Goal: Communication & Community: Answer question/provide support

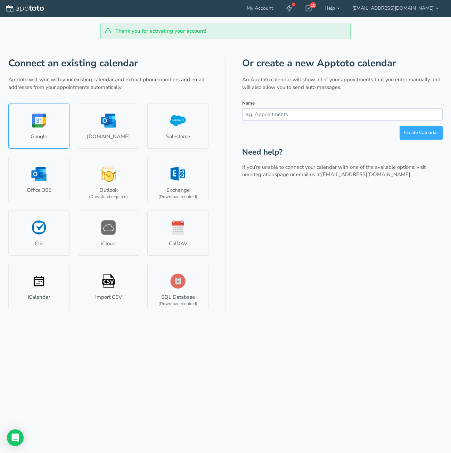
click at [50, 118] on link "Google" at bounding box center [38, 125] width 61 height 45
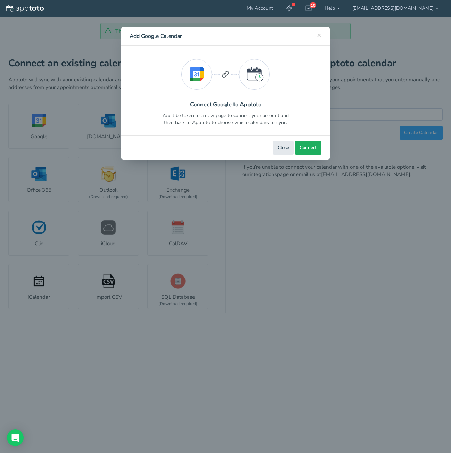
click at [313, 150] on span "Connect" at bounding box center [307, 147] width 17 height 7
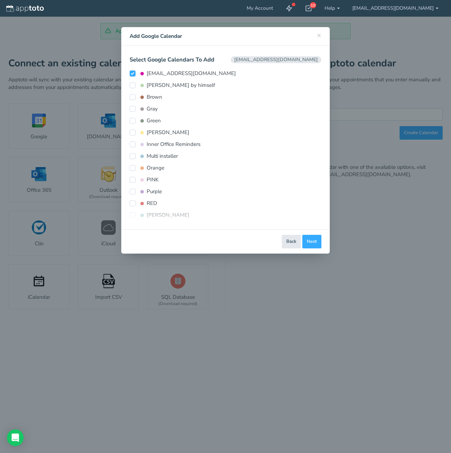
click at [133, 75] on input "betsyrodriguezw25@gmail.com" at bounding box center [133, 73] width 6 height 6
checkbox input "false"
click at [132, 217] on input "[PERSON_NAME]" at bounding box center [133, 215] width 6 height 6
checkbox input "true"
type input "[PERSON_NAME]"
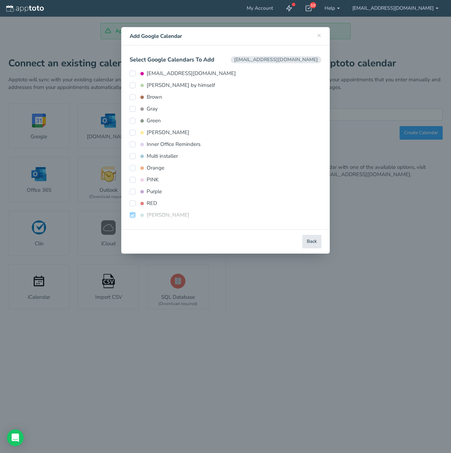
type input "#93c4c2"
select select "string:America/Los_Angeles"
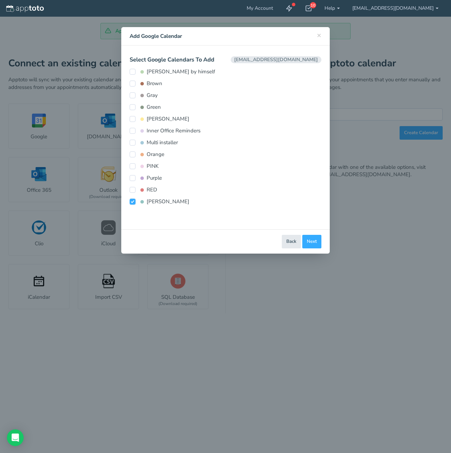
scroll to position [17, 0]
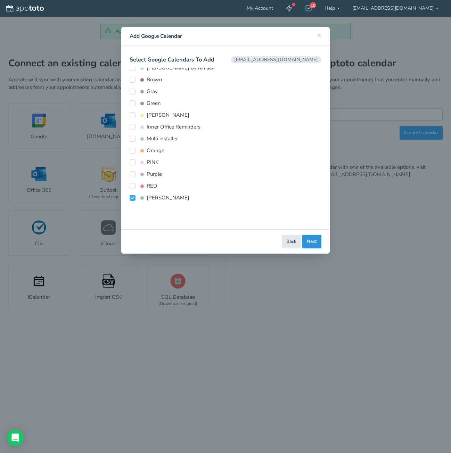
click at [314, 245] on button "Next" at bounding box center [311, 242] width 19 height 14
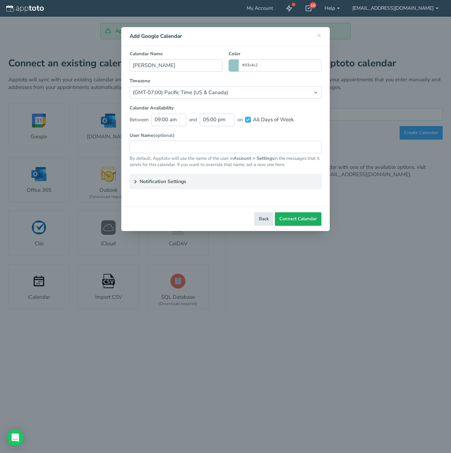
click at [310, 218] on span "Connect Calendar" at bounding box center [298, 219] width 38 height 7
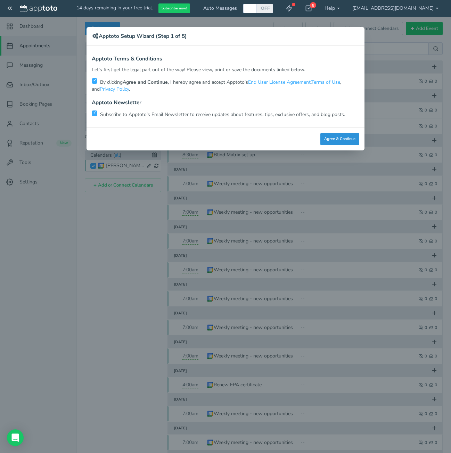
click at [336, 139] on button "Agree & Continue" at bounding box center [339, 139] width 39 height 12
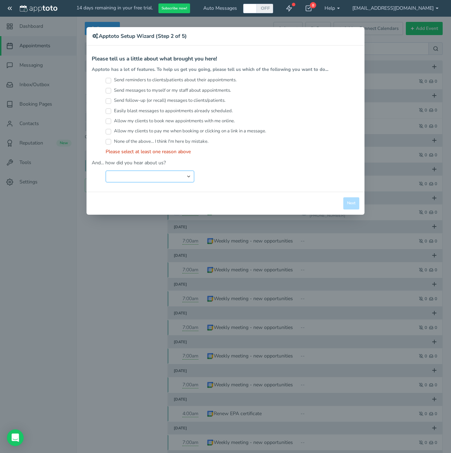
click at [143, 176] on select "Search Engine (Google, Yahoo, Bing, etc.) Search Engine Advertisement Blog Post…" at bounding box center [150, 176] width 89 height 12
click at [106, 170] on select "Search Engine (Google, Yahoo, Bing, etc.) Search Engine Advertisement Blog Post…" at bounding box center [150, 176] width 89 height 12
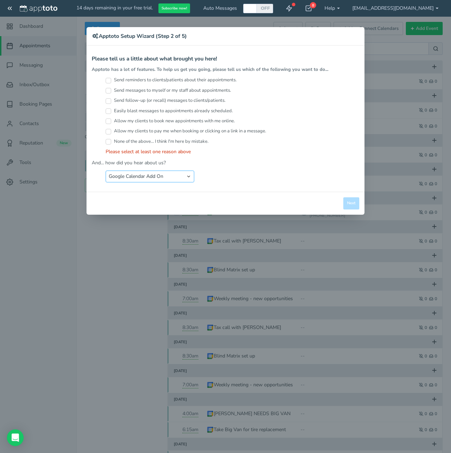
click at [143, 173] on select "Search Engine (Google, Yahoo, Bing, etc.) Search Engine Advertisement Blog Post…" at bounding box center [150, 176] width 89 height 12
select select "string:Other"
click at [106, 170] on select "Search Engine (Google, Yahoo, Bing, etc.) Search Engine Advertisement Blog Post…" at bounding box center [150, 176] width 89 height 12
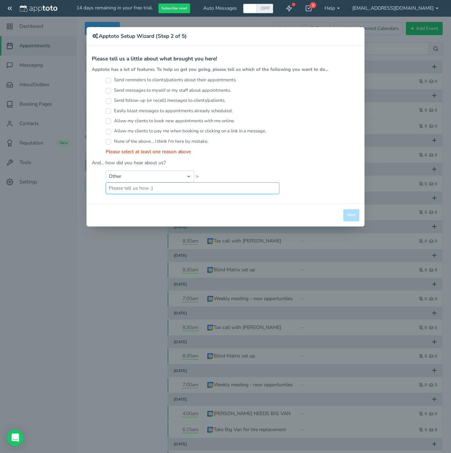
click at [133, 194] on input "text" at bounding box center [193, 188] width 174 height 12
click at [167, 192] on input "google" at bounding box center [193, 188] width 174 height 12
type input "google"
click at [149, 202] on div "Apptoto Terms & Conditions Let's first get the legal part out of the way! Pleas…" at bounding box center [225, 124] width 278 height 158
click at [144, 210] on div "Close Logout Cancel Back Saving! Save Done Next Agree & Continue" at bounding box center [225, 214] width 278 height 23
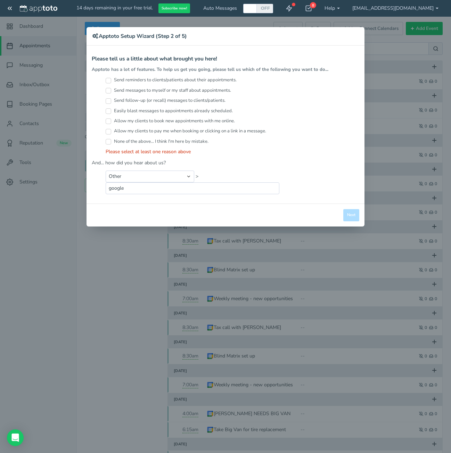
click at [104, 90] on div "Send reminders to clients/patients about their appointments. Send messages to m…" at bounding box center [225, 116] width 267 height 78
click at [107, 90] on input "Send messages to myself or my staff about appointments." at bounding box center [109, 91] width 6 height 6
checkbox input "true"
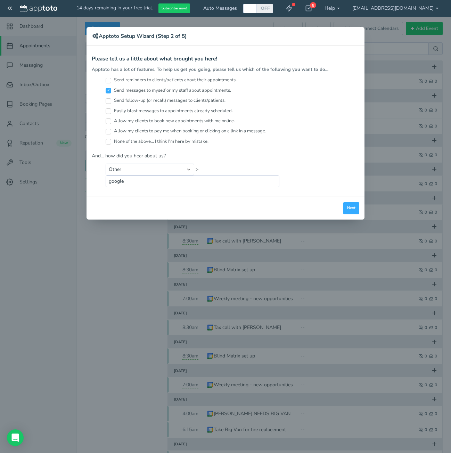
click at [107, 100] on input "Send follow-up (or recall) messages to clients/patients." at bounding box center [109, 101] width 6 height 6
checkbox input "true"
click at [109, 121] on input "Allow my clients to book new appointments with me online." at bounding box center [109, 121] width 6 height 6
checkbox input "true"
click at [109, 131] on input "Allow my clients to pay me when booking or clicking on a link in a message." at bounding box center [109, 132] width 6 height 6
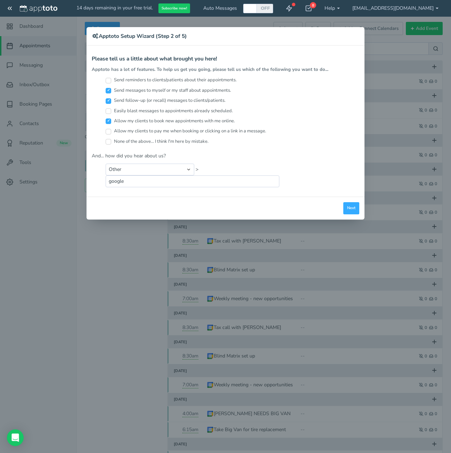
checkbox input "true"
click at [109, 143] on input "None of the above... I think I'm here by mistake." at bounding box center [109, 142] width 6 height 6
click at [109, 141] on input "None of the above... I think I'm here by mistake." at bounding box center [109, 142] width 6 height 6
checkbox input "false"
click at [111, 80] on input "Send reminders to clients/patients about their appointments." at bounding box center [109, 81] width 6 height 6
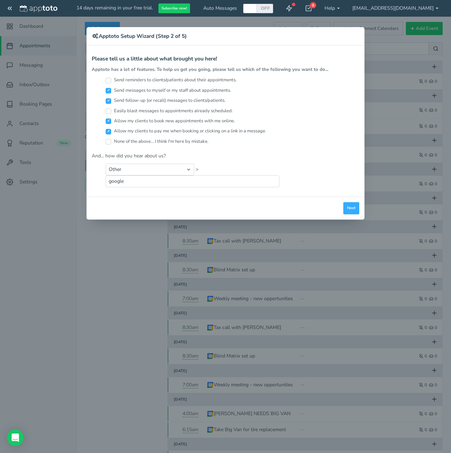
checkbox input "true"
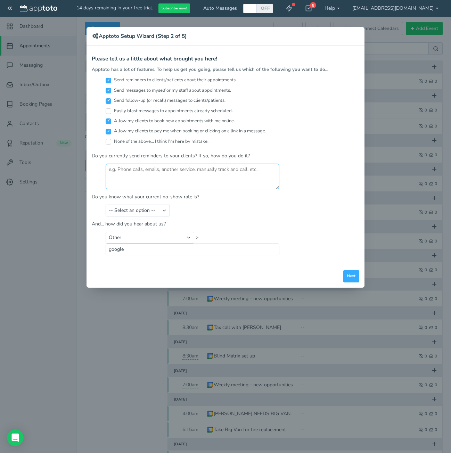
click at [119, 169] on textarea at bounding box center [193, 177] width 174 height 26
type textarea "phone calls and emails"
click at [127, 211] on select "-- Select an option -- Less than 5% 5-10% 10-20% 20-30% More than 30% Not sure" at bounding box center [138, 211] width 64 height 12
select select "string:5-10%"
click at [106, 205] on select "-- Select an option -- Less than 5% 5-10% 10-20% 20-30% More than 30% Not sure" at bounding box center [138, 211] width 64 height 12
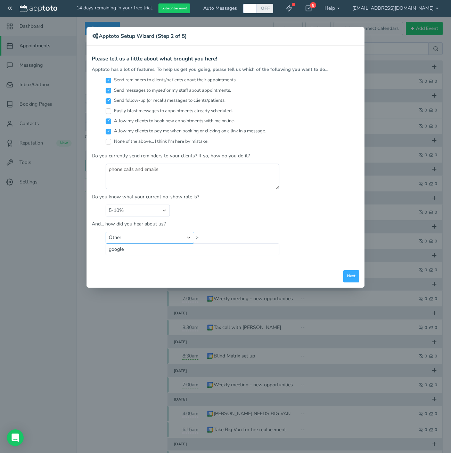
click at [140, 238] on select "Search Engine (Google, Yahoo, Bing, etc.) Search Engine Advertisement Blog Post…" at bounding box center [150, 238] width 89 height 12
click at [354, 282] on button "Next" at bounding box center [351, 276] width 16 height 12
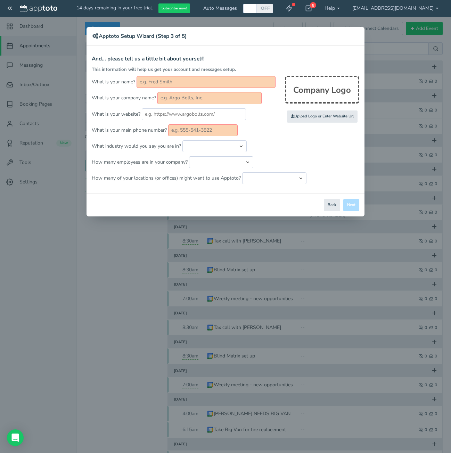
click at [163, 82] on input "text" at bounding box center [205, 82] width 139 height 12
type input "W"
type input "r"
type input "Ruchik"
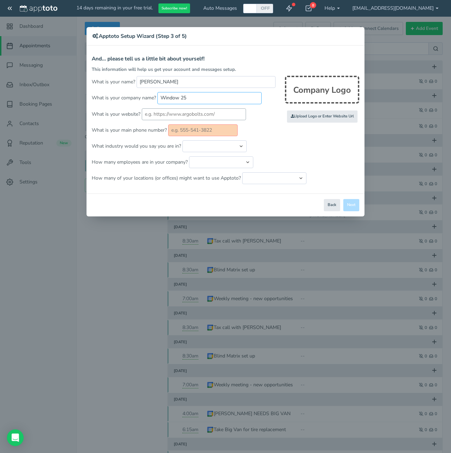
type input "Window 25"
click at [166, 111] on input "text" at bounding box center [194, 114] width 104 height 12
type input "w"
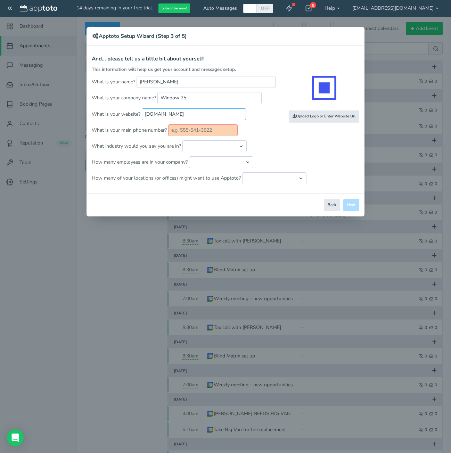
type input "Window25.com"
click at [182, 130] on input "text" at bounding box center [202, 130] width 69 height 12
type input "973-210-0804"
click at [200, 148] on select "Automotive Cleaning Services Consulting Education - Classroom Education - Admis…" at bounding box center [214, 146] width 64 height 12
select select "string:Windows/Flooring"
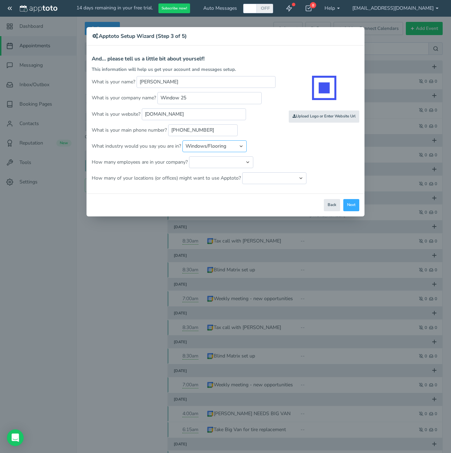
click at [182, 140] on select "Automotive Cleaning Services Consulting Education - Classroom Education - Admis…" at bounding box center [214, 146] width 64 height 12
click at [205, 163] on select "Just me 1 to 5 6 to 10 11 to 25 26 to 50 51 to 100 101 to 500 501 to 1000 More …" at bounding box center [221, 162] width 64 height 12
select select "string:11..25"
click at [189, 156] on select "Just me 1 to 5 6 to 10 11 to 25 26 to 50 51 to 100 101 to 500 501 to 1000 More …" at bounding box center [221, 162] width 64 height 12
click at [349, 205] on button "Next" at bounding box center [351, 205] width 16 height 12
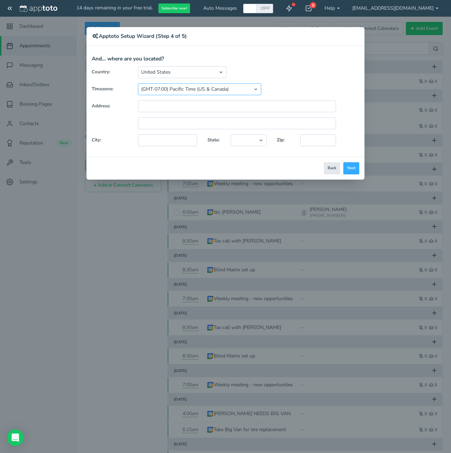
click at [188, 89] on select "(GMT-10:00) Hawaii (GMT-08:00) Alaska (GMT-07:00) Pacific Time (US & Canada) (G…" at bounding box center [199, 89] width 123 height 12
select select "string:America/New_York"
click at [138, 83] on select "(GMT-10:00) Hawaii (GMT-08:00) Alaska (GMT-07:00) Pacific Time (US & Canada) (G…" at bounding box center [199, 89] width 123 height 12
click at [150, 107] on input "text" at bounding box center [237, 106] width 198 height 12
type input "2"
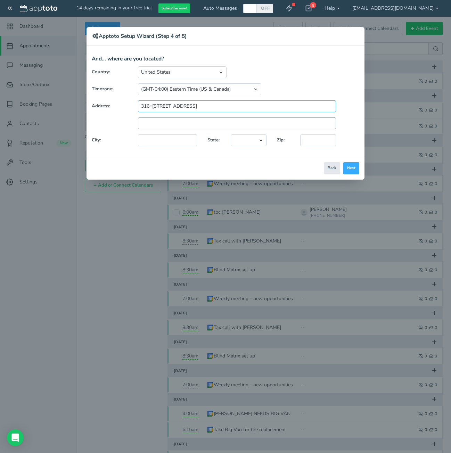
type input "316=4 N 14th st"
click at [145, 128] on input "text" at bounding box center [237, 123] width 198 height 12
type input "K"
click at [146, 136] on input "text" at bounding box center [167, 140] width 59 height 12
type input "k"
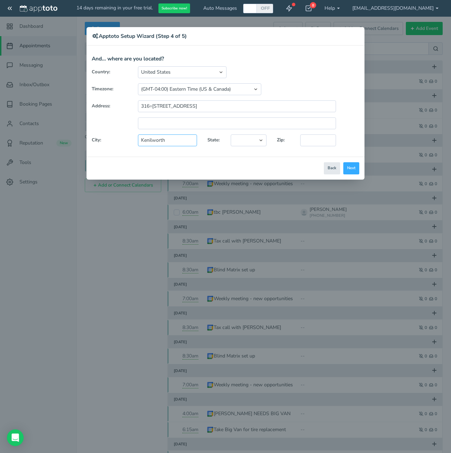
type input "Kenilworth"
click at [252, 138] on select "Alaska Alabama Arkansas Arizona California Colorado Connecticut District of Col…" at bounding box center [249, 140] width 36 height 12
select select "string:NJ"
click at [231, 134] on select "Alaska Alabama Arkansas Arizona California Colorado Connecticut District of Col…" at bounding box center [249, 140] width 36 height 12
click at [315, 143] on input "text" at bounding box center [318, 140] width 36 height 12
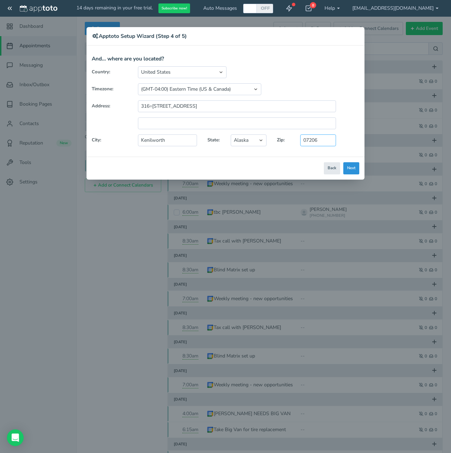
type input "07206"
click at [357, 167] on button "Next" at bounding box center [351, 168] width 16 height 12
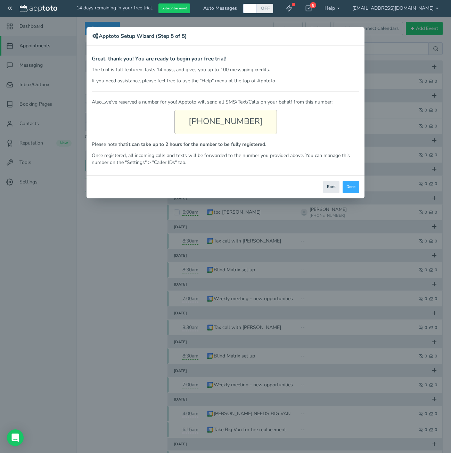
click at [220, 133] on div "(973) 922-9884" at bounding box center [225, 122] width 102 height 24
click at [347, 188] on button "Done" at bounding box center [350, 187] width 17 height 12
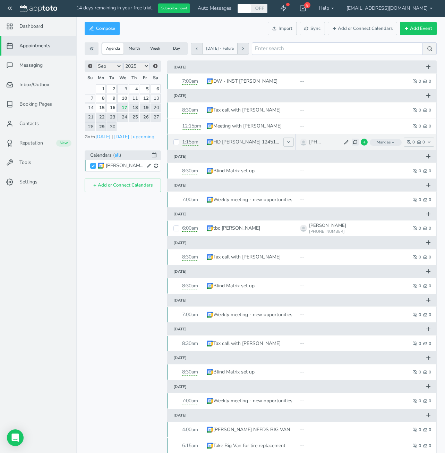
click at [358, 143] on icon at bounding box center [355, 142] width 5 height 5
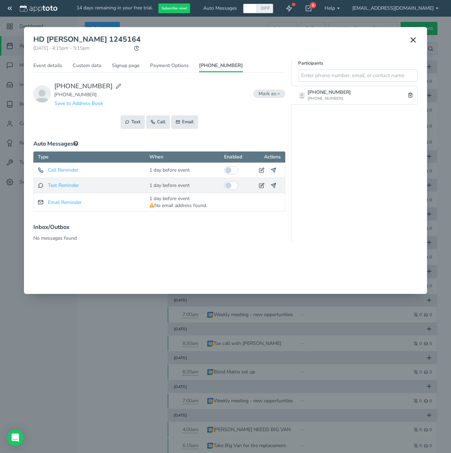
click at [232, 183] on input "checkbox" at bounding box center [231, 185] width 14 height 8
click at [275, 183] on use at bounding box center [273, 185] width 5 height 5
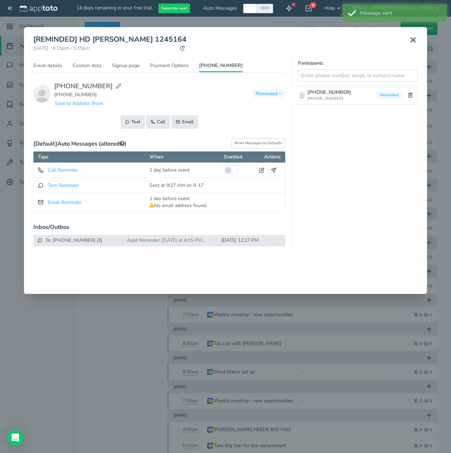
click at [155, 238] on div "Appt Reminder: tomorrow at 4:15 PM with Ruchik at Window 25 https://ap-pt.com/r…" at bounding box center [166, 240] width 87 height 7
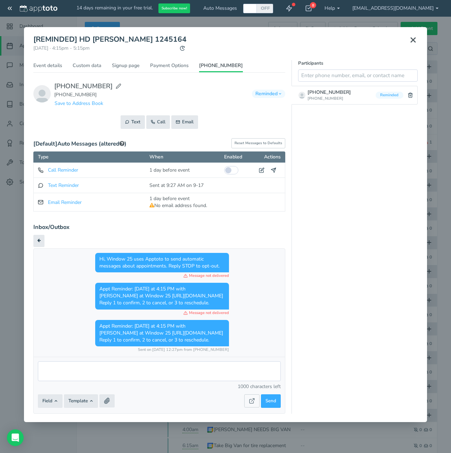
click at [213, 275] on span "Message not delivered" at bounding box center [205, 275] width 45 height 6
click at [189, 375] on textarea at bounding box center [159, 371] width 243 height 20
type textarea "hello"
click at [274, 395] on button "Send" at bounding box center [271, 401] width 20 height 14
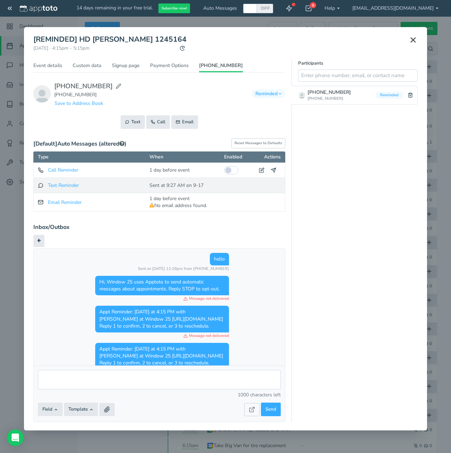
click at [202, 185] on div "Sent at 9:27 AM on 9-17" at bounding box center [176, 185] width 54 height 7
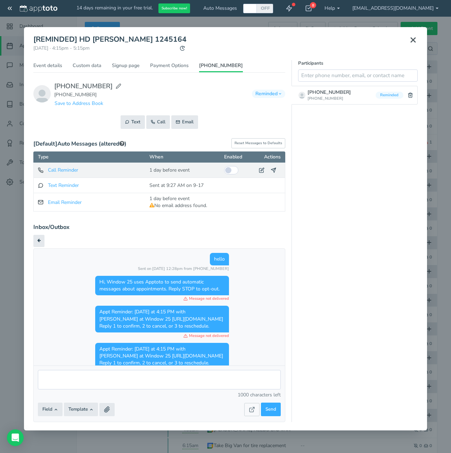
click at [255, 175] on div at bounding box center [266, 170] width 27 height 11
click at [256, 174] on button at bounding box center [262, 170] width 12 height 10
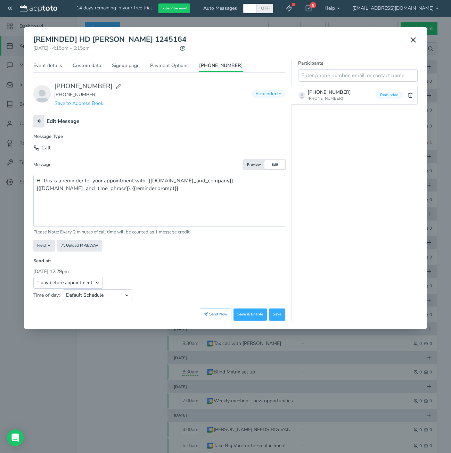
click at [418, 40] on button at bounding box center [412, 39] width 17 height 15
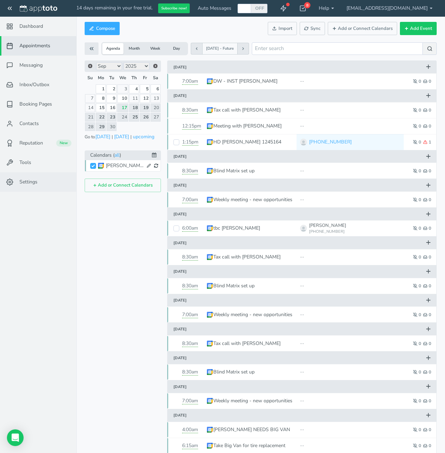
click at [28, 185] on span "Settings" at bounding box center [28, 181] width 18 height 7
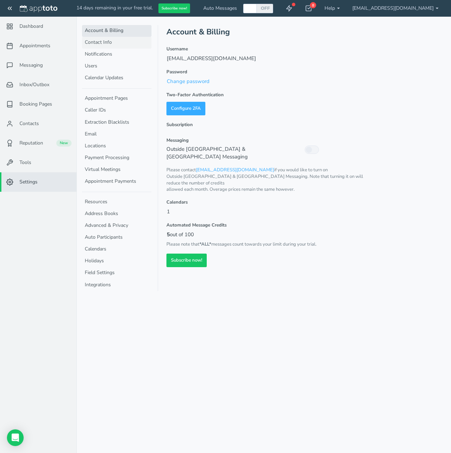
click at [100, 42] on link "Contact Info" at bounding box center [116, 43] width 69 height 12
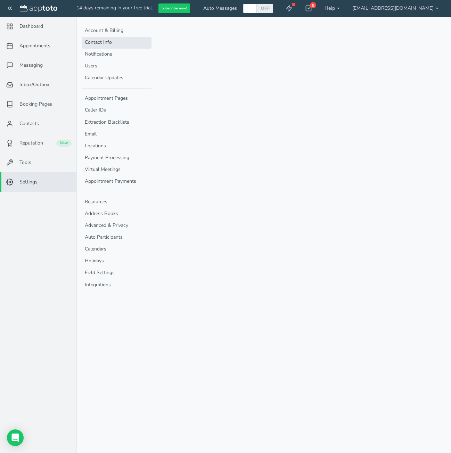
select select "720"
select select "1200"
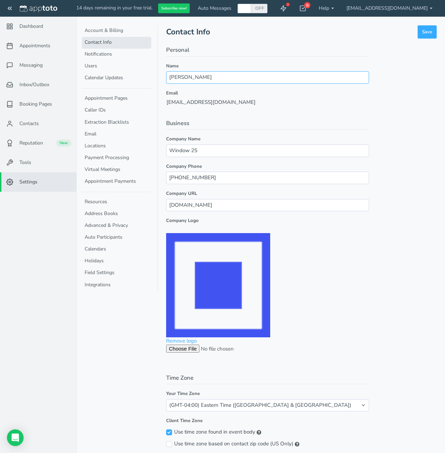
drag, startPoint x: 201, startPoint y: 81, endPoint x: 171, endPoint y: 82, distance: 29.5
click at [171, 82] on input "Ruchik" at bounding box center [267, 77] width 203 height 12
type input "Window 25"
click at [431, 34] on button "Save" at bounding box center [427, 32] width 19 height 14
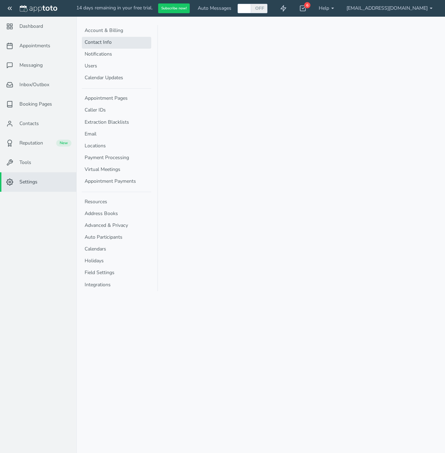
select select "720"
select select "1200"
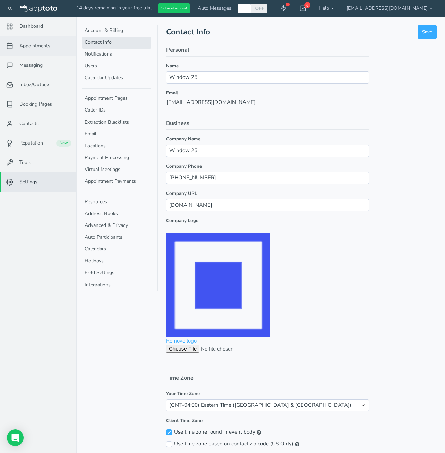
click at [44, 47] on span "Appointments" at bounding box center [34, 45] width 31 height 7
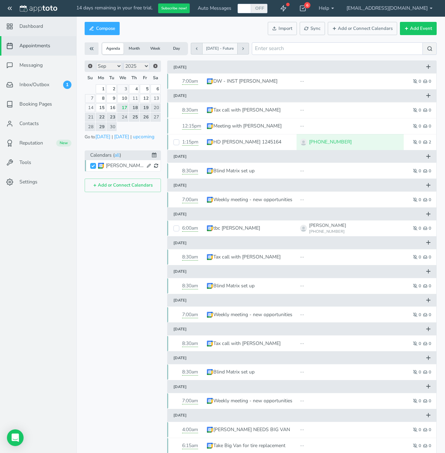
click at [30, 25] on span "Dashboard" at bounding box center [31, 26] width 24 height 7
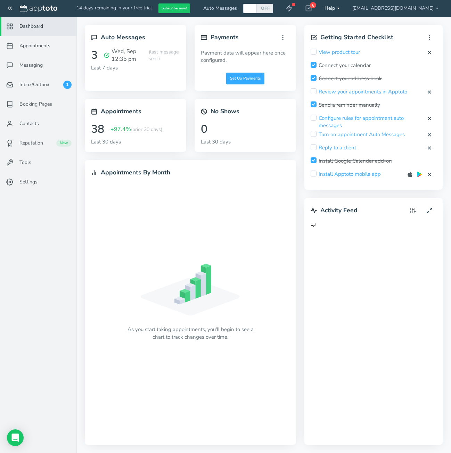
click at [346, 8] on link "Help" at bounding box center [332, 8] width 28 height 17
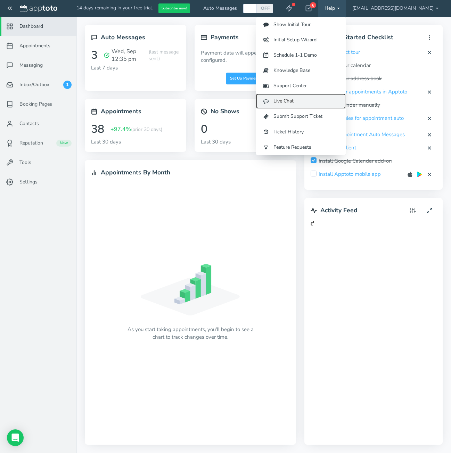
click at [319, 99] on link "Live Chat" at bounding box center [301, 100] width 90 height 15
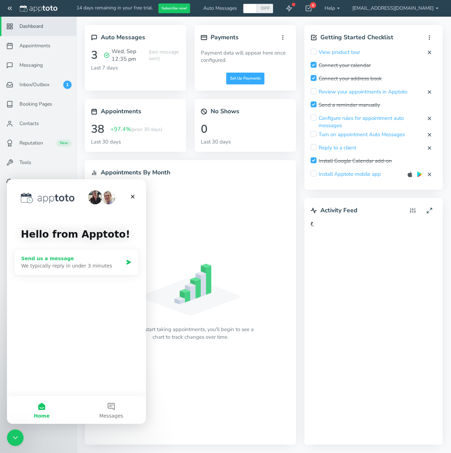
click at [75, 265] on div "We typically reply in under 3 minutes" at bounding box center [72, 265] width 102 height 7
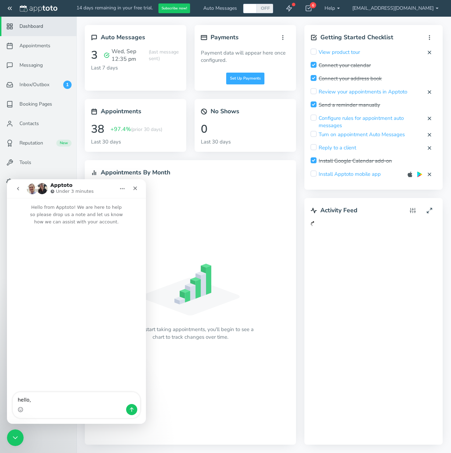
type textarea "hello,"
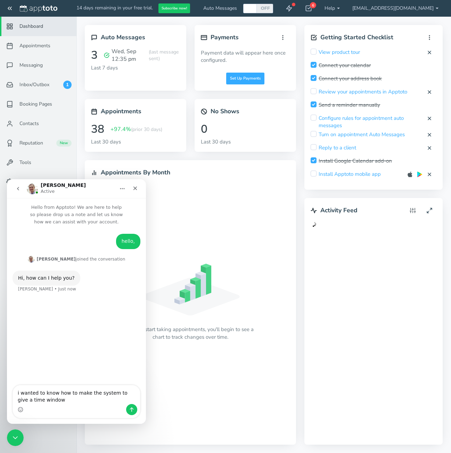
type textarea "i wanted to know how to make the system to give a time window?"
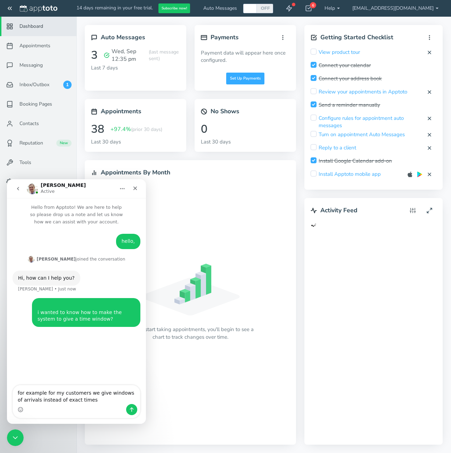
type textarea "for example for my customers we give windows of arrivals instead of exact times"
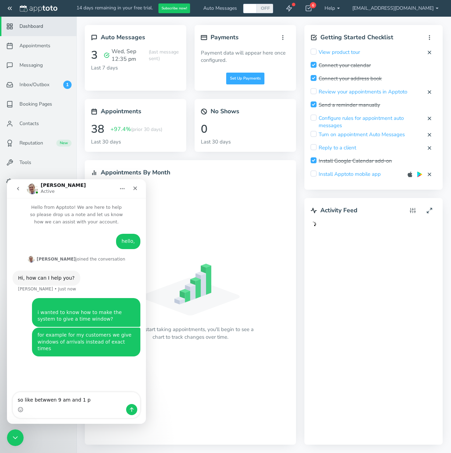
type textarea "so like betwwen 9 am and 1 pm"
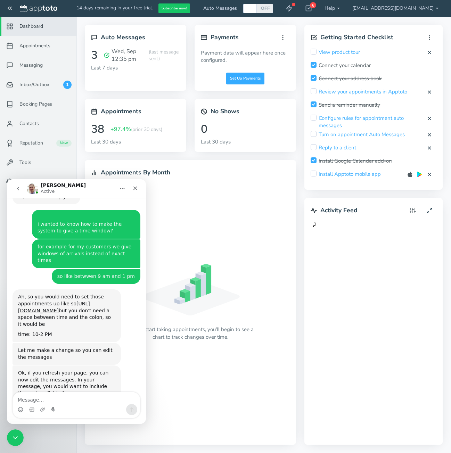
scroll to position [91, 0]
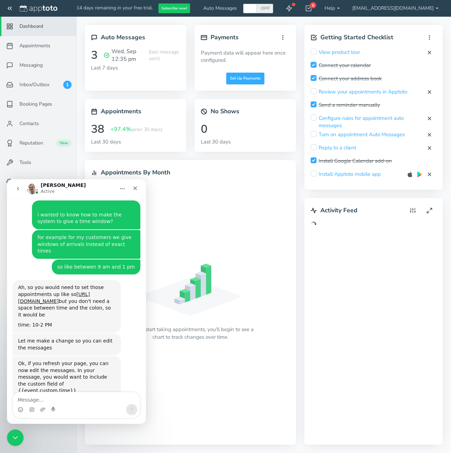
click at [269, 234] on div "As you start taking appointments, you'll begin to see a chart to track changes …" at bounding box center [190, 310] width 199 height 257
click at [125, 185] on button "Home" at bounding box center [122, 188] width 13 height 13
click at [211, 189] on div "As you start taking appointments, you'll begin to see a chart to track changes …" at bounding box center [190, 310] width 199 height 257
click at [161, 224] on div "As you start taking appointments, you'll begin to see a chart to track changes …" at bounding box center [190, 310] width 199 height 257
click at [124, 194] on button "Home" at bounding box center [122, 188] width 13 height 13
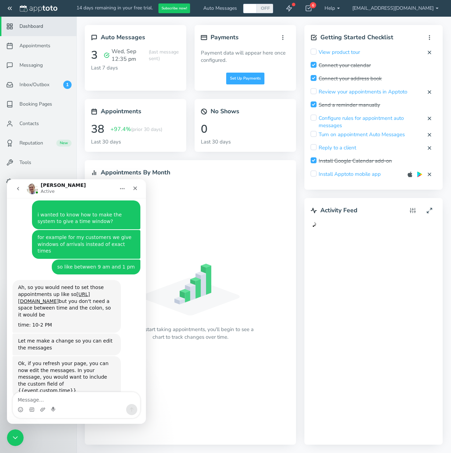
click at [20, 186] on icon "go back" at bounding box center [18, 189] width 6 height 6
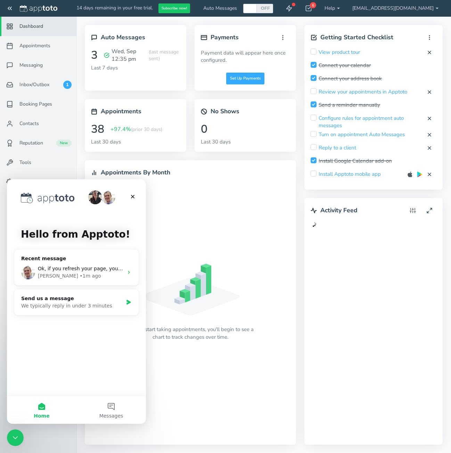
click at [149, 292] on icon at bounding box center [190, 290] width 99 height 52
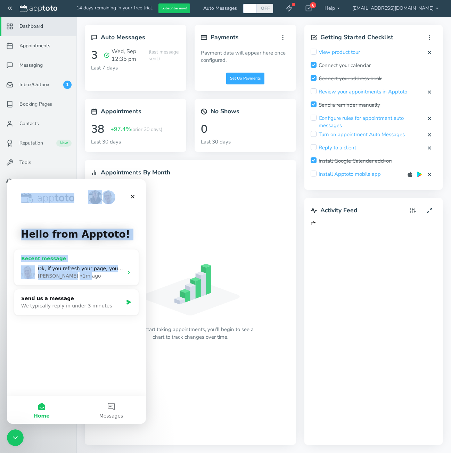
drag, startPoint x: 50, startPoint y: 187, endPoint x: 67, endPoint y: 265, distance: 80.0
click at [67, 276] on div "Hello from Apptoto! Recent message Ok, if you refresh your page, you can now ed…" at bounding box center [76, 287] width 139 height 216
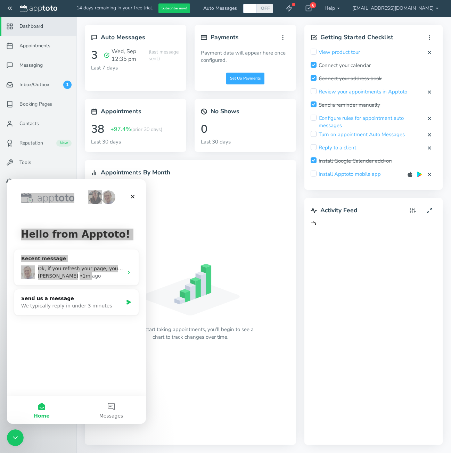
click at [187, 212] on div "As you start taking appointments, you'll begin to see a chart to track changes …" at bounding box center [190, 310] width 199 height 257
click at [27, 128] on link "Contacts" at bounding box center [38, 123] width 76 height 19
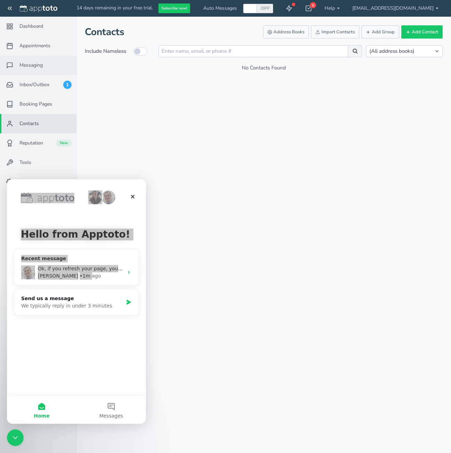
click at [35, 68] on span "Messaging" at bounding box center [30, 65] width 23 height 7
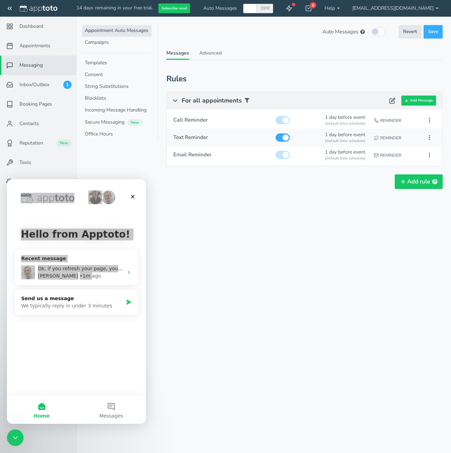
click at [409, 141] on div "Reminder" at bounding box center [395, 137] width 47 height 13
type input "Text Reminder"
checkbox input "true"
select select "number:1"
select select "string:default"
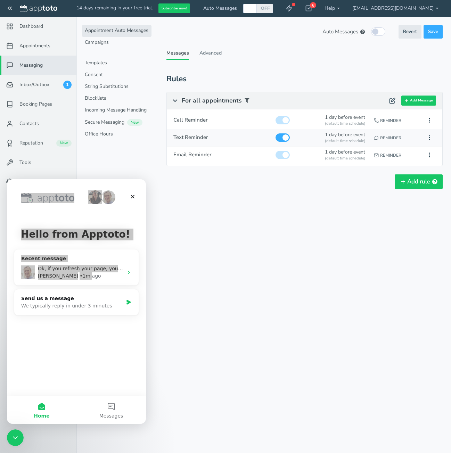
select select "string:1"
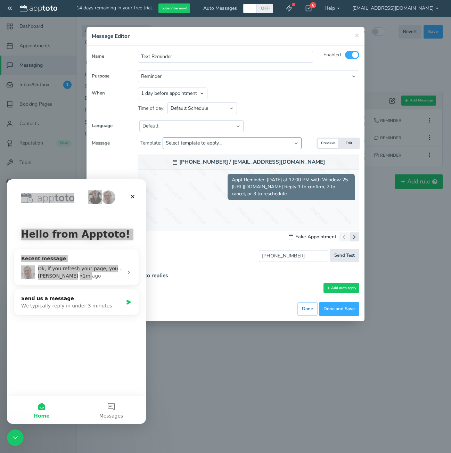
click at [180, 144] on select "Select template to apply... Default Reminder Default Reminder (just company nam…" at bounding box center [232, 143] width 139 height 12
click at [173, 127] on select "Default English - US English - Australia English - United Kingdom English - Eur…" at bounding box center [191, 126] width 104 height 12
click at [172, 79] on select "Reminder Followup Booking / Initial" at bounding box center [248, 76] width 221 height 12
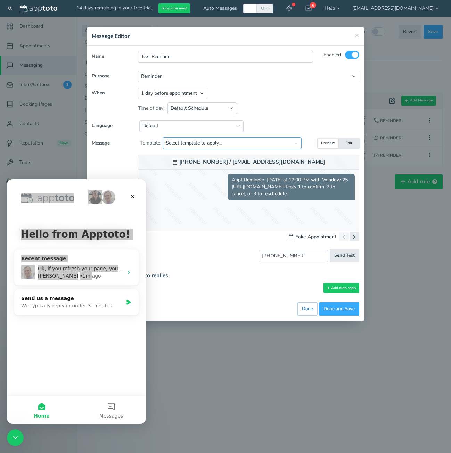
click at [204, 144] on select "Select template to apply... Default Reminder Default Reminder (just company nam…" at bounding box center [232, 143] width 139 height 12
click at [358, 40] on div "× Message Editor" at bounding box center [225, 36] width 278 height 18
drag, startPoint x: 358, startPoint y: 38, endPoint x: 274, endPoint y: 270, distance: 246.6
click at [284, 264] on div "× Message Editor Name Text Reminder Enabled To upgrade" at bounding box center [225, 174] width 278 height 294
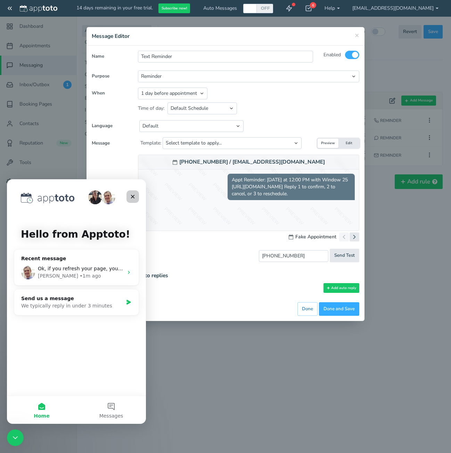
click at [135, 195] on div "Close" at bounding box center [132, 196] width 13 height 13
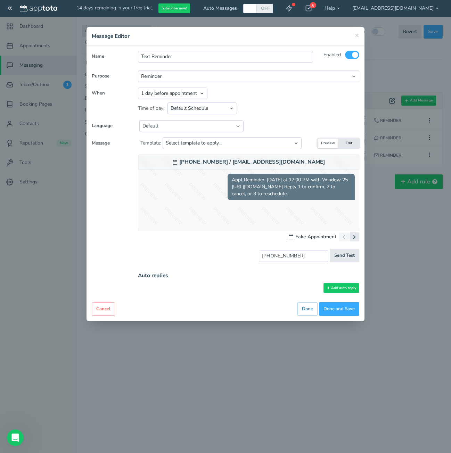
click at [146, 277] on h2 "Auto replies" at bounding box center [248, 276] width 221 height 6
click at [342, 287] on button "Add auto reply" at bounding box center [341, 288] width 36 height 10
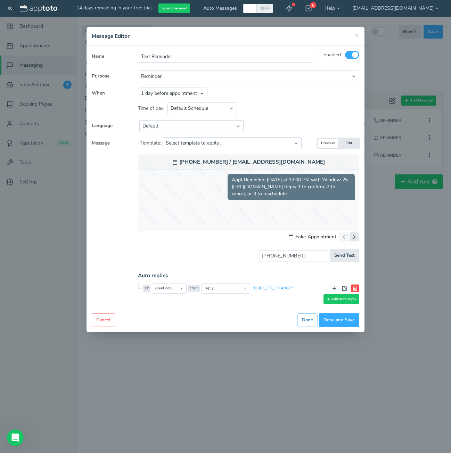
click at [356, 286] on use at bounding box center [355, 288] width 4 height 5
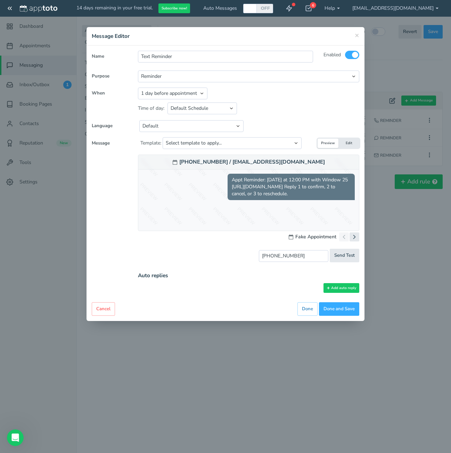
click at [405, 278] on div "× Message Editor Name Text Reminder Enabled All Participants Calendar Owner" at bounding box center [225, 226] width 451 height 453
click at [357, 38] on span "×" at bounding box center [357, 35] width 5 height 10
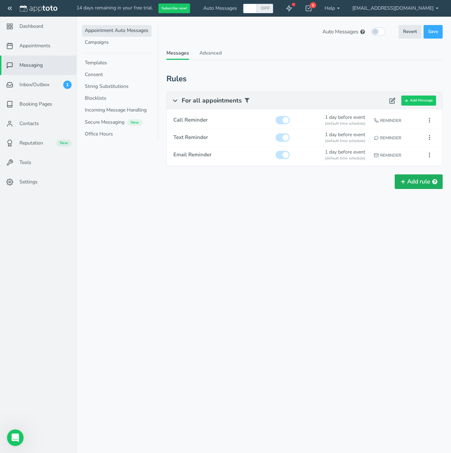
click at [420, 185] on button "Add rule" at bounding box center [418, 181] width 48 height 15
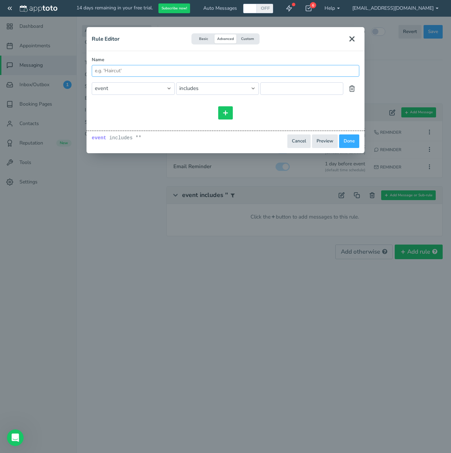
click at [97, 72] on input "Name" at bounding box center [225, 71] width 267 height 12
type input "W"
type input "bet"
drag, startPoint x: 130, startPoint y: 73, endPoint x: 48, endPoint y: 78, distance: 82.5
click at [48, 78] on div "Rule Editor Basic Advanced Custom Name bet and or and or includes event event.a…" at bounding box center [225, 226] width 451 height 453
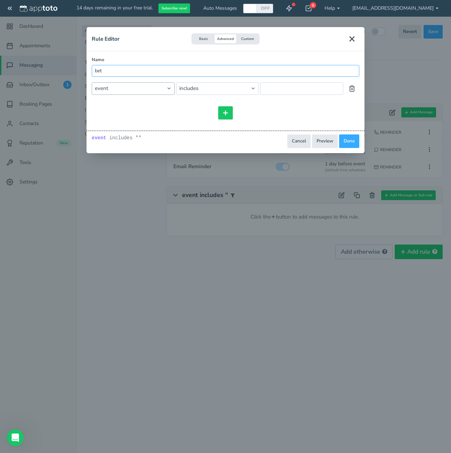
type input "bet"
click at [159, 84] on select "event event.all event.title event.location event.content event.start_time event…" at bounding box center [133, 88] width 83 height 12
select select "string:event.start_time"
click at [92, 89] on select "event event.all event.title event.location event.content event.start_time event…" at bounding box center [133, 88] width 83 height 12
select select "string:after"
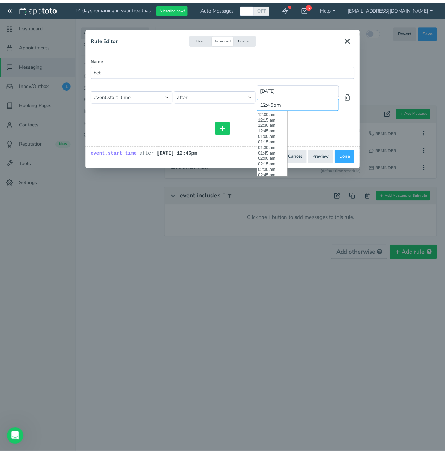
scroll to position [283, 0]
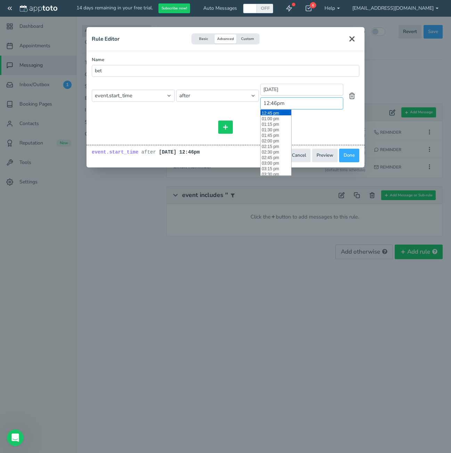
click at [297, 105] on input "12:46pm" at bounding box center [301, 103] width 83 height 12
click at [143, 100] on select "event event.all event.title event.location event.content event.start_time event…" at bounding box center [133, 96] width 83 height 12
select select "string:event.content"
click at [92, 90] on select "event event.all event.title event.location event.content event.start_time event…" at bounding box center [133, 96] width 83 height 12
select select "string:includes"
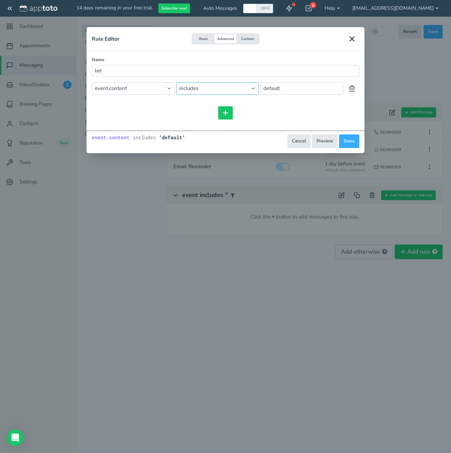
click at [239, 89] on select "== != includes contains starts_with ends_with does_not_include does_not_contain…" at bounding box center [217, 88] width 83 height 12
click at [138, 93] on select "event event.all event.title event.location event.content event.start_time event…" at bounding box center [133, 88] width 83 height 12
select select "string:event.duration"
click at [92, 82] on select "event event.all event.title event.location event.content event.start_time event…" at bounding box center [133, 88] width 83 height 12
select select "string:=="
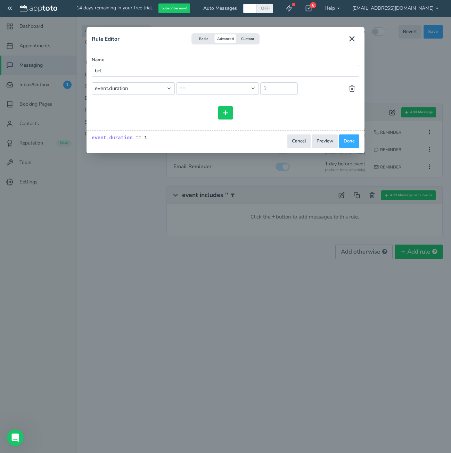
click at [205, 95] on div "and or and or == event event.all event.title event.location event.content event…" at bounding box center [225, 101] width 267 height 38
click at [215, 89] on select "== != > >= < <= is_blank is_not_blank" at bounding box center [217, 88] width 83 height 12
click at [124, 88] on select "event event.all event.title event.location event.content event.start_time event…" at bounding box center [133, 88] width 83 height 12
select select "string:event.start_time"
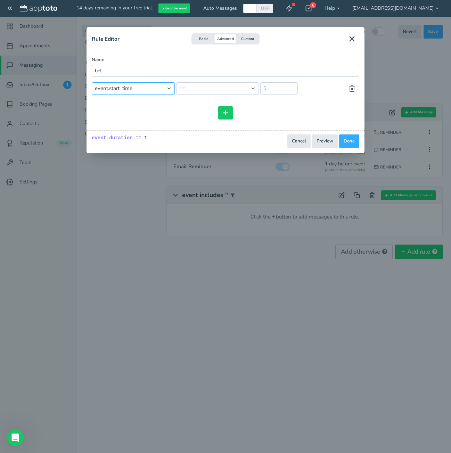
click at [92, 89] on select "event event.all event.title event.location event.content event.start_time event…" at bounding box center [133, 88] width 83 height 12
select select "string:after"
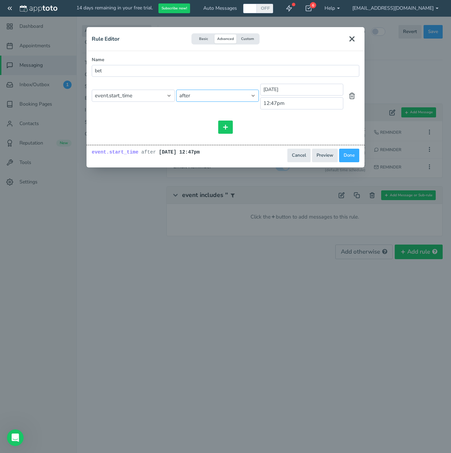
click at [225, 93] on select "== != after before is_blank is_not_blank" at bounding box center [217, 96] width 83 height 12
click at [138, 95] on select "event event.all event.title event.location event.content event.start_time event…" at bounding box center [133, 96] width 83 height 12
select select "string:event.time_hour"
click at [92, 90] on select "event event.all event.title event.location event.content event.start_time event…" at bounding box center [133, 96] width 83 height 12
select select "string:=="
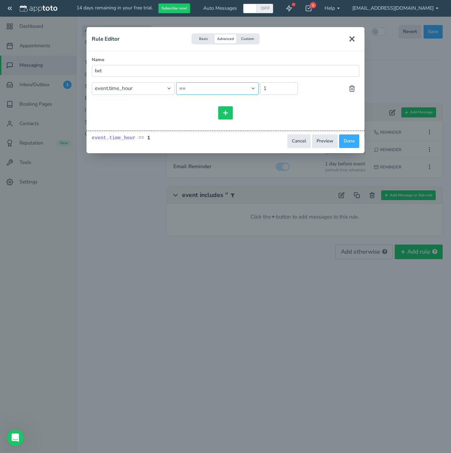
click at [238, 84] on select "== != > >= < <= is_blank is_not_blank" at bounding box center [217, 88] width 83 height 12
click at [137, 92] on select "event event.all event.title event.location event.content event.start_time event…" at bounding box center [133, 88] width 83 height 12
click at [92, 82] on select "event event.all event.title event.location event.content event.start_time event…" at bounding box center [133, 88] width 83 height 12
click at [138, 95] on span "event event.all event.title event.location event.content event.start_time event…" at bounding box center [225, 88] width 267 height 13
click at [138, 89] on select "event event.all event.title event.location event.content event.start_time event…" at bounding box center [133, 88] width 83 height 12
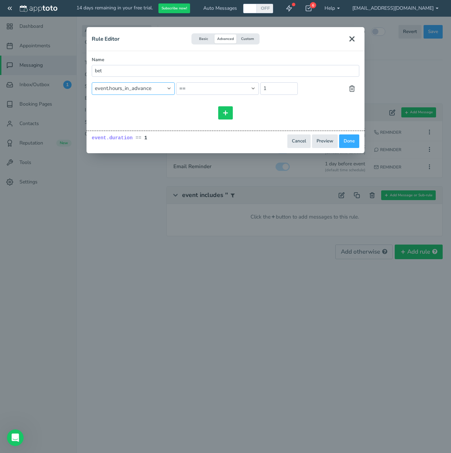
click at [92, 82] on select "event event.all event.title event.location event.content event.start_time event…" at bounding box center [133, 88] width 83 height 12
click at [156, 92] on select "event event.all event.title event.location event.content event.start_time event…" at bounding box center [133, 88] width 83 height 12
click at [92, 82] on select "event event.all event.title event.location event.content event.start_time event…" at bounding box center [133, 88] width 83 height 12
click at [275, 86] on input "1" at bounding box center [279, 88] width 38 height 12
click at [114, 92] on select "event event.all event.title event.location event.content event.start_time event…" at bounding box center [133, 88] width 83 height 12
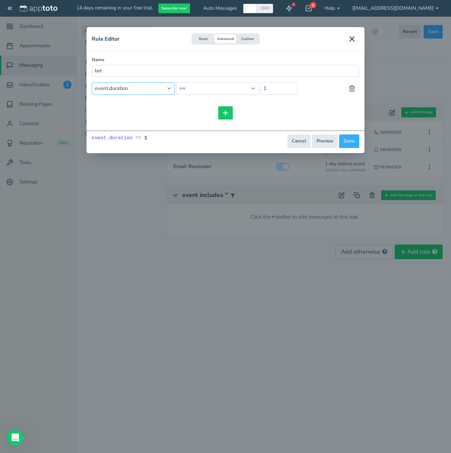
select select "string:event"
click at [92, 82] on select "event event.all event.title event.location event.content event.start_time event…" at bounding box center [133, 88] width 83 height 12
click at [232, 87] on select "== != includes contains starts_with ends_with does_not_include does_not_contain…" at bounding box center [217, 88] width 83 height 12
click at [176, 82] on select "== != includes contains starts_with ends_with does_not_include does_not_contain…" at bounding box center [217, 88] width 83 height 12
click at [219, 91] on select "== != includes contains starts_with ends_with does_not_include does_not_contain…" at bounding box center [217, 88] width 83 height 12
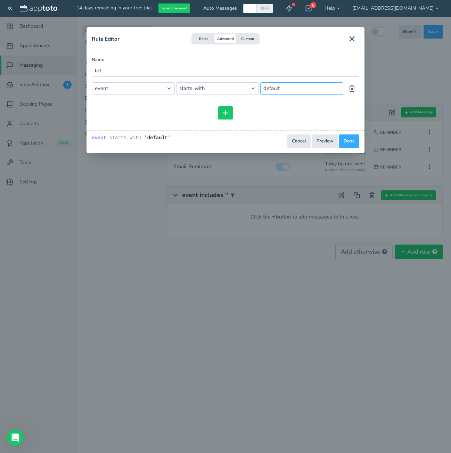
click at [286, 88] on input "default" at bounding box center [301, 88] width 83 height 12
click at [216, 92] on select "== != includes contains starts_with ends_with does_not_include does_not_contain…" at bounding box center [217, 88] width 83 height 12
select select "string:includes"
click at [176, 82] on select "== != includes contains starts_with ends_with does_not_include does_not_contain…" at bounding box center [217, 88] width 83 height 12
click at [355, 140] on button "Done" at bounding box center [349, 141] width 20 height 14
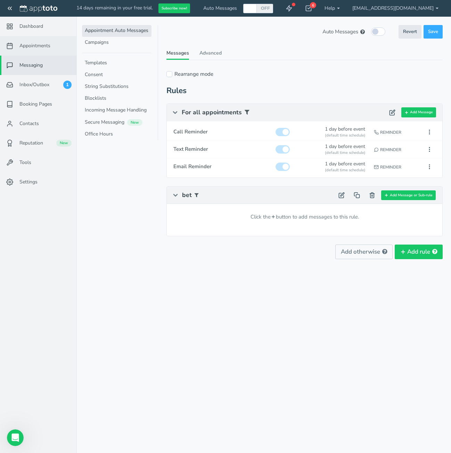
click at [24, 48] on span "Appointments" at bounding box center [34, 45] width 31 height 7
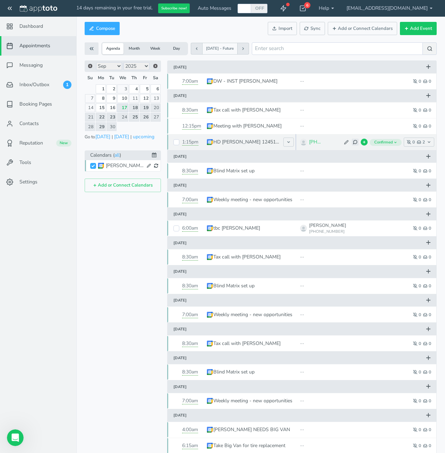
click at [356, 144] on icon at bounding box center [355, 142] width 5 height 5
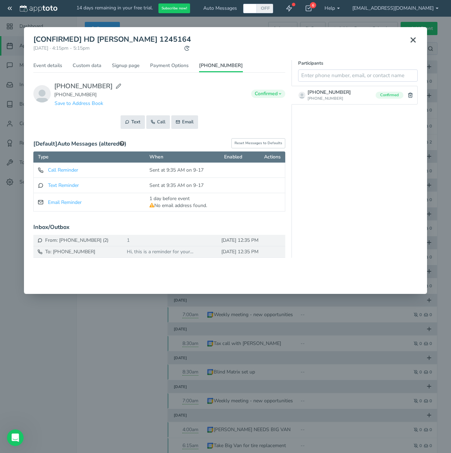
click at [414, 43] on icon at bounding box center [413, 40] width 8 height 8
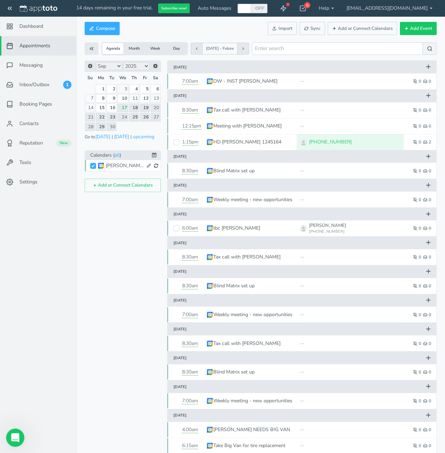
click at [13, 439] on icon "Open Intercom Messenger" at bounding box center [14, 436] width 11 height 11
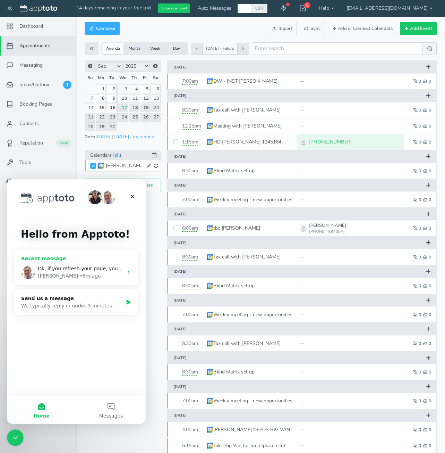
click at [53, 260] on div "Ok, if you refresh your page, you can now edit the messages. In your message, y…" at bounding box center [76, 272] width 124 height 26
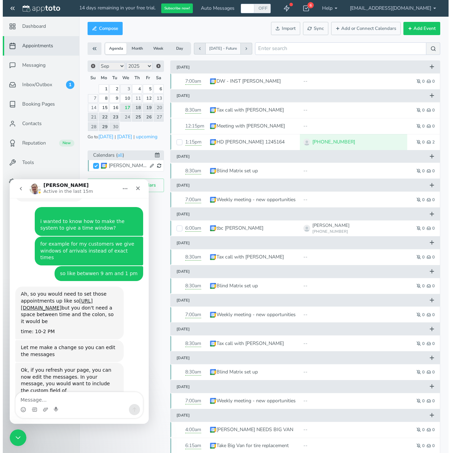
scroll to position [91, 0]
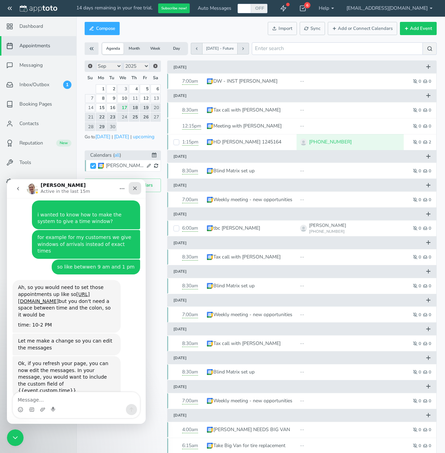
drag, startPoint x: 132, startPoint y: 185, endPoint x: 88, endPoint y: 339, distance: 160.2
click at [132, 185] on div "Close" at bounding box center [135, 188] width 13 height 13
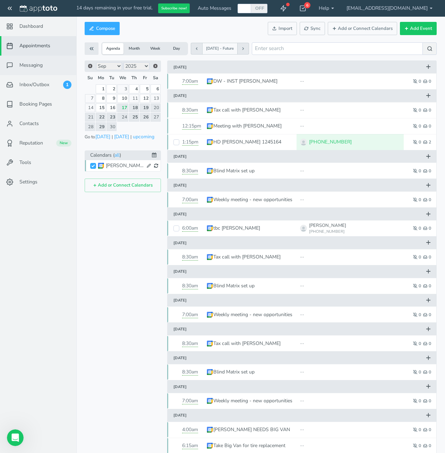
click at [45, 61] on link "Messaging" at bounding box center [38, 65] width 76 height 19
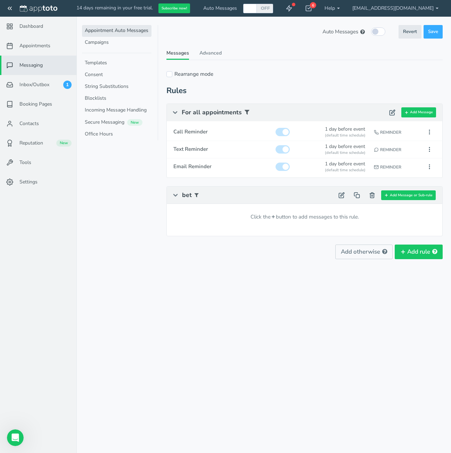
click at [349, 210] on div "Click the + button to add messages to this rule." at bounding box center [304, 217] width 275 height 26
click at [343, 194] on use at bounding box center [341, 194] width 5 height 5
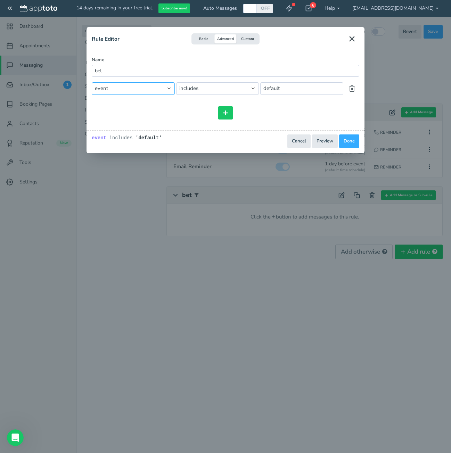
click at [117, 93] on select "event event.all event.title event.location event.content event.start_time event…" at bounding box center [133, 88] width 83 height 12
select select "string:event.custom"
click at [92, 83] on select "event event.all event.title event.location event.content event.start_time event…" at bounding box center [133, 88] width 83 height 12
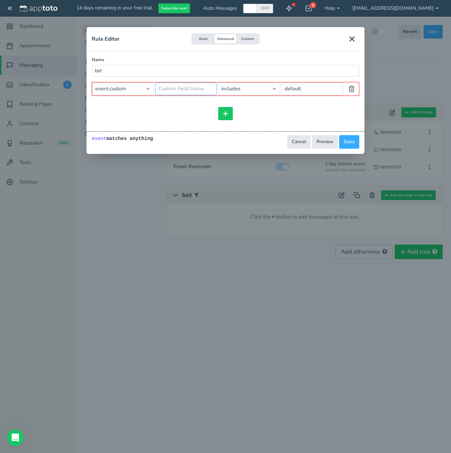
click at [191, 92] on input "text" at bounding box center [186, 89] width 62 height 12
click at [232, 89] on select "== != includes contains starts_with ends_with does_not_include does_not_contain…" at bounding box center [249, 89] width 62 height 12
click at [192, 89] on input "text" at bounding box center [186, 89] width 62 height 12
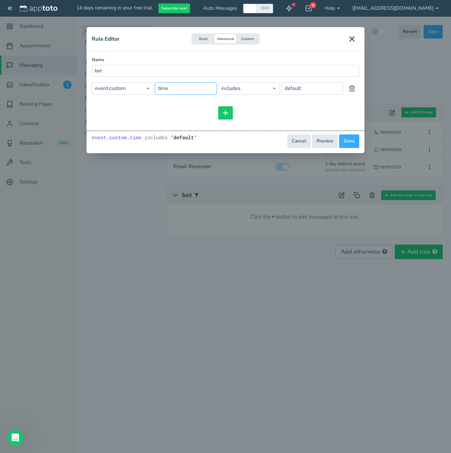
type input "time"
click at [171, 115] on div at bounding box center [225, 112] width 267 height 13
click at [248, 91] on select "== != includes contains starts_with ends_with does_not_include does_not_contain…" at bounding box center [249, 88] width 62 height 12
click at [218, 82] on select "== != includes contains starts_with ends_with does_not_include does_not_contain…" at bounding box center [249, 88] width 62 height 12
click at [302, 92] on input "default" at bounding box center [312, 88] width 62 height 12
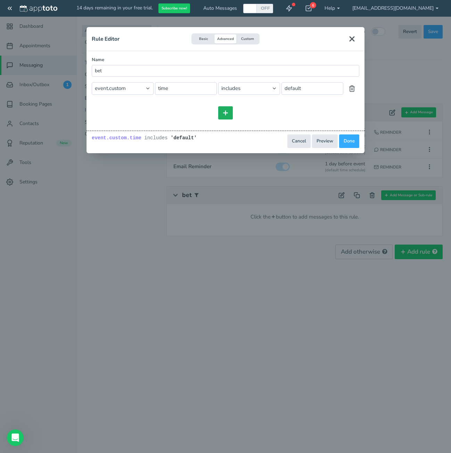
click at [218, 116] on button at bounding box center [225, 112] width 15 height 13
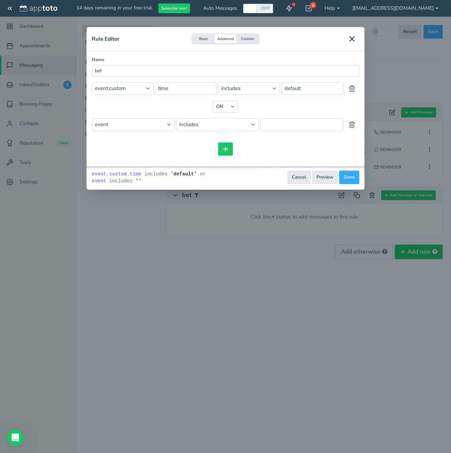
click at [235, 97] on div "and or and or includes event event.all event.title event.location event.content…" at bounding box center [225, 119] width 267 height 74
click at [241, 91] on select "== != includes contains starts_with ends_with does_not_include does_not_contain…" at bounding box center [249, 88] width 62 height 12
click at [218, 82] on select "== != includes contains starts_with ends_with does_not_include does_not_contain…" at bounding box center [249, 88] width 62 height 12
click at [245, 93] on select "== != includes contains starts_with ends_with does_not_include does_not_contain…" at bounding box center [249, 88] width 62 height 12
click at [218, 82] on select "== != includes contains starts_with ends_with does_not_include does_not_contain…" at bounding box center [249, 88] width 62 height 12
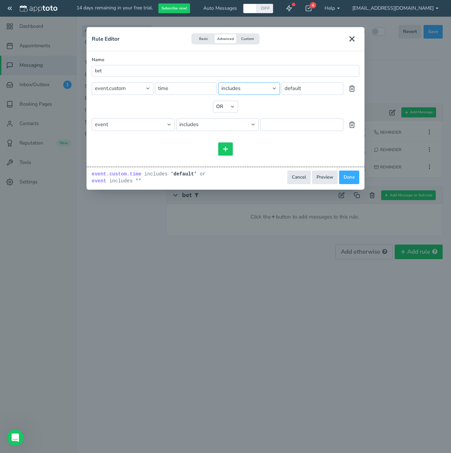
click at [240, 91] on select "== != includes contains starts_with ends_with does_not_include does_not_contain…" at bounding box center [249, 88] width 62 height 12
select select "string:contains"
click at [218, 82] on select "== != includes contains starts_with ends_with does_not_include does_not_contain…" at bounding box center [249, 88] width 62 height 12
click at [350, 125] on use at bounding box center [351, 125] width 5 height 6
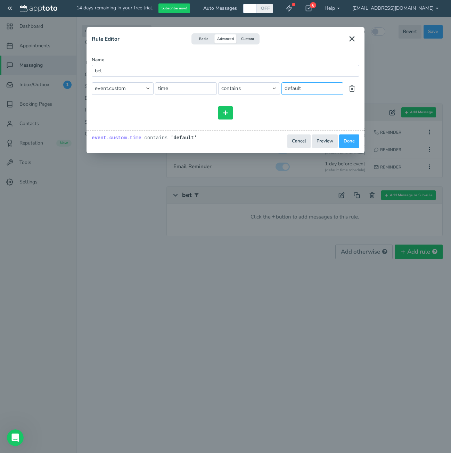
click at [310, 94] on input "default" at bounding box center [312, 88] width 62 height 12
click at [348, 142] on button "Done" at bounding box center [349, 141] width 20 height 14
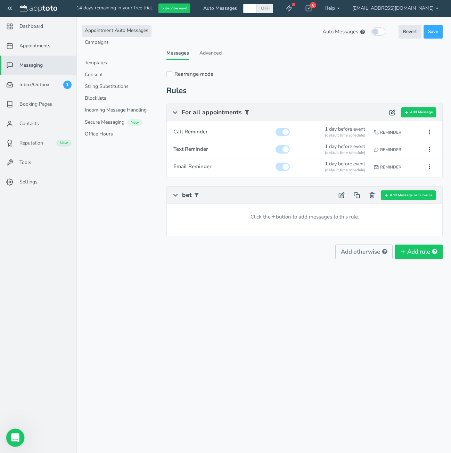
click at [17, 436] on icon "Open Intercom Messenger" at bounding box center [14, 436] width 11 height 11
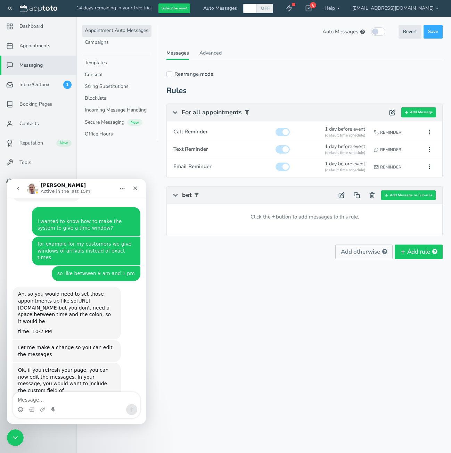
scroll to position [91, 0]
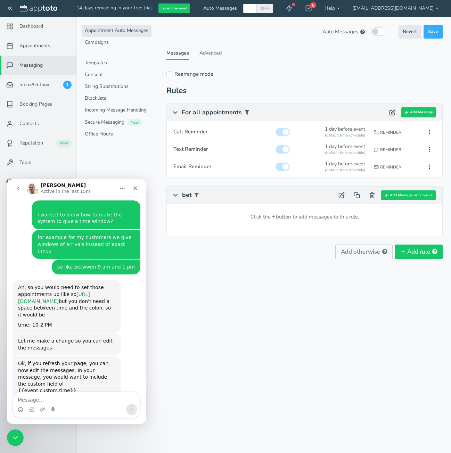
click at [63, 291] on link "https://jmp.sh/jMXMX33u" at bounding box center [54, 297] width 72 height 13
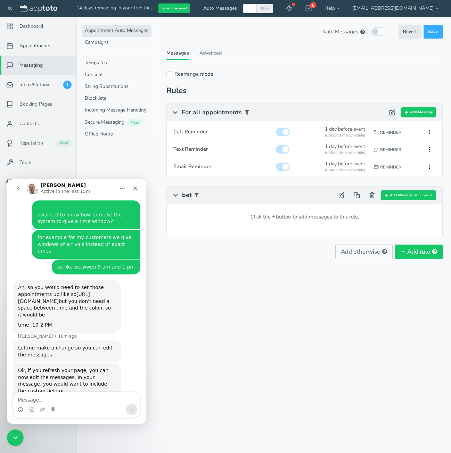
scroll to position [98, 0]
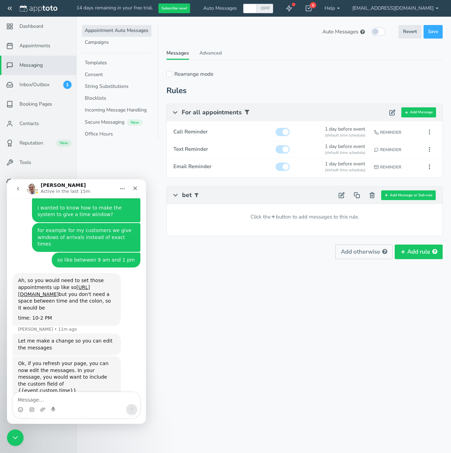
click at [236, 267] on div "Auto Messages (in this schedule) Revert Save Revert Save These Auto Messages ar…" at bounding box center [304, 154] width 276 height 258
click at [42, 398] on textarea "Message…" at bounding box center [76, 398] width 127 height 12
type textarea "in the rules correct?"
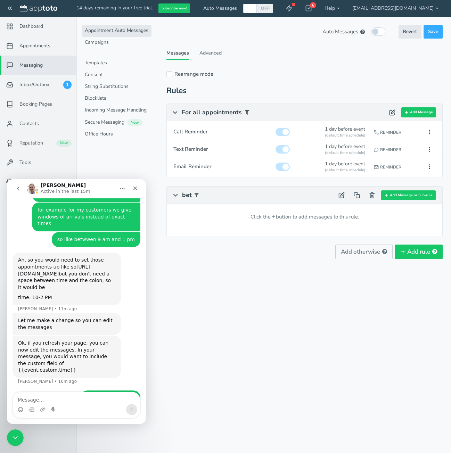
click at [195, 367] on div "Appointments Messaging Inbox/Outbox Booking Pages Campaigns Contacts Reputation…" at bounding box center [263, 226] width 374 height 453
drag, startPoint x: 393, startPoint y: 205, endPoint x: 417, endPoint y: 332, distance: 129.7
click at [422, 343] on div "Appointments Messaging Inbox/Outbox Booking Pages Campaigns Contacts Reputation…" at bounding box center [263, 226] width 374 height 453
click at [410, 250] on button "Add rule" at bounding box center [418, 251] width 48 height 15
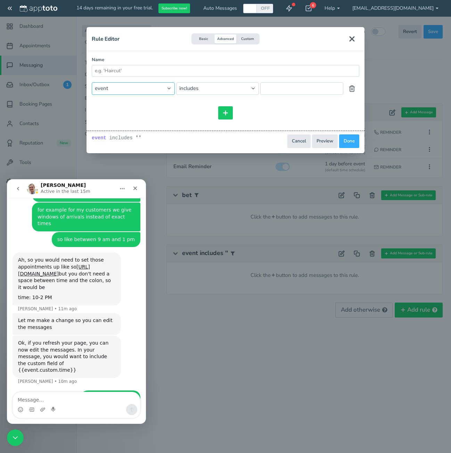
click at [129, 90] on select "event event.all event.title event.location event.content event.start_time event…" at bounding box center [133, 88] width 83 height 12
select select "string:event.custom"
click at [92, 83] on select "event event.all event.title event.location event.content event.start_time event…" at bounding box center [133, 88] width 83 height 12
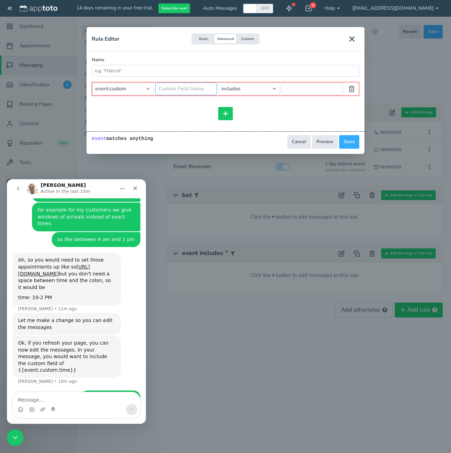
click at [180, 93] on input "text" at bounding box center [186, 89] width 62 height 12
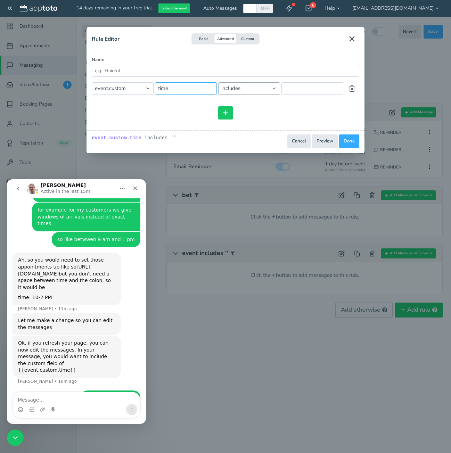
type input "time"
click at [256, 88] on select "== != includes contains starts_with ends_with does_not_include does_not_contain…" at bounding box center [249, 88] width 62 height 12
click at [37, 400] on textarea "Message…" at bounding box center [76, 398] width 127 height 12
click at [134, 119] on div "Name and or and or includes event event.all event.title event.location event.co…" at bounding box center [225, 102] width 278 height 102
click at [123, 75] on input "Name" at bounding box center [225, 71] width 267 height 12
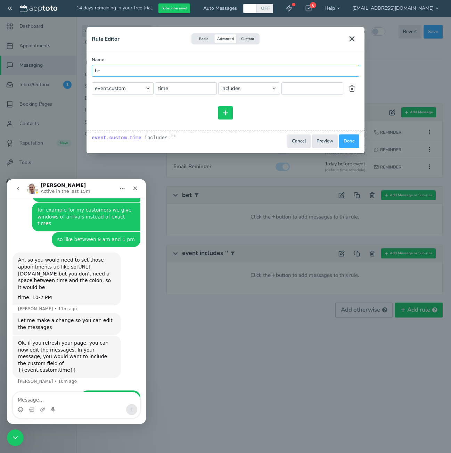
type input "b"
type input "t"
type input "Time"
click at [247, 88] on select "== != includes contains starts_with ends_with does_not_include does_not_contain…" at bounding box center [249, 88] width 62 height 12
click at [218, 82] on select "== != includes contains starts_with ends_with does_not_include does_not_contain…" at bounding box center [249, 88] width 62 height 12
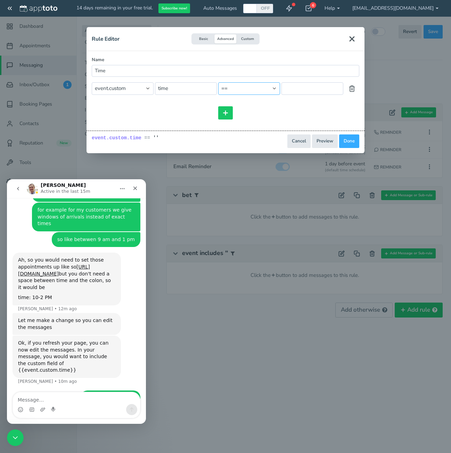
click at [240, 91] on select "== != includes contains starts_with ends_with does_not_include does_not_contain…" at bounding box center [249, 88] width 62 height 12
select select "string:contains"
click at [218, 82] on select "== != includes contains starts_with ends_with does_not_include does_not_contain…" at bounding box center [249, 88] width 62 height 12
click at [307, 90] on input "text" at bounding box center [312, 88] width 62 height 12
type input "Time"
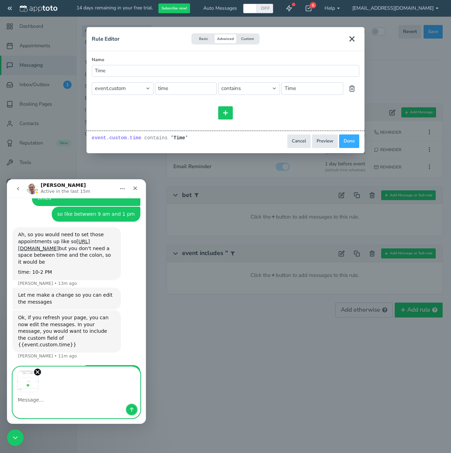
click at [133, 407] on icon "Send a message…" at bounding box center [132, 410] width 6 height 6
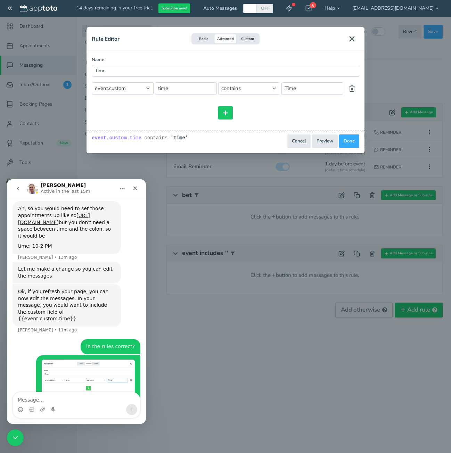
scroll to position [170, 0]
click at [271, 364] on div "Rule Editor Basic Advanced Custom Name Time and or and or contains event event.…" at bounding box center [225, 226] width 451 height 453
click at [131, 89] on select "event event.all event.title event.location event.content event.start_time event…" at bounding box center [123, 88] width 62 height 12
click at [92, 82] on select "event event.all event.title event.location event.content event.start_time event…" at bounding box center [123, 88] width 62 height 12
click at [247, 88] on select "== != includes contains starts_with ends_with does_not_include does_not_contain…" at bounding box center [249, 88] width 62 height 12
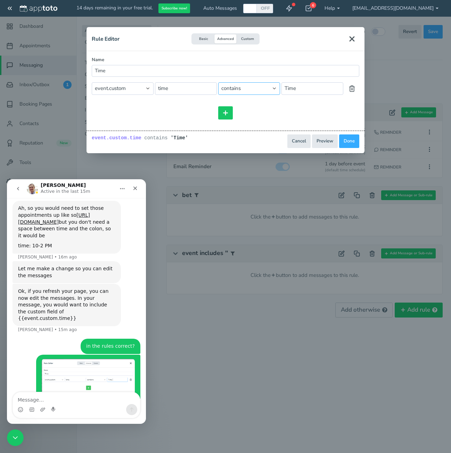
click at [218, 82] on select "== != includes contains starts_with ends_with does_not_include does_not_contain…" at bounding box center [249, 88] width 62 height 12
click at [355, 140] on button "Done" at bounding box center [349, 141] width 20 height 14
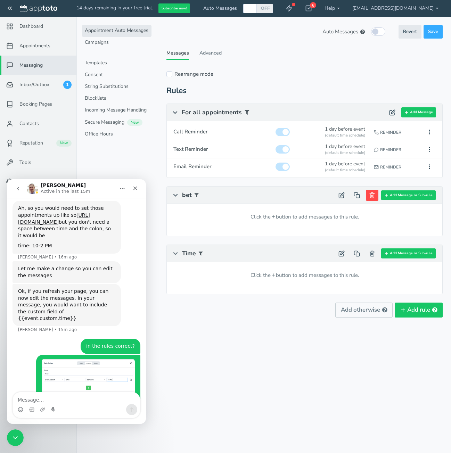
click at [374, 200] on button at bounding box center [372, 195] width 13 height 11
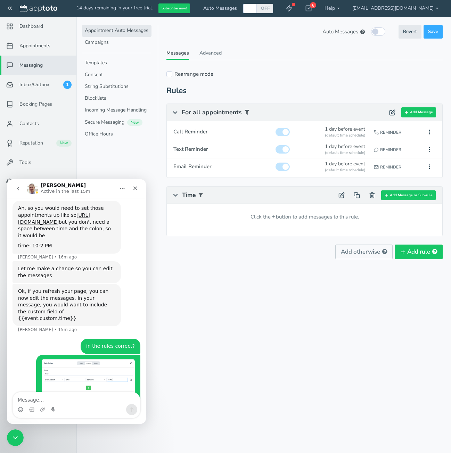
click at [316, 307] on div "Appointments Messaging Inbox/Outbox Booking Pages Campaigns Contacts Reputation…" at bounding box center [263, 226] width 374 height 453
click at [241, 344] on div "Appointments Messaging Inbox/Outbox Booking Pages Campaigns Contacts Reputation…" at bounding box center [263, 226] width 374 height 453
click at [68, 310] on div "Ok, if you refresh your page, you can now edit the messages. In your message, y…" at bounding box center [77, 311] width 128 height 55
click at [62, 212] on link "https://jmp.sh/jMXMX33u" at bounding box center [54, 218] width 72 height 13
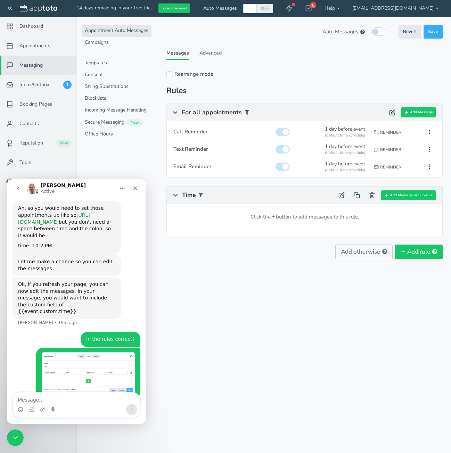
scroll to position [163, 0]
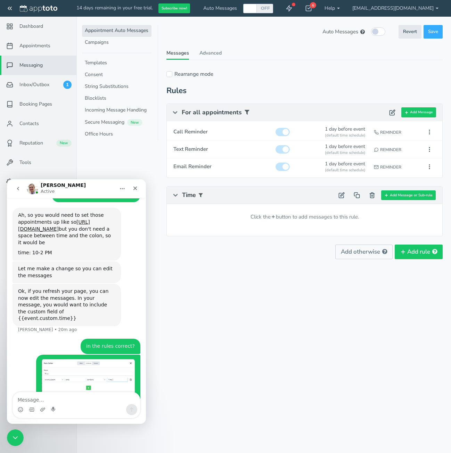
click at [218, 358] on div "Appointments Messaging Inbox/Outbox Booking Pages Campaigns Contacts Reputation…" at bounding box center [263, 226] width 374 height 453
click at [300, 218] on div "Click the + button to add messages to this rule." at bounding box center [304, 217] width 275 height 26
drag, startPoint x: 343, startPoint y: 196, endPoint x: 278, endPoint y: 253, distance: 86.6
click at [284, 298] on div "Appointments Messaging Inbox/Outbox Booking Pages Campaigns Contacts Reputation…" at bounding box center [263, 226] width 374 height 453
click at [277, 214] on div "Click the + button to add messages to this rule." at bounding box center [304, 217] width 275 height 26
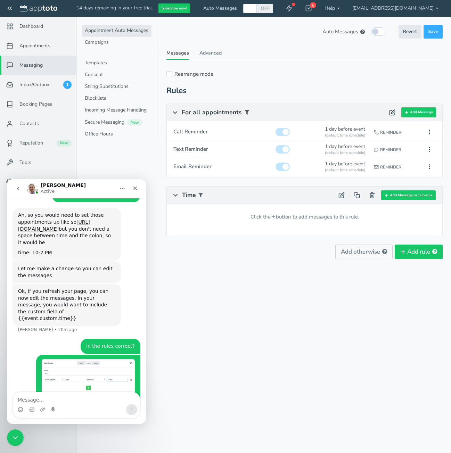
click at [274, 217] on b "+" at bounding box center [273, 216] width 4 height 8
click at [409, 198] on button "Add Message or Sub-rule" at bounding box center [408, 195] width 55 height 10
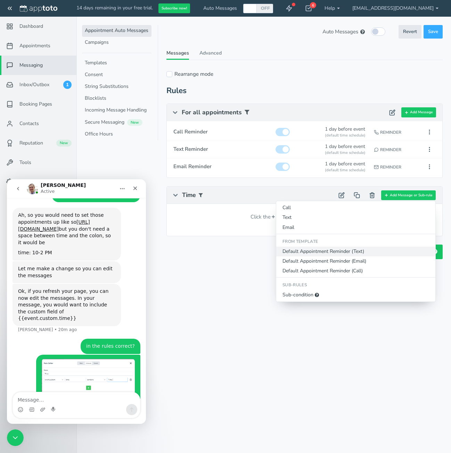
click at [340, 252] on button "Default Appointment Reminder (Text)" at bounding box center [355, 252] width 159 height 10
type input "Default Appointment Reminder"
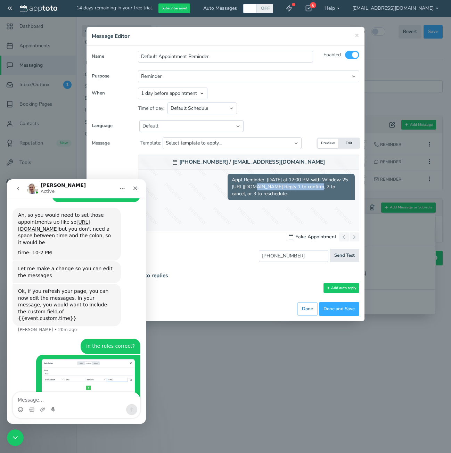
drag, startPoint x: 319, startPoint y: 186, endPoint x: 253, endPoint y: 189, distance: 66.0
click at [253, 189] on span "Appt Reminder: tomorrow at 12:00 PM with Window 25 http://www0.apptoto.com/r/pr…" at bounding box center [290, 187] width 127 height 26
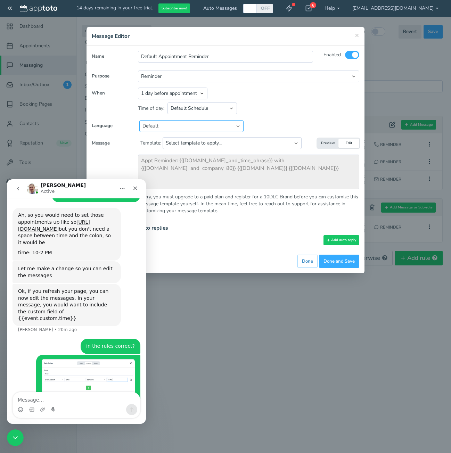
click at [175, 126] on select "Default English - US English - Australia English - United Kingdom English - Eur…" at bounding box center [191, 126] width 104 height 12
click at [205, 110] on select "Default Schedule Custom Schedule" at bounding box center [201, 108] width 69 height 12
drag, startPoint x: 205, startPoint y: 110, endPoint x: 200, endPoint y: 111, distance: 4.6
click at [205, 110] on select "Default Schedule Custom Schedule" at bounding box center [201, 108] width 69 height 12
click at [138, 188] on div "Close" at bounding box center [135, 188] width 13 height 13
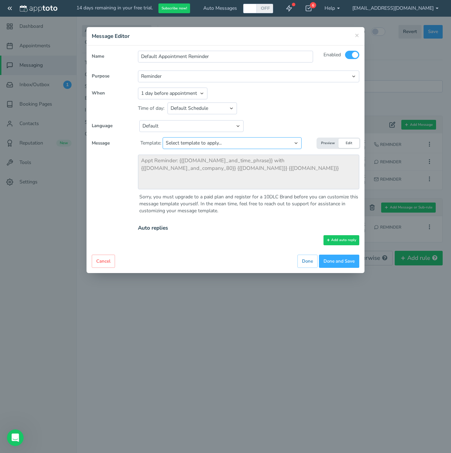
click at [216, 143] on select "Select template to apply... Default Reminder Default Reminder (just company nam…" at bounding box center [232, 143] width 139 height 12
select select "object:8837"
click at [163, 137] on select "Select template to apply... Default Reminder Default Reminder (just company nam…" at bounding box center [232, 143] width 139 height 12
drag, startPoint x: 214, startPoint y: 210, endPoint x: 203, endPoint y: 218, distance: 13.7
click at [213, 210] on div "Sorry, you must upgrade to a paid plan and register for a 10DLC Brand before yo…" at bounding box center [249, 203] width 220 height 21
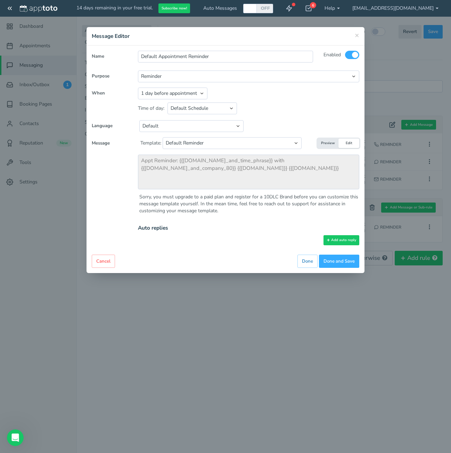
click at [352, 36] on h4 "Message Editor" at bounding box center [225, 36] width 267 height 8
click at [97, 260] on button "Cancel" at bounding box center [103, 262] width 23 height 14
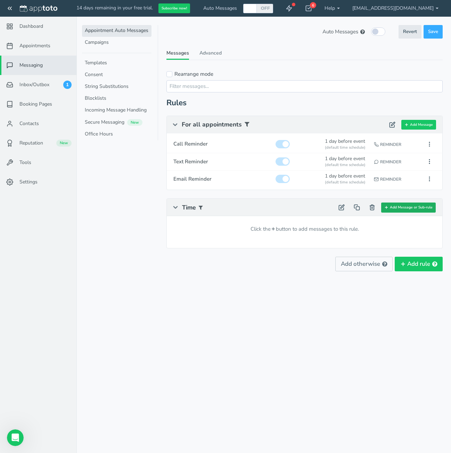
click at [388, 209] on icon at bounding box center [386, 207] width 4 height 4
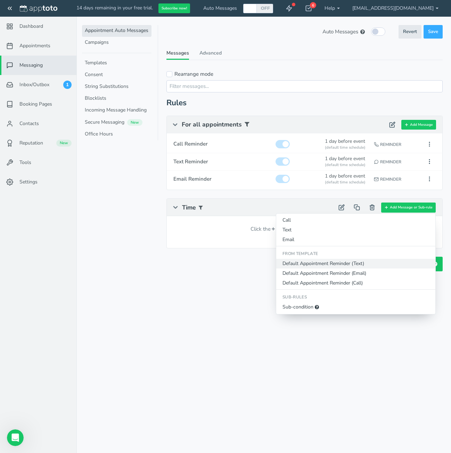
click at [331, 259] on button "Default Appointment Reminder (Text)" at bounding box center [355, 264] width 159 height 10
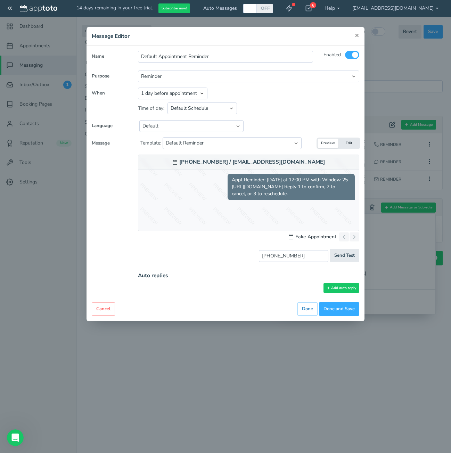
click at [355, 35] on span "×" at bounding box center [357, 35] width 5 height 10
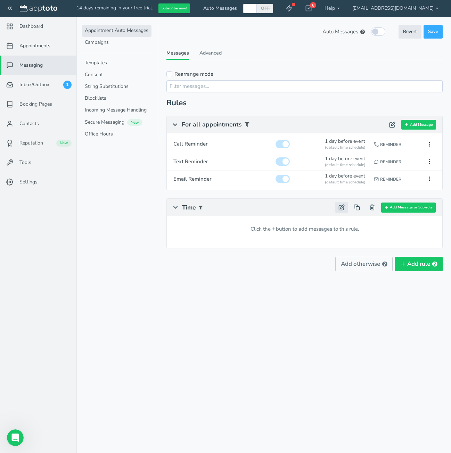
click at [342, 210] on icon at bounding box center [341, 207] width 6 height 6
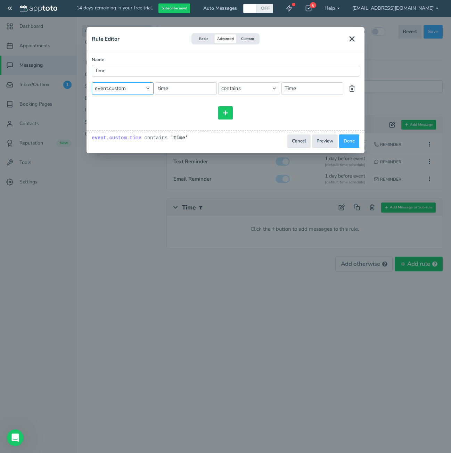
click at [122, 90] on select "event event.all event.title event.location event.content event.start_time event…" at bounding box center [123, 88] width 62 height 12
click at [92, 82] on select "event event.all event.title event.location event.content event.start_time event…" at bounding box center [123, 88] width 62 height 12
click at [168, 88] on input "time" at bounding box center [186, 88] width 62 height 12
click at [229, 86] on select "== != includes contains starts_with ends_with does_not_include does_not_contain…" at bounding box center [249, 88] width 62 height 12
select select "string:=="
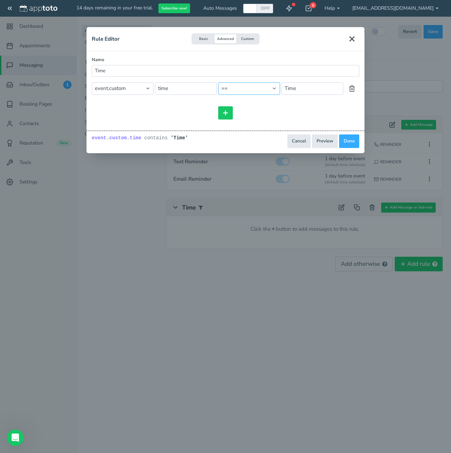
click at [218, 82] on select "== != includes contains starts_with ends_with does_not_include does_not_contain…" at bounding box center [249, 88] width 62 height 12
click at [292, 89] on input "Time" at bounding box center [312, 88] width 62 height 12
drag, startPoint x: 312, startPoint y: 89, endPoint x: 267, endPoint y: 88, distance: 44.5
click at [267, 88] on span "event event.all event.title event.location event.content event.start_time event…" at bounding box center [225, 88] width 267 height 13
click at [350, 142] on button "Done" at bounding box center [349, 141] width 20 height 14
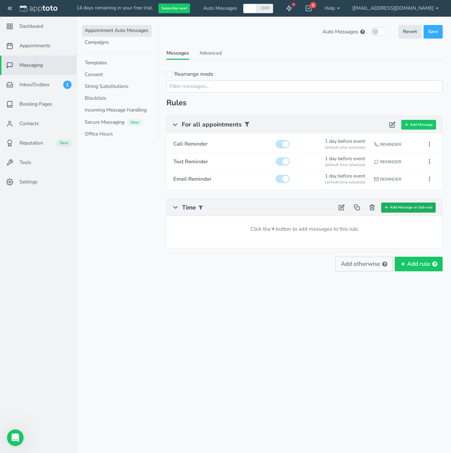
click at [391, 207] on button "Add Message or Sub-rule" at bounding box center [408, 207] width 55 height 10
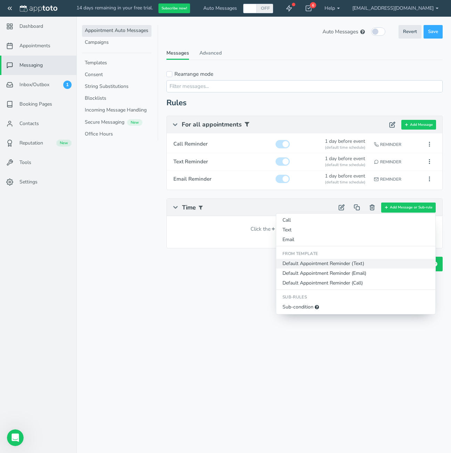
click at [341, 261] on button "Default Appointment Reminder (Text)" at bounding box center [355, 264] width 159 height 10
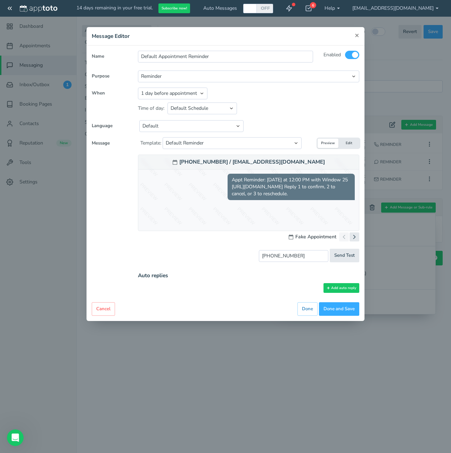
click at [356, 31] on span "×" at bounding box center [357, 35] width 5 height 10
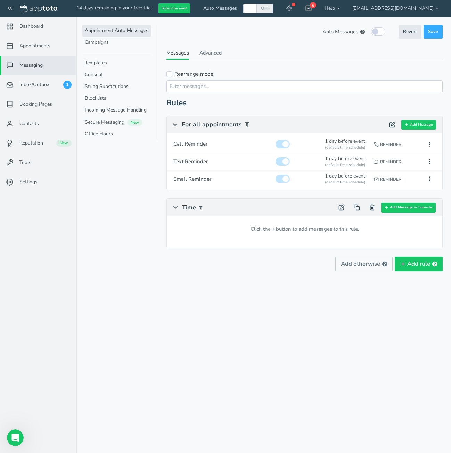
click at [312, 9] on icon at bounding box center [308, 8] width 7 height 7
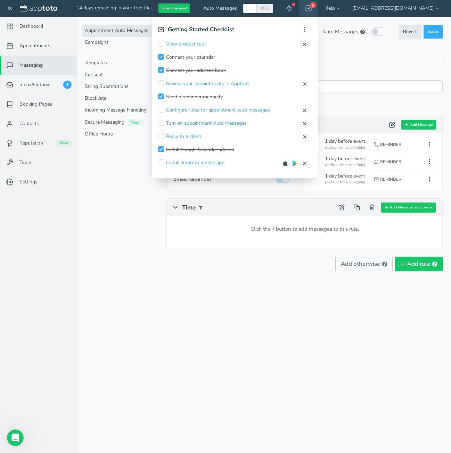
click at [312, 9] on icon at bounding box center [308, 8] width 7 height 7
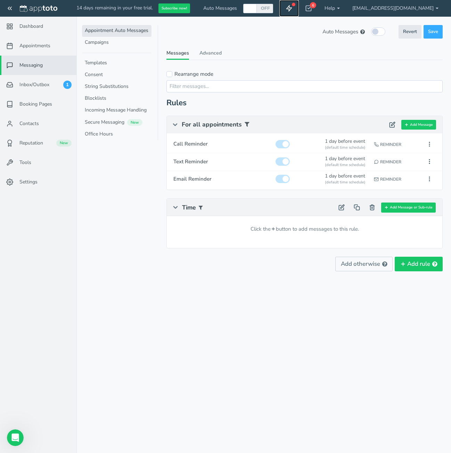
click at [292, 8] on use at bounding box center [288, 9] width 5 height 6
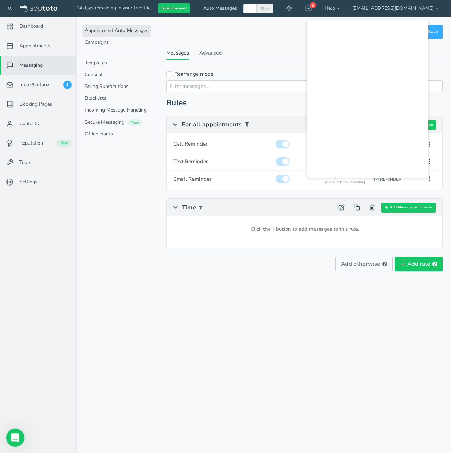
click at [19, 433] on div "Open Intercom Messenger" at bounding box center [14, 436] width 23 height 23
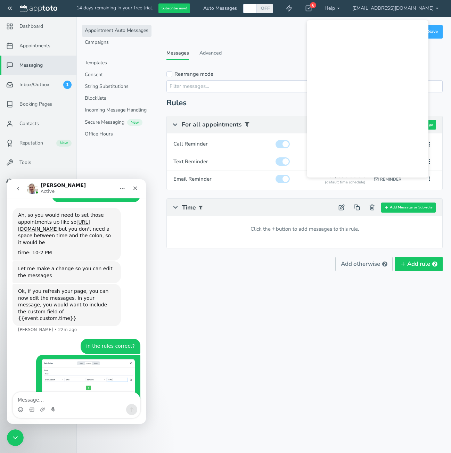
click at [66, 359] on img "Window says…" at bounding box center [88, 380] width 93 height 43
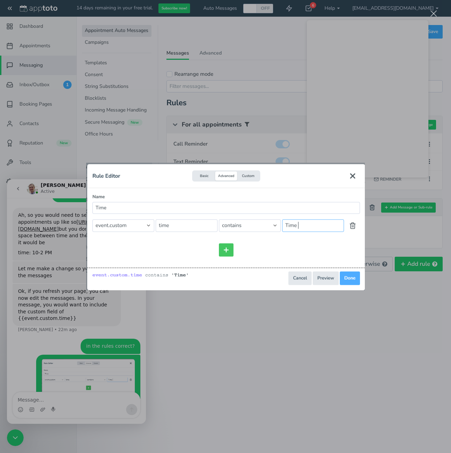
scroll to position [0, 0]
click at [354, 176] on img "Close" at bounding box center [225, 226] width 278 height 127
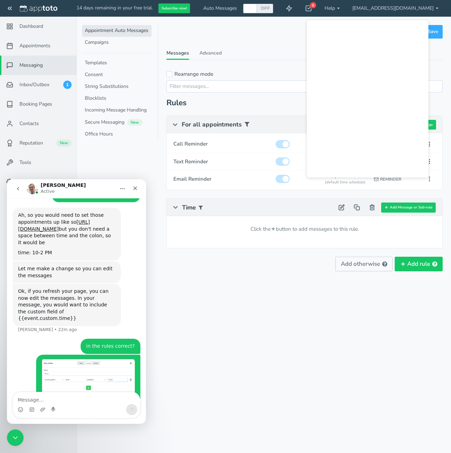
click at [271, 365] on div "Appointments Messaging Inbox/Outbox Booking Pages Campaigns Contacts Reputation…" at bounding box center [263, 226] width 374 height 453
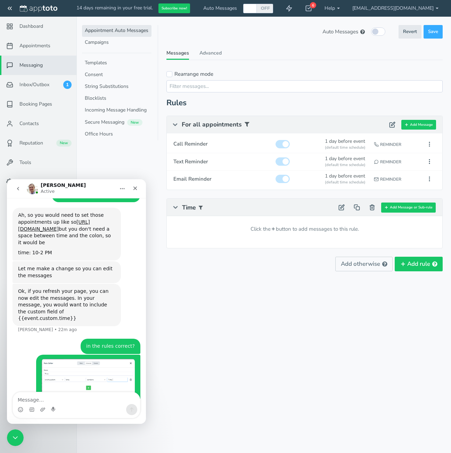
click at [229, 260] on div "Add otherwise Add rule" at bounding box center [304, 264] width 276 height 15
click at [199, 84] on input "text" at bounding box center [304, 86] width 276 height 12
click at [218, 58] on link "Advanced" at bounding box center [210, 55] width 22 height 10
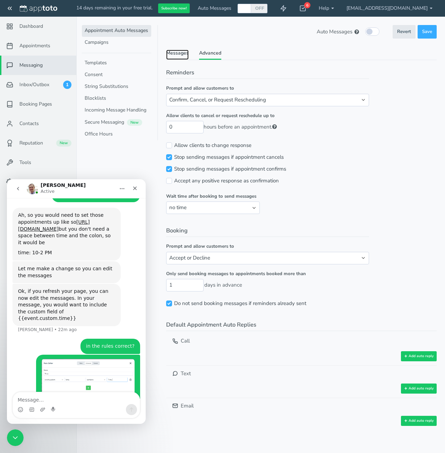
click at [180, 55] on link "Messages" at bounding box center [177, 55] width 23 height 10
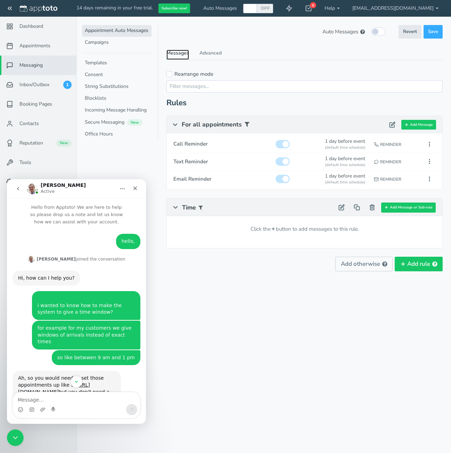
scroll to position [163, 0]
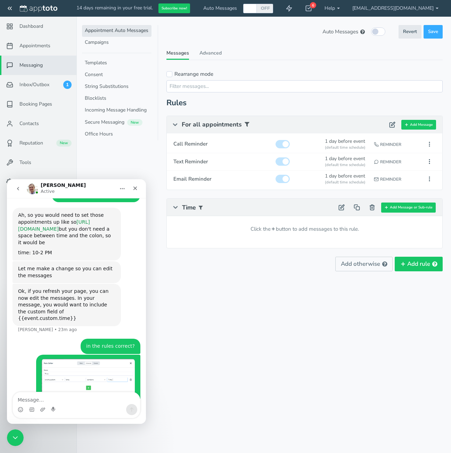
click at [34, 219] on link "https://jmp.sh/jMXMX33u" at bounding box center [54, 225] width 72 height 13
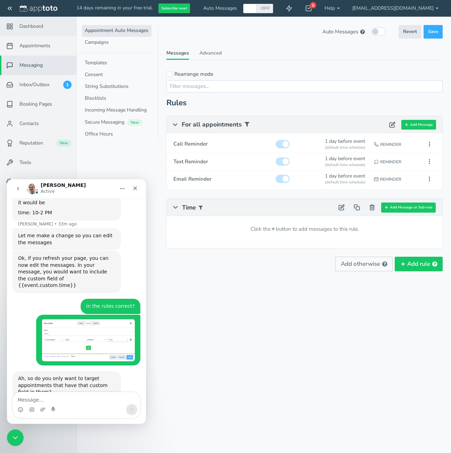
scroll to position [204, 0]
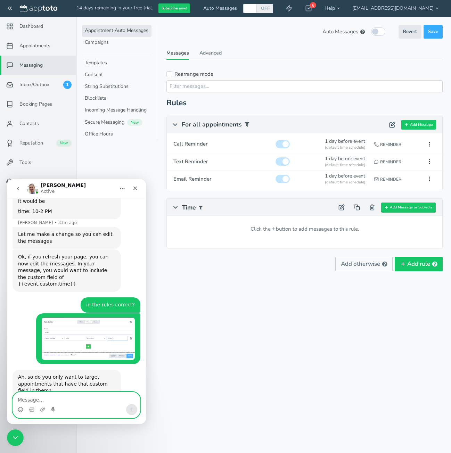
click at [36, 398] on textarea "Message…" at bounding box center [76, 398] width 127 height 12
type textarea "yes"
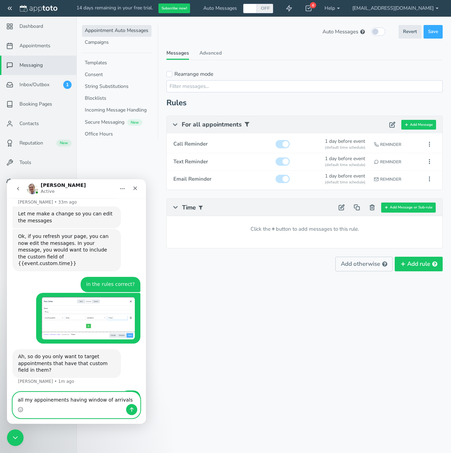
type textarea "all my appoinements having window of arrivals"
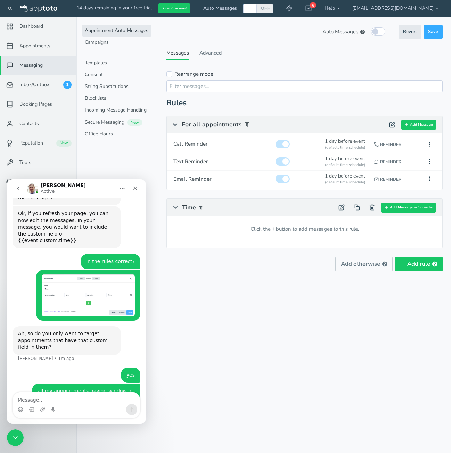
drag, startPoint x: 85, startPoint y: 375, endPoint x: 73, endPoint y: 383, distance: 14.7
click at [73, 389] on div "all my appoinements having window of arrivals Window • Just now" at bounding box center [77, 398] width 128 height 30
click at [65, 388] on div "all my appoinements having window of arrivals" at bounding box center [86, 395] width 97 height 14
click at [69, 394] on textarea "Message…" at bounding box center [76, 398] width 127 height 12
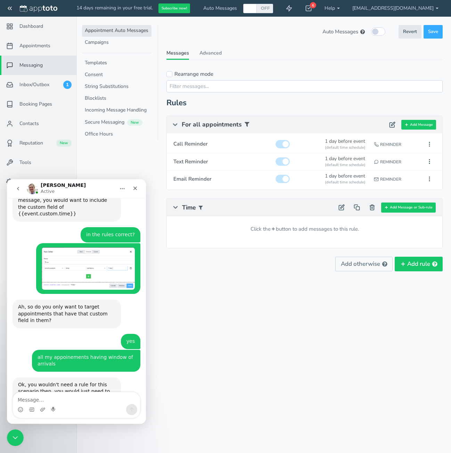
scroll to position [289, 0]
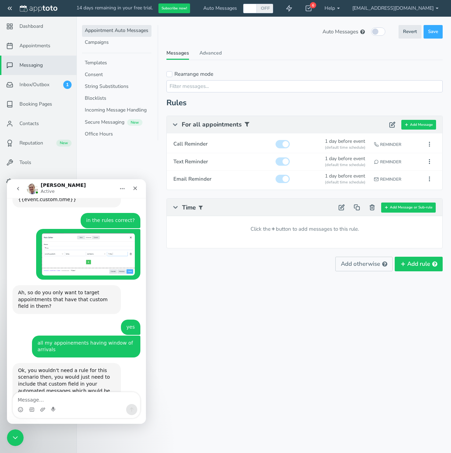
drag, startPoint x: 100, startPoint y: 374, endPoint x: 53, endPoint y: 370, distance: 47.7
click at [53, 370] on div "Ok, you wouldn't need a rule for this scenario then, you would just need to inc…" at bounding box center [67, 384] width 108 height 42
copy div "{{event.custom.time}}"
click at [416, 125] on button "Add Message" at bounding box center [418, 125] width 35 height 10
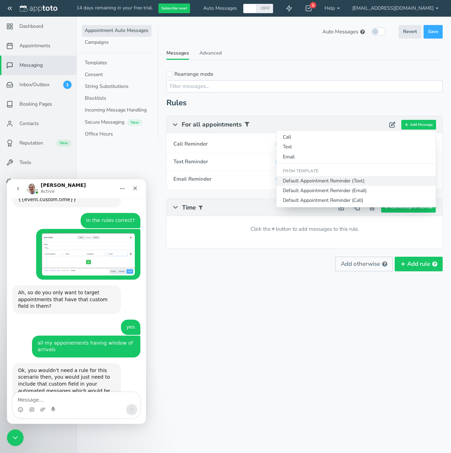
click at [337, 178] on button "Default Appointment Reminder (Text)" at bounding box center [355, 181] width 159 height 10
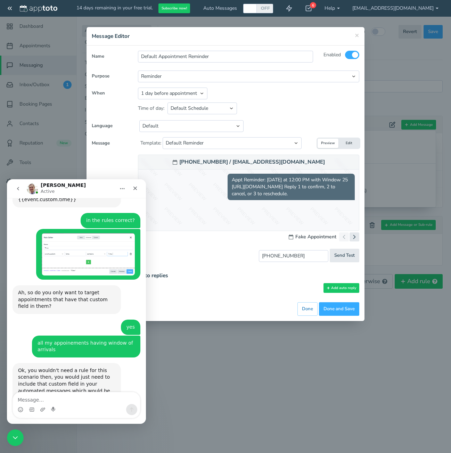
click at [319, 185] on span "Appt Reminder: tomorrow at 12:00 PM with Window 25 http://www0.apptoto.com/r/pr…" at bounding box center [290, 187] width 127 height 26
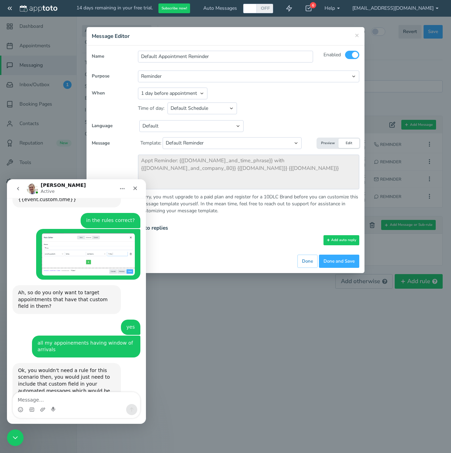
drag, startPoint x: 343, startPoint y: 141, endPoint x: 348, endPoint y: 141, distance: 4.2
click at [343, 141] on button "Edit" at bounding box center [348, 143] width 21 height 9
click at [349, 141] on button "Edit" at bounding box center [348, 143] width 21 height 9
drag, startPoint x: 134, startPoint y: 187, endPoint x: 170, endPoint y: 388, distance: 204.3
click at [134, 187] on icon "Close" at bounding box center [135, 188] width 4 height 4
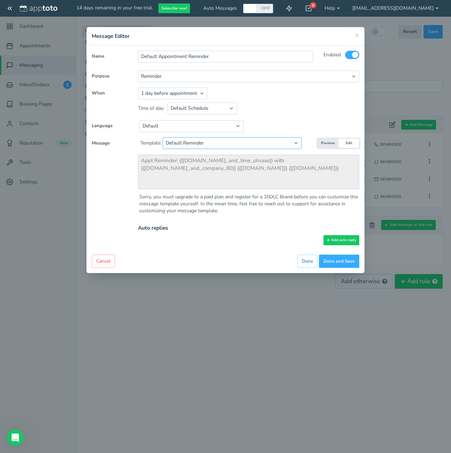
click at [277, 146] on select "Select template to apply... Default Reminder Default Reminder (just company nam…" at bounding box center [232, 143] width 139 height 12
click at [170, 128] on select "Default English - US English - Australia English - United Kingdom English - Eur…" at bounding box center [191, 126] width 104 height 12
click at [139, 120] on select "Default English - US English - Australia English - United Kingdom English - Eur…" at bounding box center [191, 126] width 104 height 12
click at [326, 142] on button "Preview" at bounding box center [327, 143] width 21 height 9
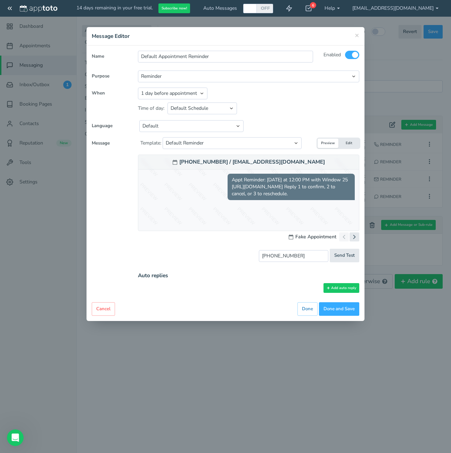
click at [338, 144] on button "Preview" at bounding box center [327, 143] width 21 height 9
click at [341, 143] on button "Edit" at bounding box center [348, 143] width 21 height 9
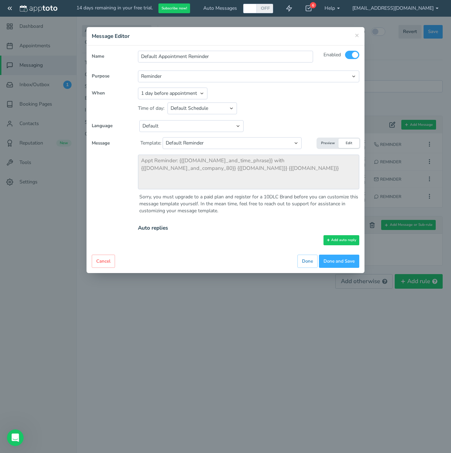
click at [141, 422] on div "× Message Editor Name Default Appointment Reminder Enabled All Participants" at bounding box center [225, 226] width 451 height 453
click at [10, 433] on div "Open Intercom Messenger" at bounding box center [14, 436] width 23 height 23
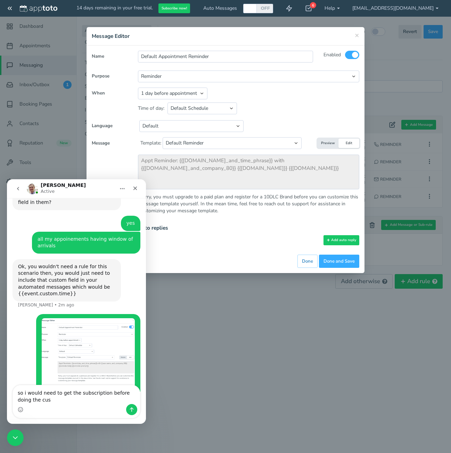
scroll to position [412, 0]
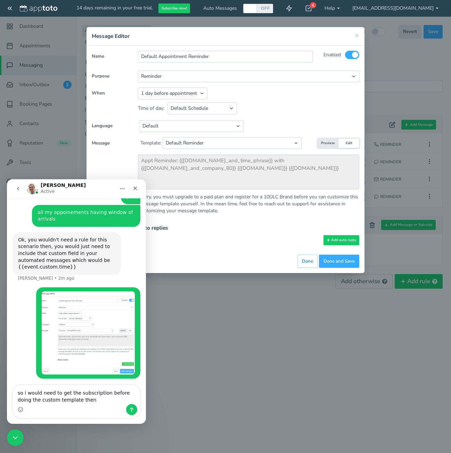
type textarea "so i would need to get the subscription before doing the custom template then"
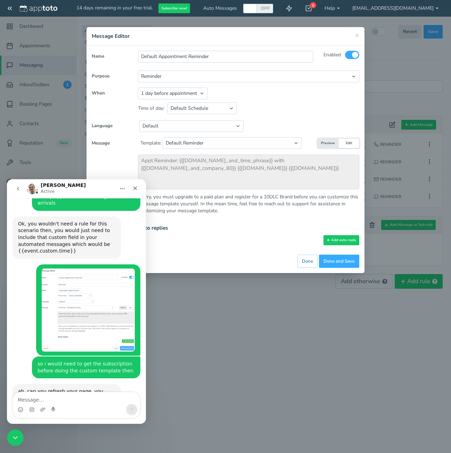
scroll to position [429, 0]
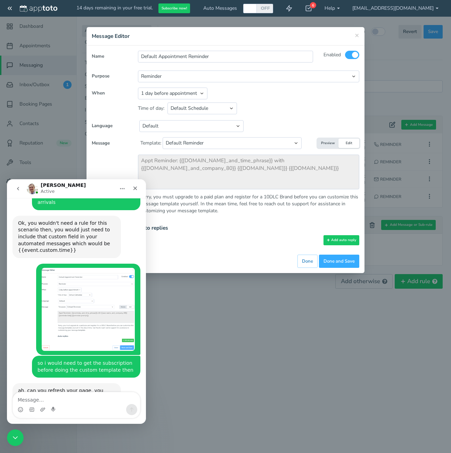
click at [325, 355] on div "× Message Editor Name Default Appointment Reminder Enabled All Participants" at bounding box center [225, 226] width 451 height 453
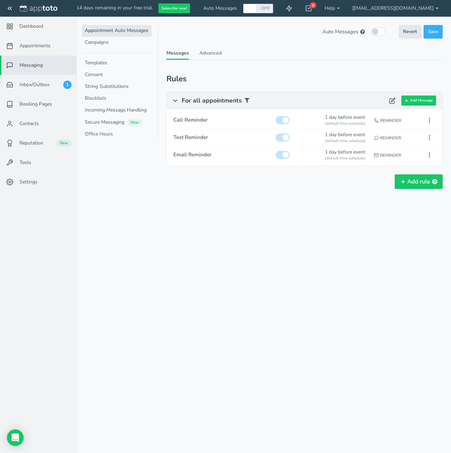
click at [271, 215] on div "Appointment Auto Messages Campaigns Templates Consent String Substitutions Bloc…" at bounding box center [263, 119] width 374 height 205
click at [423, 102] on button "Add Message" at bounding box center [418, 100] width 35 height 10
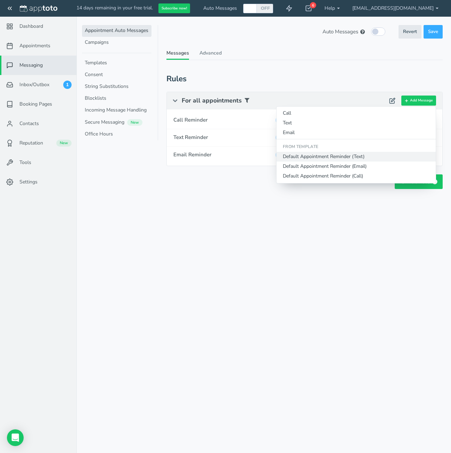
click at [349, 158] on button "Default Appointment Reminder (Text)" at bounding box center [355, 157] width 159 height 10
type input "Default Appointment Reminder"
checkbox input "true"
select select "number:1"
select select "string:default"
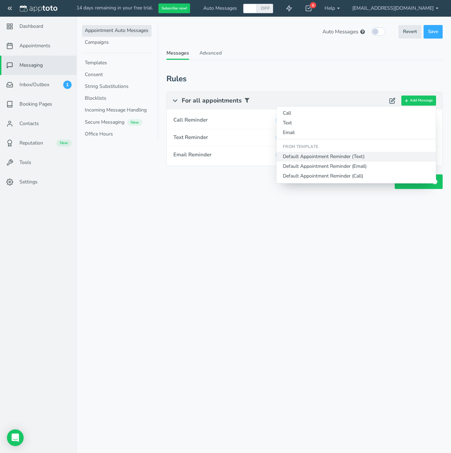
type textarea "Appt Reminder: {{[DOMAIN_NAME]_and_time_phrase}} with {{[DOMAIN_NAME]_and_compa…"
select select "string:1"
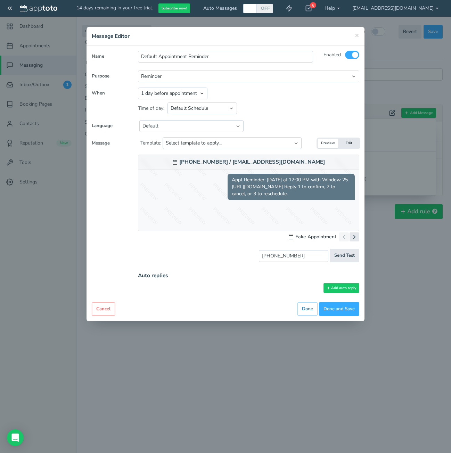
click at [345, 140] on button "Edit" at bounding box center [348, 143] width 21 height 9
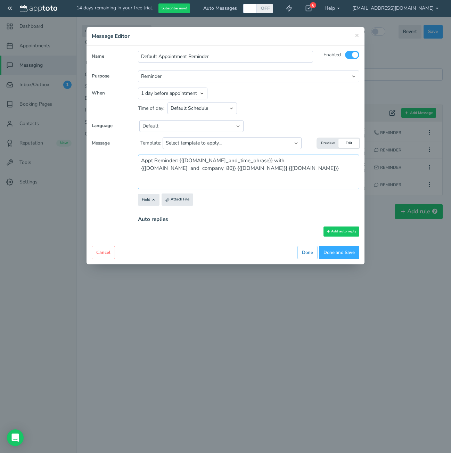
drag, startPoint x: 247, startPoint y: 161, endPoint x: 180, endPoint y: 162, distance: 67.4
click at [180, 162] on textarea "Appt Reminder: {{[DOMAIN_NAME]_and_time_phrase}} with {{[DOMAIN_NAME]_and_compa…" at bounding box center [248, 172] width 221 height 35
click at [248, 160] on textarea "Appt Reminder: {{[DOMAIN_NAME]_and_time_phrase}} with {{[DOMAIN_NAME]_and_compa…" at bounding box center [248, 172] width 221 height 35
drag, startPoint x: 251, startPoint y: 160, endPoint x: 178, endPoint y: 160, distance: 72.9
click at [178, 160] on textarea "Appt Reminder: {{[DOMAIN_NAME]_and_time_phrase}} with {{[DOMAIN_NAME]_and_compa…" at bounding box center [248, 172] width 221 height 35
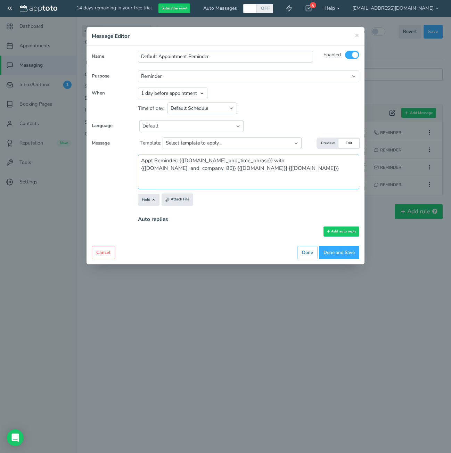
click at [242, 164] on textarea "Appt Reminder: {{[DOMAIN_NAME]_and_time_phrase}} with {{[DOMAIN_NAME]_and_compa…" at bounding box center [248, 172] width 221 height 35
drag, startPoint x: 251, startPoint y: 160, endPoint x: 178, endPoint y: 161, distance: 72.6
click at [178, 161] on textarea "Appt Reminder: {{[DOMAIN_NAME]_and_time_phrase}} with {{[DOMAIN_NAME]_and_compa…" at bounding box center [248, 172] width 221 height 35
paste textarea
click at [22, 435] on div "Open Intercom Messenger" at bounding box center [15, 437] width 18 height 18
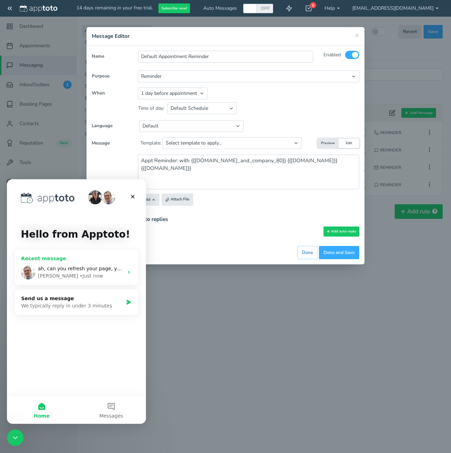
click at [80, 274] on div "• Just now" at bounding box center [91, 275] width 23 height 7
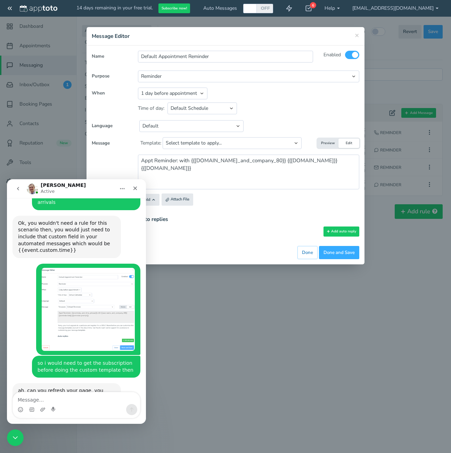
scroll to position [359, 0]
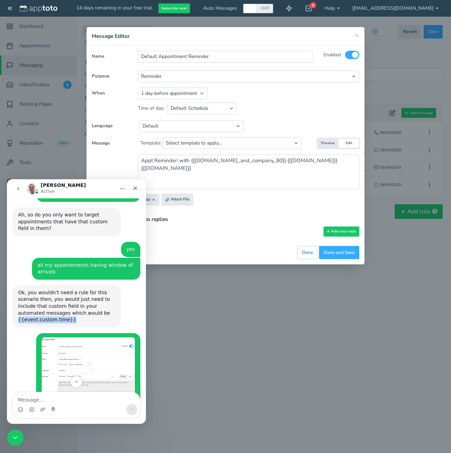
drag, startPoint x: 99, startPoint y: 294, endPoint x: 53, endPoint y: 293, distance: 46.2
click at [53, 293] on div "Ok, you wouldn't need a rule for this scenario then, you would just need to inc…" at bounding box center [66, 306] width 97 height 34
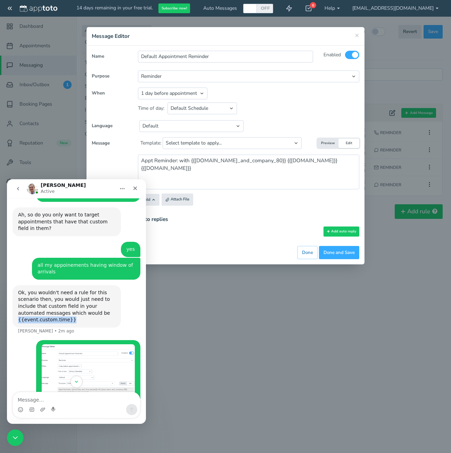
copy div "{{event.custom.time}}"
click at [190, 160] on textarea "Appt Reminder: with {{user.name_and_company_80}} {{reminder.link}} {{reminder.p…" at bounding box center [248, 172] width 221 height 35
click at [178, 161] on textarea "Appt Reminder: with {{user.name_and_company_80}} {{reminder.link}} {{reminder.p…" at bounding box center [248, 172] width 221 height 35
click at [180, 160] on textarea "Appt Reminder: with {{user.name_and_company_80}} {{reminder.link}} {{reminder.p…" at bounding box center [248, 172] width 221 height 35
type textarea "Appt Reminder: {{event.custom.time}} with {{user.name_and_company_80}} {{remind…"
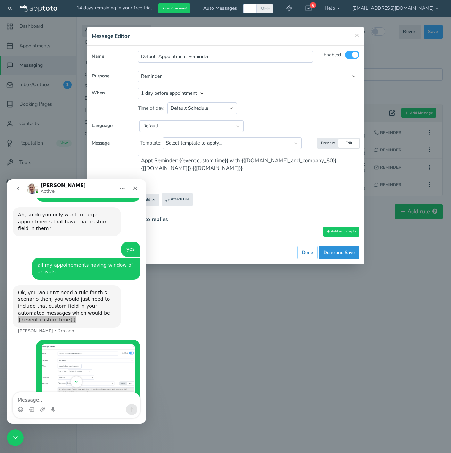
click at [339, 256] on button "Done and Save" at bounding box center [339, 253] width 40 height 14
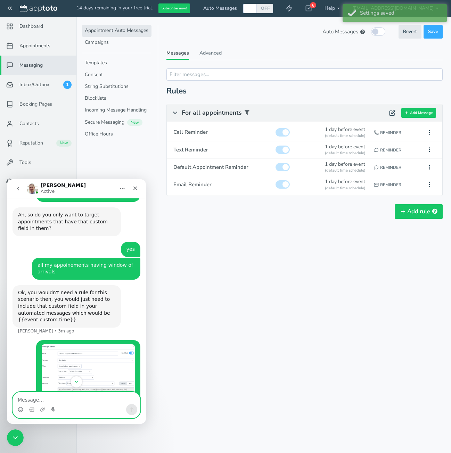
click at [55, 401] on textarea "Message…" at bounding box center [76, 398] width 127 height 12
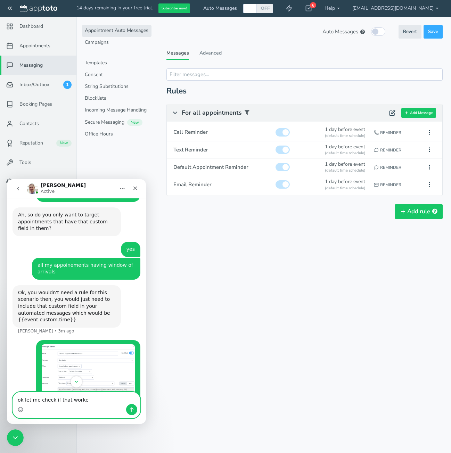
type textarea "ok let me check if that worked"
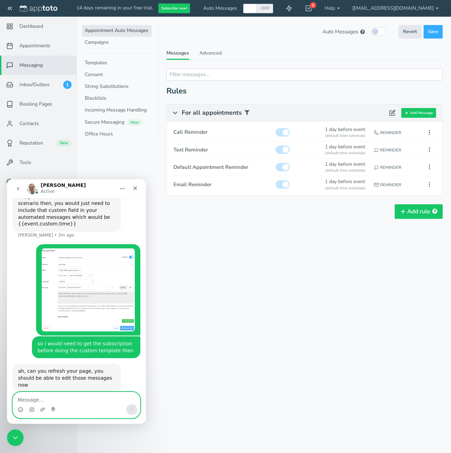
scroll to position [456, 0]
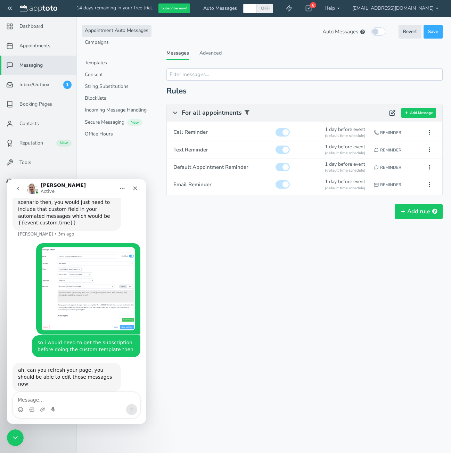
click at [418, 120] on div "For all appointments Add Message Call Text Email From Template Default Appointm…" at bounding box center [304, 112] width 275 height 17
click at [418, 117] on button "Add Message" at bounding box center [418, 113] width 35 height 10
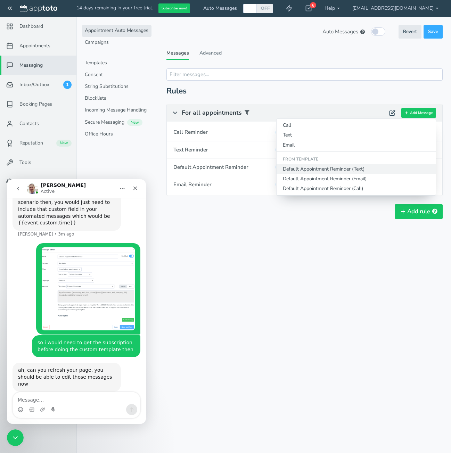
click at [326, 170] on button "Default Appointment Reminder (Text)" at bounding box center [355, 169] width 159 height 10
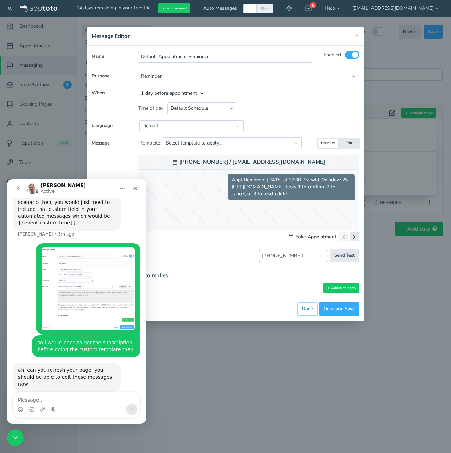
click at [307, 258] on input "[PHONE_NUMBER]" at bounding box center [293, 256] width 69 height 12
click at [339, 257] on span "Send Test" at bounding box center [344, 255] width 20 height 7
type input "sent"
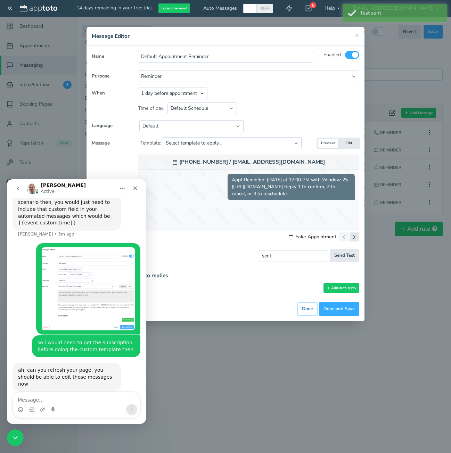
click at [345, 142] on button "Edit" at bounding box center [348, 143] width 21 height 9
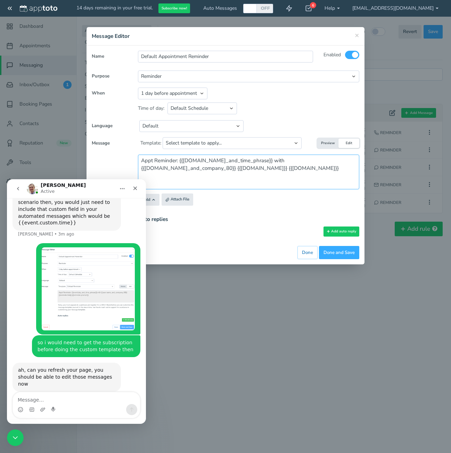
drag, startPoint x: 252, startPoint y: 160, endPoint x: 182, endPoint y: 161, distance: 70.8
click at [182, 161] on textarea "Appt Reminder: {{[DOMAIN_NAME]_and_time_phrase}} with {{[DOMAIN_NAME]_and_compa…" at bounding box center [248, 172] width 221 height 35
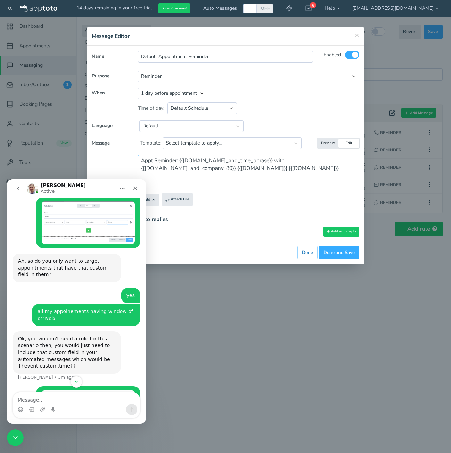
scroll to position [352, 0]
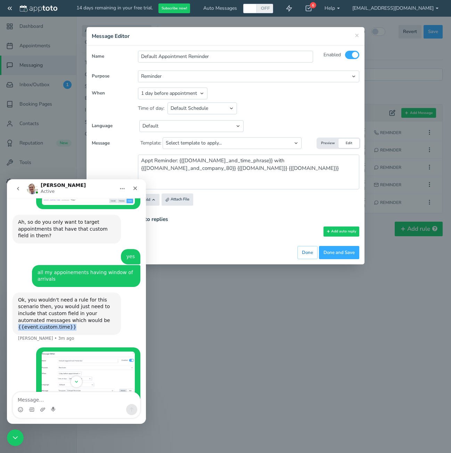
drag, startPoint x: 100, startPoint y: 300, endPoint x: 53, endPoint y: 300, distance: 47.2
click at [53, 300] on div "Ok, you wouldn't need a rule for this scenario then, you would just need to inc…" at bounding box center [66, 314] width 97 height 34
copy div "{{event.custom.time}}"
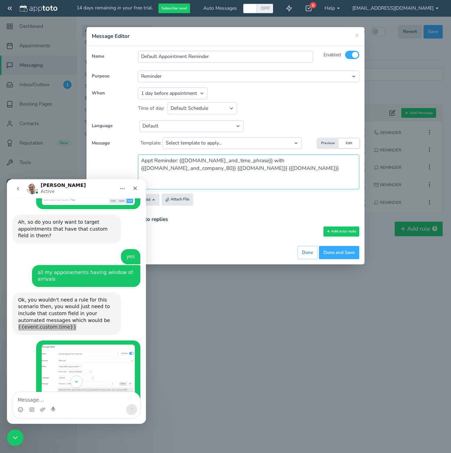
click at [246, 162] on textarea "Appt Reminder: {{[DOMAIN_NAME]_and_time_phrase}} with {{[DOMAIN_NAME]_and_compa…" at bounding box center [248, 172] width 221 height 35
drag, startPoint x: 251, startPoint y: 160, endPoint x: 179, endPoint y: 161, distance: 72.6
click at [179, 161] on textarea "Appt Reminder: {{[DOMAIN_NAME]_and_time_phrase}} with {{[DOMAIN_NAME]_and_compa…" at bounding box center [248, 172] width 221 height 35
click at [216, 227] on div "Add auto reply" at bounding box center [248, 231] width 221 height 10
click at [138, 189] on div "Close" at bounding box center [135, 188] width 13 height 13
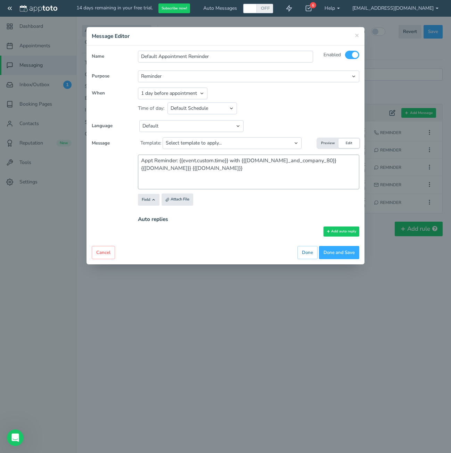
scroll to position [449, 0]
drag, startPoint x: 317, startPoint y: 160, endPoint x: 357, endPoint y: 164, distance: 40.1
click at [357, 164] on textarea "Appt Reminder: {{event.custom.time}} with {{user.name_and_company_80}} {{remind…" at bounding box center [248, 172] width 221 height 35
type textarea "Appt Reminder: {{event.custom.time}} with {{[DOMAIN_NAME]_and_company_80}}{{rem…"
click at [334, 251] on button "Done and Save" at bounding box center [339, 253] width 40 height 14
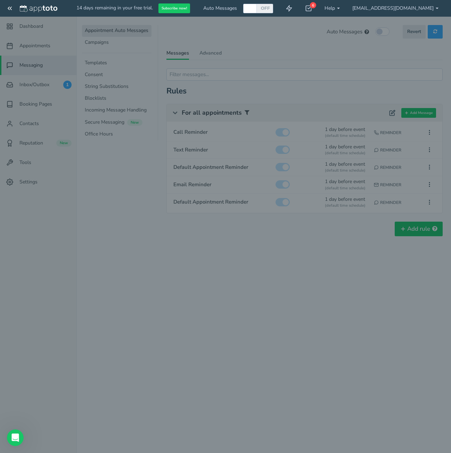
type input "[PHONE_NUMBER]"
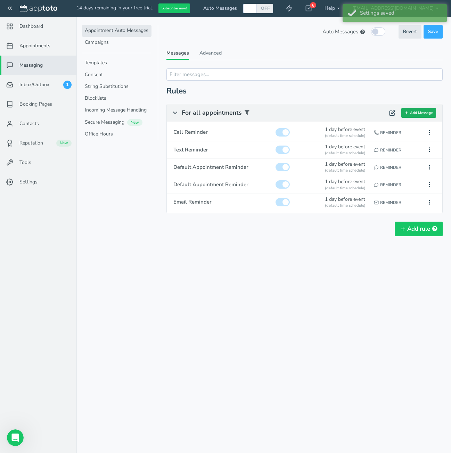
click at [418, 114] on button "Add Message" at bounding box center [418, 113] width 35 height 10
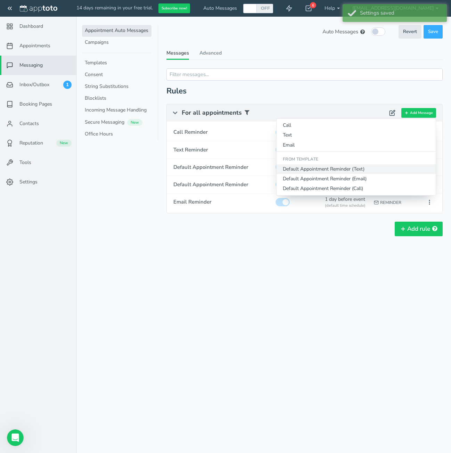
click at [328, 171] on button "Default Appointment Reminder (Text)" at bounding box center [355, 169] width 159 height 10
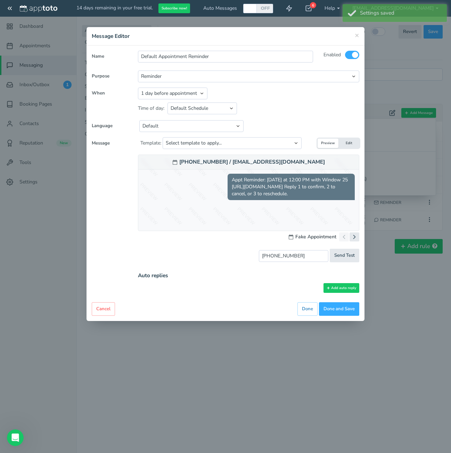
click at [351, 143] on button "Edit" at bounding box center [348, 143] width 21 height 9
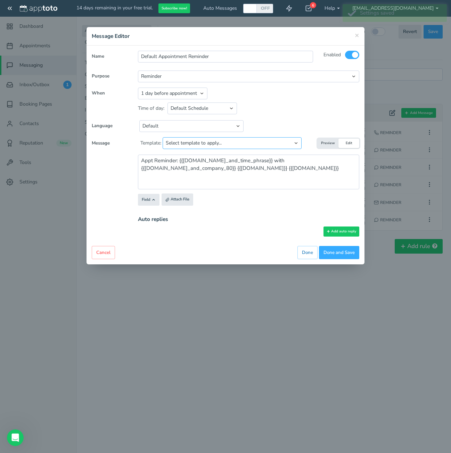
click at [217, 143] on select "Select template to apply... Default Reminder Default Reminder (just company nam…" at bounding box center [232, 143] width 139 height 12
select select "object:1181"
click at [163, 137] on select "Select template to apply... Default Reminder Default Reminder (just company nam…" at bounding box center [232, 143] width 139 height 12
click at [218, 168] on textarea "Appt Reminder: {{[DOMAIN_NAME]_and_time_phrase}} with {{[DOMAIN_NAME]_and_compa…" at bounding box center [248, 172] width 221 height 35
drag, startPoint x: 251, startPoint y: 161, endPoint x: 183, endPoint y: 159, distance: 68.8
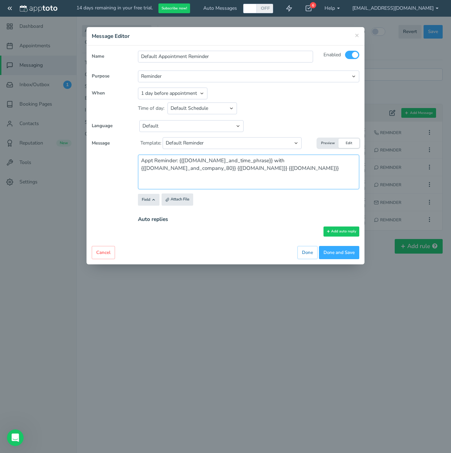
click at [180, 160] on textarea "Appt Reminder: {{[DOMAIN_NAME]_and_time_phrase}} with {{[DOMAIN_NAME]_and_compa…" at bounding box center [248, 172] width 221 height 35
drag, startPoint x: 183, startPoint y: 159, endPoint x: 246, endPoint y: 157, distance: 63.3
click at [244, 152] on div "Message Template: Select template to apply... Default Reminder Default Reminder…" at bounding box center [225, 188] width 267 height 103
drag, startPoint x: 250, startPoint y: 160, endPoint x: 180, endPoint y: 159, distance: 70.5
click at [180, 159] on textarea "Appt Reminder: {{[DOMAIN_NAME]_and_time_phrase}} with {{[DOMAIN_NAME]_and_compa…" at bounding box center [248, 172] width 221 height 35
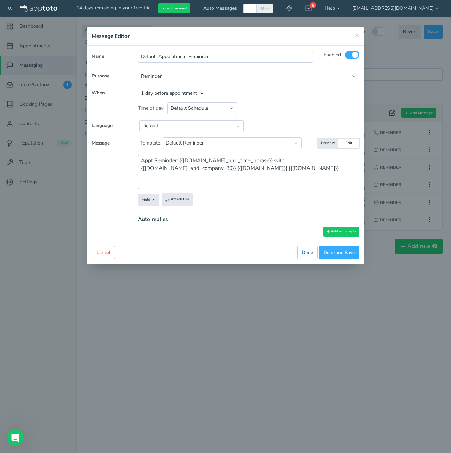
paste textarea "custom.tim"
drag, startPoint x: 316, startPoint y: 158, endPoint x: 366, endPoint y: 159, distance: 49.3
click at [366, 159] on div "× Message Editor Name Default Appointment Reminder Enabled All Participants" at bounding box center [225, 226] width 451 height 453
type textarea "Appt Reminder: {{event.custom.time}} with {{[DOMAIN_NAME]_and_company_80}}{{rem…"
click at [333, 140] on button "Preview" at bounding box center [327, 143] width 21 height 9
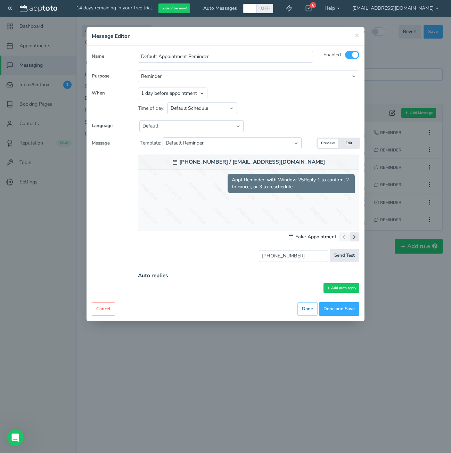
click at [348, 142] on button "Edit" at bounding box center [348, 143] width 21 height 9
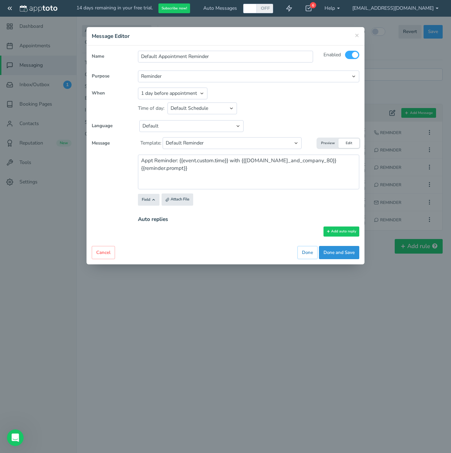
click at [337, 254] on button "Done and Save" at bounding box center [339, 253] width 40 height 14
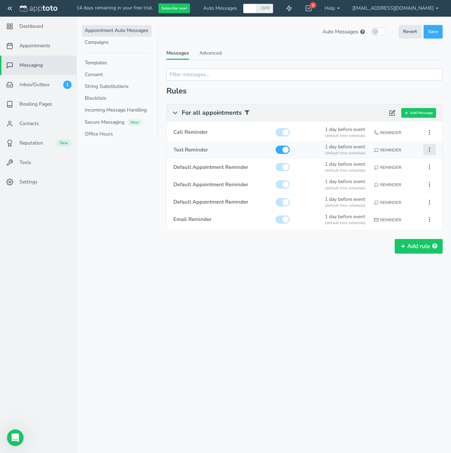
click at [427, 149] on icon at bounding box center [429, 150] width 6 height 6
click at [370, 183] on button "Delete" at bounding box center [390, 182] width 90 height 10
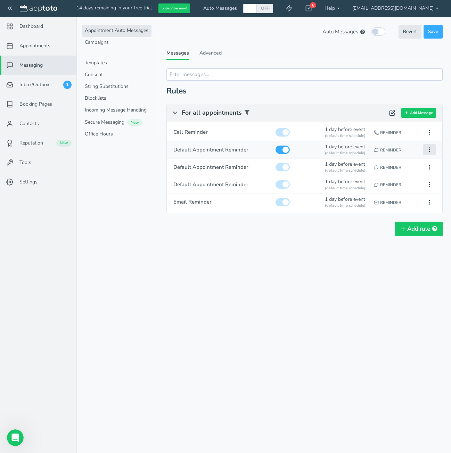
click at [431, 149] on icon at bounding box center [429, 150] width 6 height 6
click at [377, 182] on button "Delete" at bounding box center [390, 182] width 90 height 10
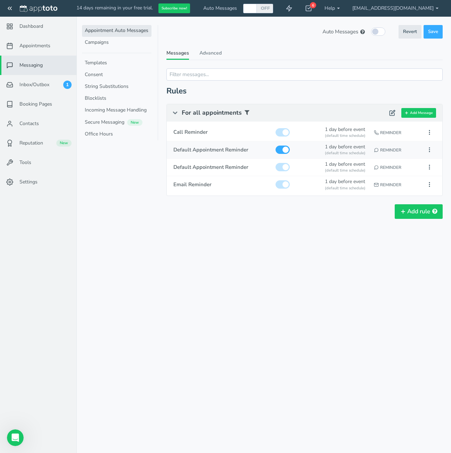
click at [397, 150] on div "Reminder" at bounding box center [395, 149] width 47 height 13
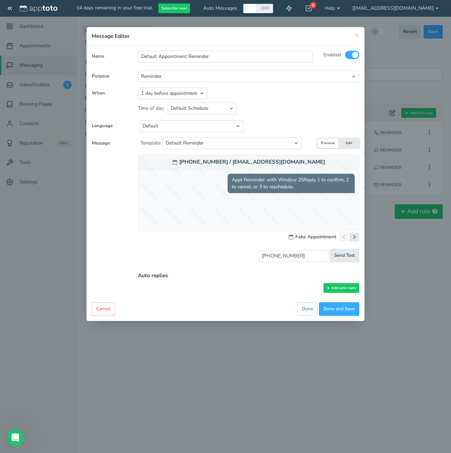
click at [354, 36] on h4 "Message Editor" at bounding box center [225, 36] width 267 height 8
click at [360, 33] on div "× Message Editor" at bounding box center [225, 36] width 278 height 18
click at [358, 33] on span "×" at bounding box center [357, 35] width 5 height 10
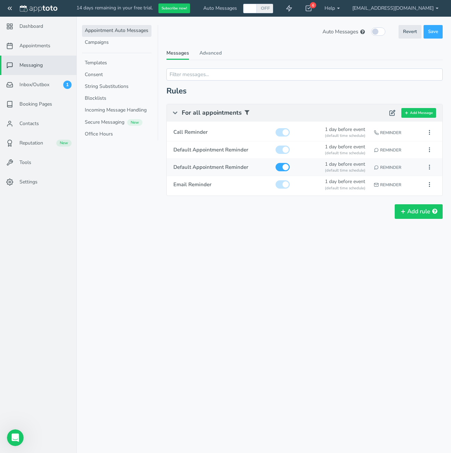
click at [401, 163] on div "Reminder" at bounding box center [395, 167] width 47 height 13
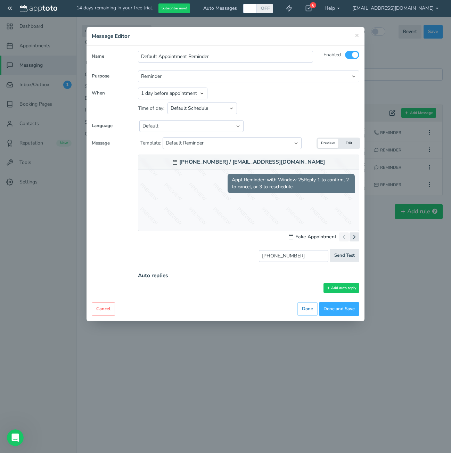
click at [352, 37] on h4 "Message Editor" at bounding box center [225, 36] width 267 height 8
click at [356, 37] on span "×" at bounding box center [357, 35] width 5 height 10
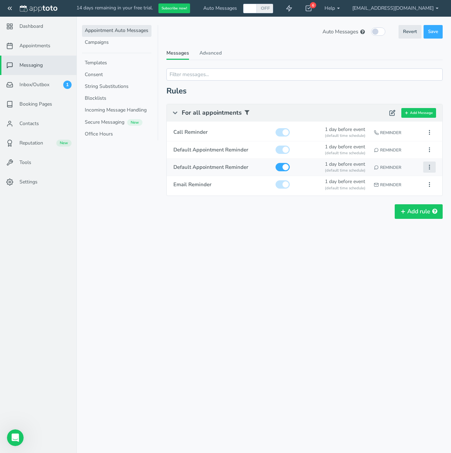
click at [431, 170] on button at bounding box center [429, 166] width 13 height 11
click at [385, 200] on button "Delete" at bounding box center [390, 200] width 90 height 10
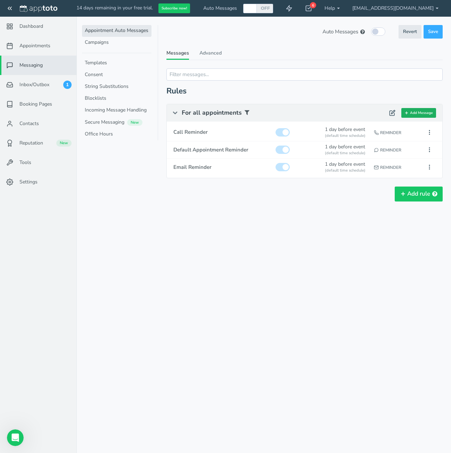
click at [406, 109] on button "Add Message" at bounding box center [418, 113] width 35 height 10
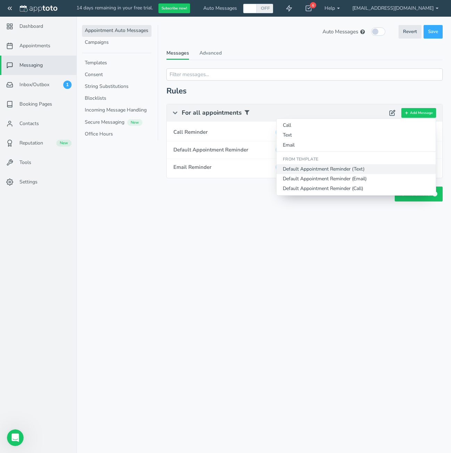
click at [315, 168] on button "Default Appointment Reminder (Text)" at bounding box center [355, 169] width 159 height 10
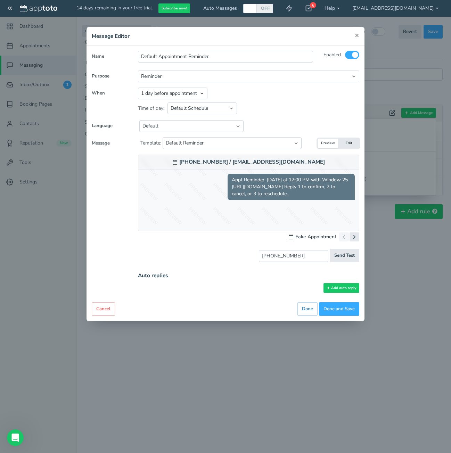
click at [356, 35] on span "×" at bounding box center [357, 35] width 5 height 10
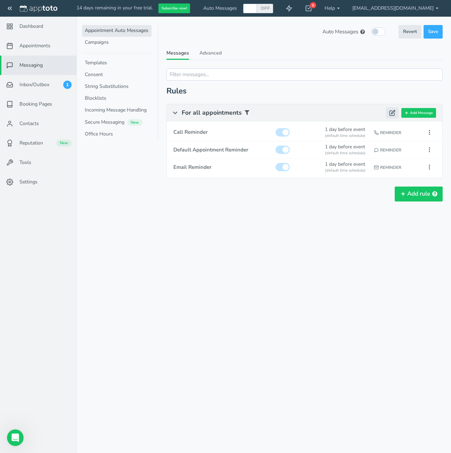
click at [393, 114] on icon at bounding box center [392, 113] width 6 height 6
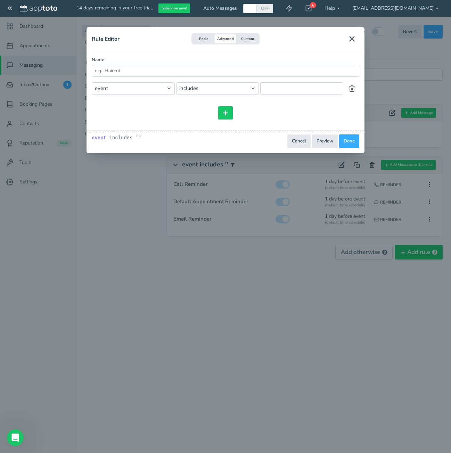
click at [345, 37] on button "Close" at bounding box center [351, 38] width 15 height 13
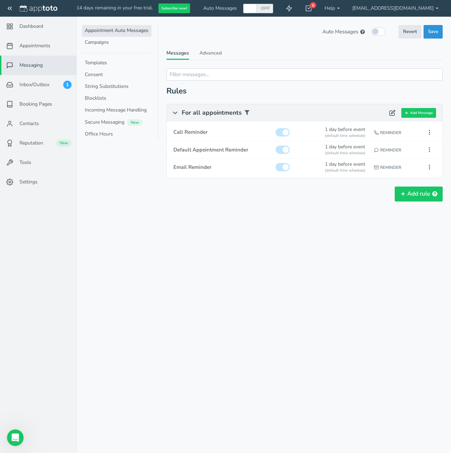
click at [431, 36] on button "Save" at bounding box center [432, 32] width 19 height 14
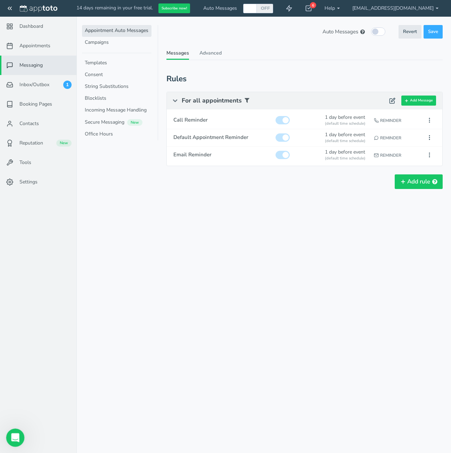
click at [21, 438] on div "Open Intercom Messenger" at bounding box center [14, 436] width 23 height 23
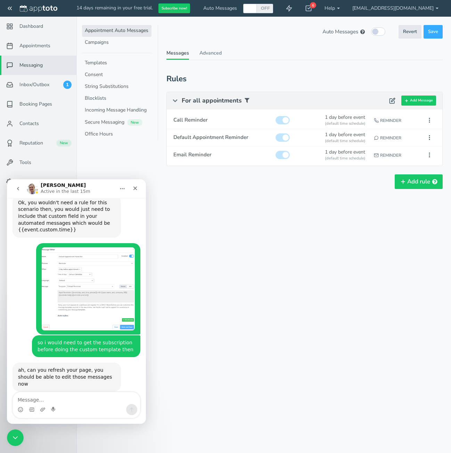
click at [234, 253] on div "Appointments Messaging Inbox/Outbox Booking Pages Campaigns Contacts Reputation…" at bounding box center [263, 226] width 374 height 453
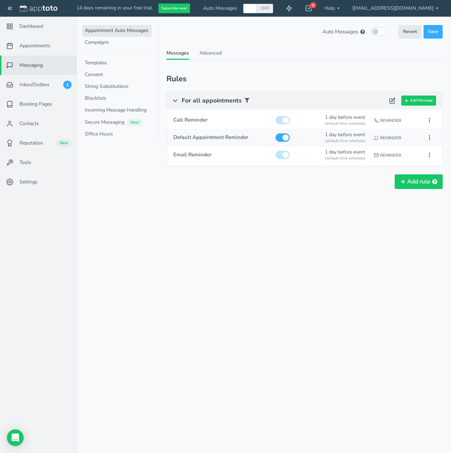
click at [283, 139] on input "checkbox" at bounding box center [282, 137] width 14 height 8
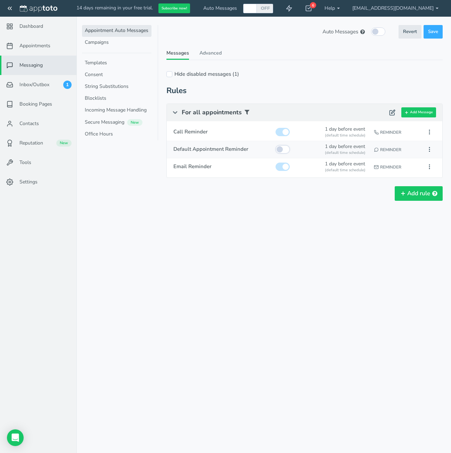
click at [283, 151] on input "checkbox" at bounding box center [282, 149] width 14 height 8
checkbox input "true"
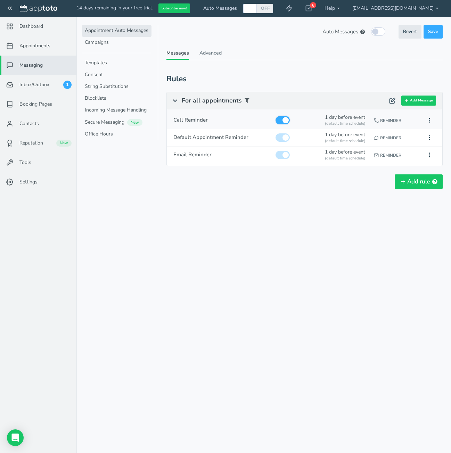
click at [285, 122] on input "checkbox" at bounding box center [282, 120] width 14 height 8
checkbox input "false"
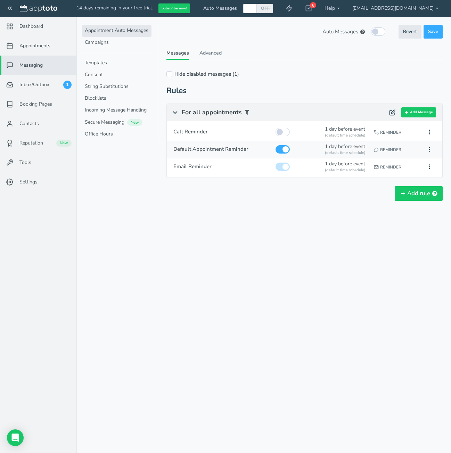
click at [379, 147] on div "Reminder" at bounding box center [395, 149] width 47 height 13
type input "Default Appointment Reminder"
checkbox input "true"
select select "number:1"
select select "string:default"
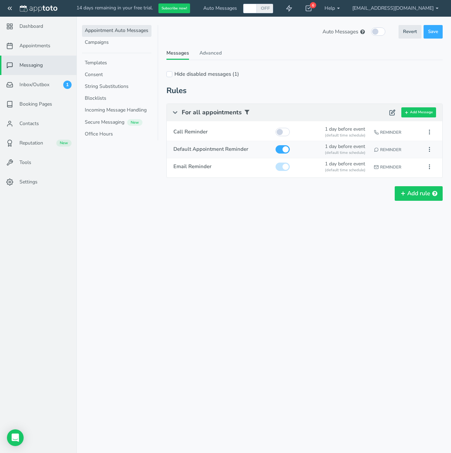
select select "string:1"
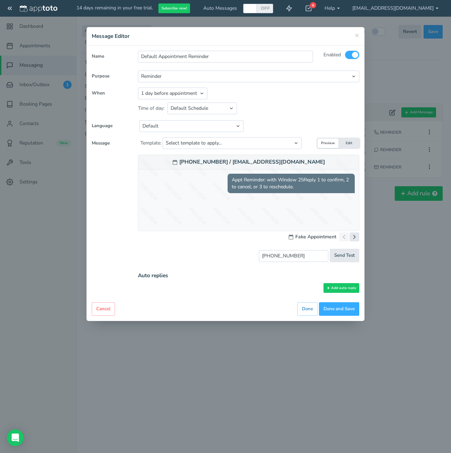
click at [349, 141] on button "Edit" at bounding box center [348, 143] width 21 height 9
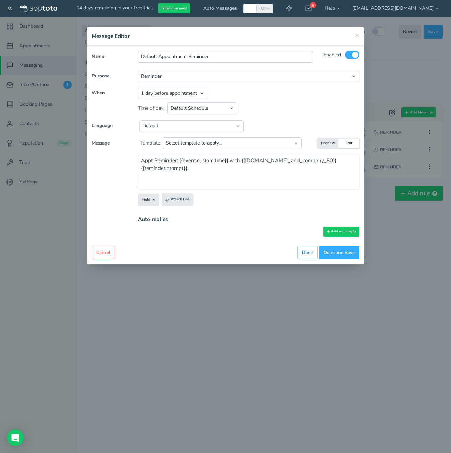
click at [328, 147] on button "Preview" at bounding box center [327, 143] width 21 height 9
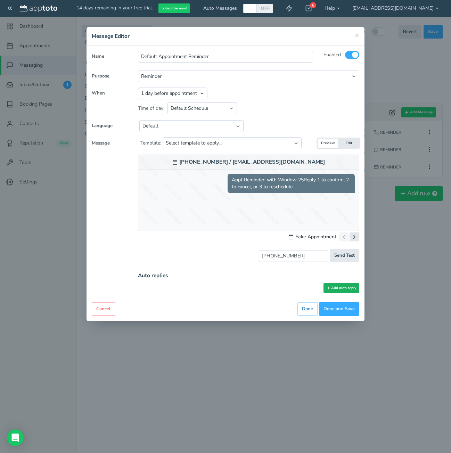
click at [344, 286] on button "Add auto reply" at bounding box center [341, 288] width 36 height 10
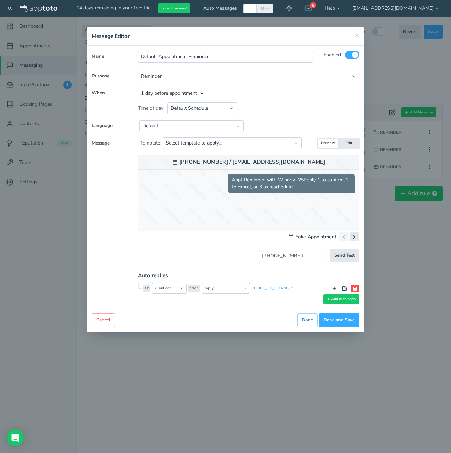
click at [351, 287] on button at bounding box center [355, 288] width 8 height 8
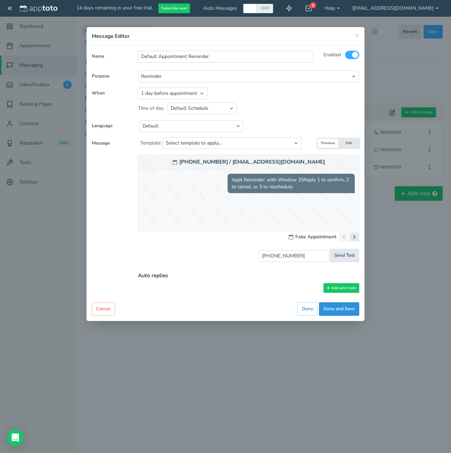
click at [345, 310] on button "Done and Save" at bounding box center [339, 309] width 40 height 14
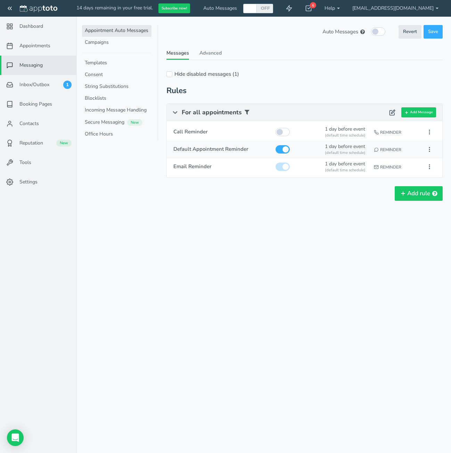
click at [393, 147] on div "Reminder" at bounding box center [395, 149] width 47 height 13
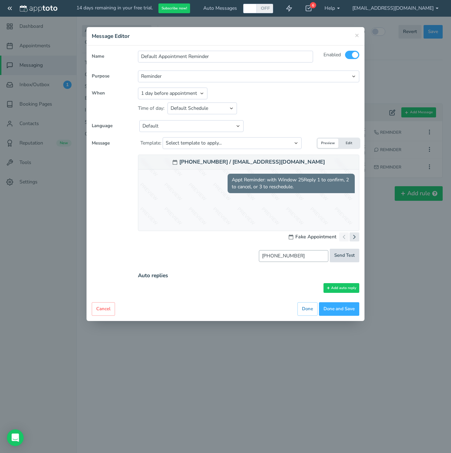
click at [339, 259] on button "Send Test" at bounding box center [345, 256] width 30 height 14
click at [170, 88] on select "Appointment start time Day of appointment 1 day before appointment 2 days befor…" at bounding box center [172, 94] width 69 height 12
click at [169, 94] on select "Appointment start time Day of appointment 1 day before appointment 2 days befor…" at bounding box center [172, 94] width 69 height 12
click at [219, 145] on select "Select template to apply... Default Reminder Default Reminder (just company nam…" at bounding box center [232, 143] width 139 height 12
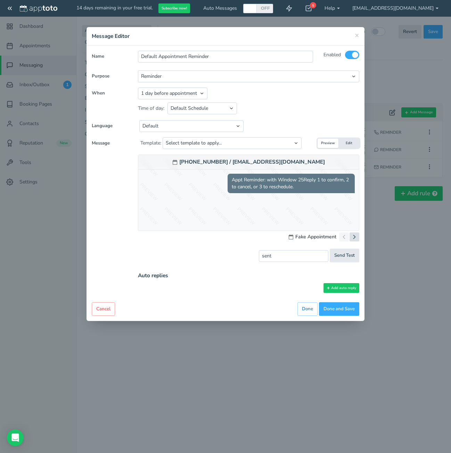
click at [359, 235] on button at bounding box center [354, 236] width 10 height 9
click at [343, 258] on span "Send Test" at bounding box center [344, 255] width 20 height 7
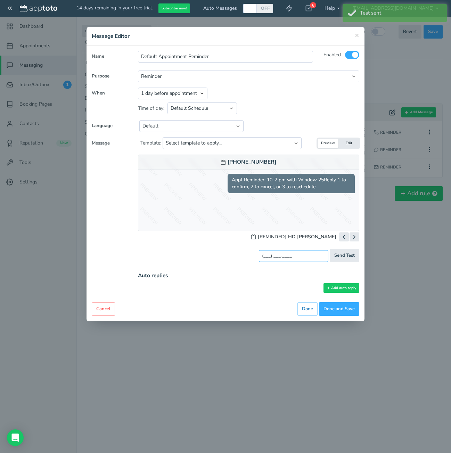
click at [309, 257] on input "(___) ___-____" at bounding box center [293, 256] width 69 height 12
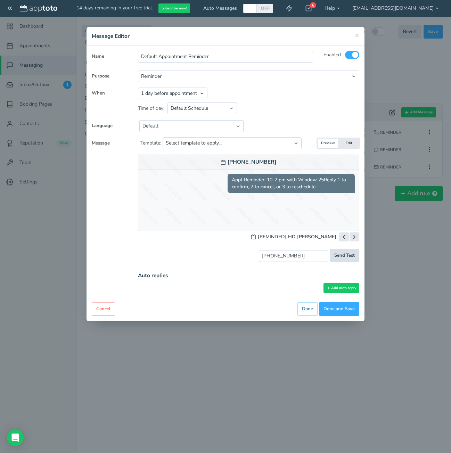
click at [335, 257] on span "Send Test" at bounding box center [344, 255] width 20 height 7
type input "sent"
click at [353, 146] on button "Edit" at bounding box center [348, 143] width 21 height 9
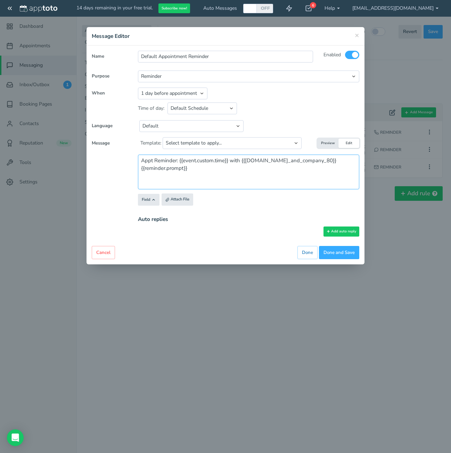
click at [329, 161] on textarea "Appt Reminder: {{event.custom.time}} with {{user.name_and_company_80}}{{reminde…" at bounding box center [248, 172] width 221 height 35
click at [142, 167] on textarea "Appt Reminder: {{event.custom.time}} with {{user.name_and_company_80}}{{reminde…" at bounding box center [248, 172] width 221 height 35
type textarea "Appt Reminder: {{event.custom.time}} with {{user.name_and_company_80}} {{remind…"
click at [345, 251] on button "Done and Save" at bounding box center [339, 253] width 40 height 14
type input "(973) 210-0804"
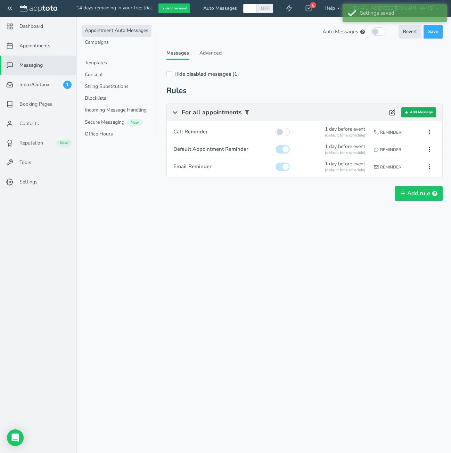
click at [421, 109] on button "Add Message" at bounding box center [418, 112] width 35 height 10
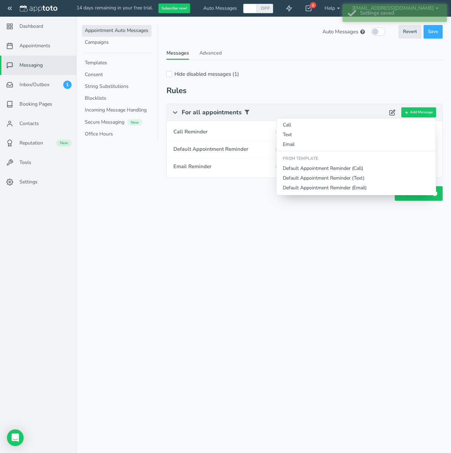
click at [318, 270] on div "Appointments Messaging Inbox/Outbox Booking Pages Campaigns Contacts Reputation…" at bounding box center [263, 226] width 374 height 453
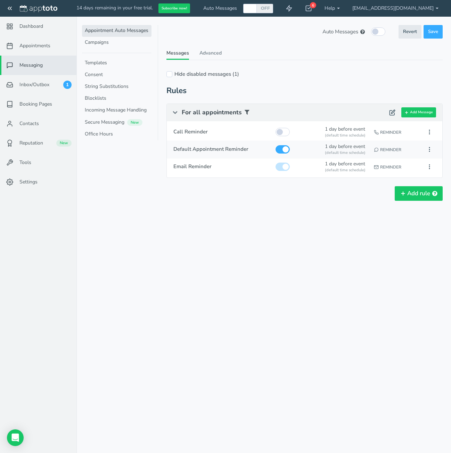
click at [398, 145] on div "Reminder" at bounding box center [395, 149] width 47 height 13
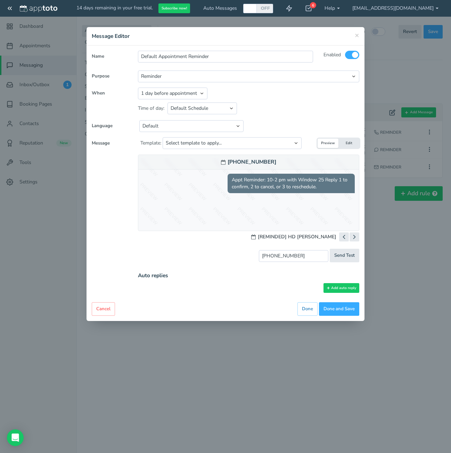
click at [336, 233] on div "[REMINDED] HD MEAS BETSY" at bounding box center [305, 236] width 108 height 9
click at [341, 235] on icon at bounding box center [343, 236] width 7 height 7
click at [352, 235] on icon at bounding box center [354, 236] width 7 height 7
click at [338, 302] on button "Done and Save" at bounding box center [339, 309] width 40 height 14
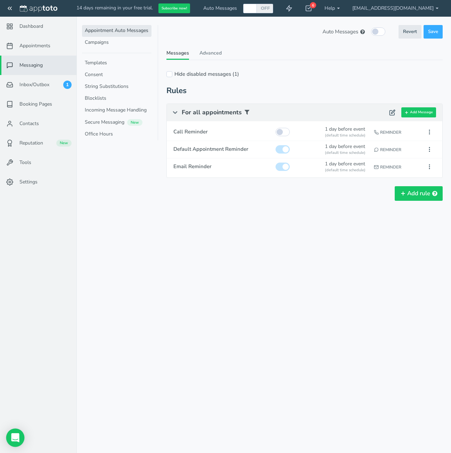
click at [18, 440] on icon "Open Intercom Messenger" at bounding box center [15, 437] width 8 height 9
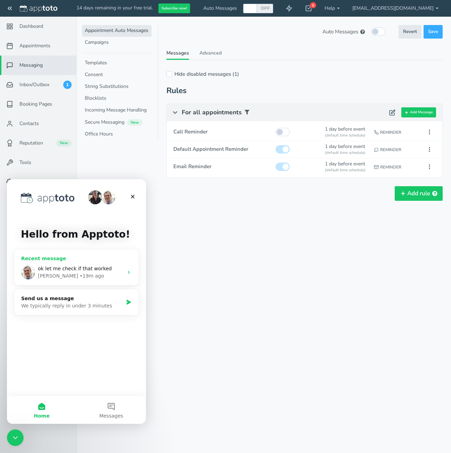
click at [67, 269] on span "ok let me check if that worked" at bounding box center [75, 269] width 74 height 6
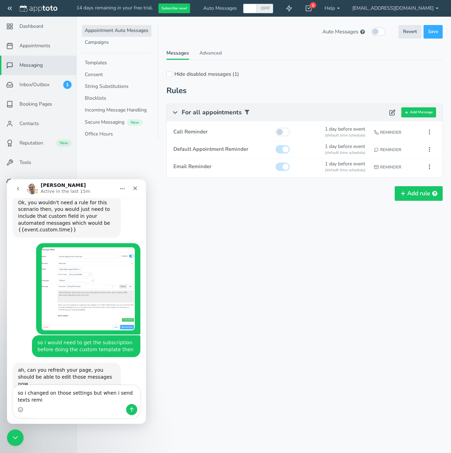
scroll to position [456, 0]
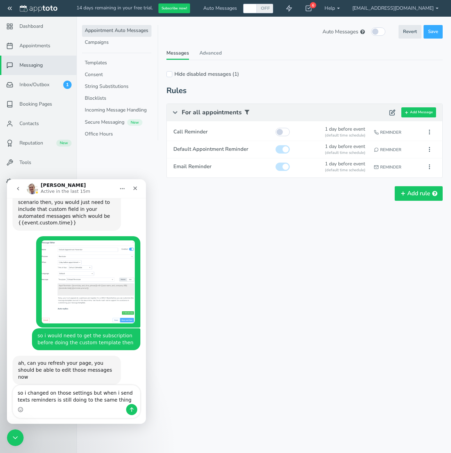
type textarea "so i changed on those settings but when i send texts reminders is still doing t…"
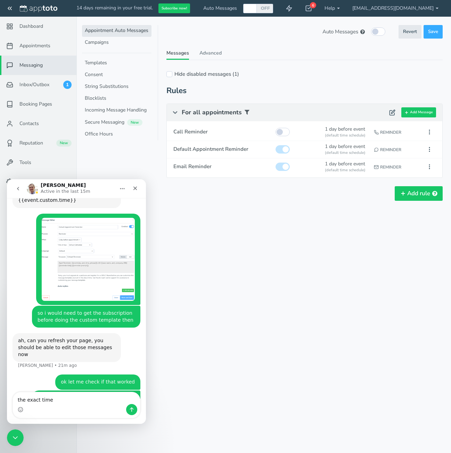
type textarea "the exact time"
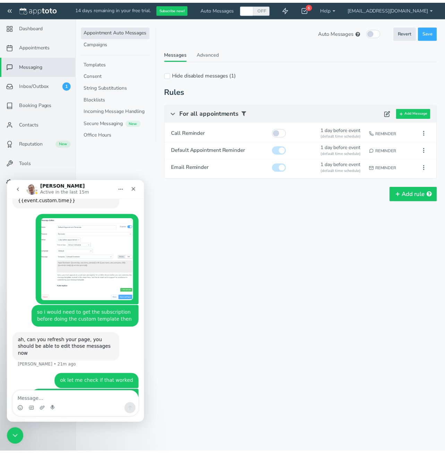
scroll to position [495, 0]
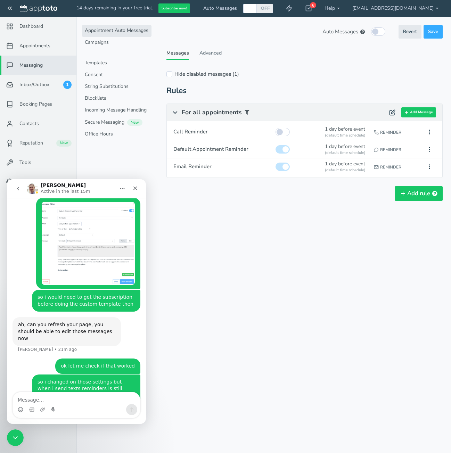
click at [230, 222] on div "Auto Messages (in this schedule) Revert Save Revert Save These Auto Messages ar…" at bounding box center [304, 125] width 276 height 200
click at [263, 272] on div "Appointments Messaging Inbox/Outbox Booking Pages Campaigns Contacts Reputation…" at bounding box center [263, 226] width 374 height 453
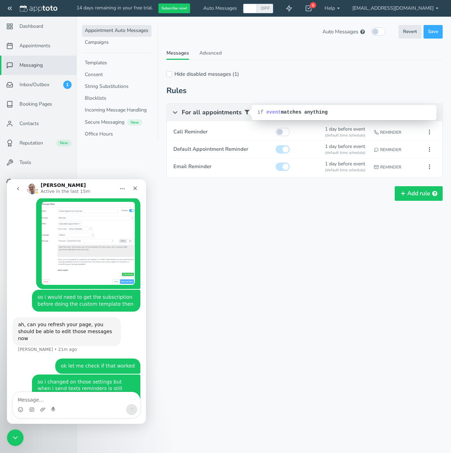
click at [247, 113] on span at bounding box center [246, 112] width 5 height 6
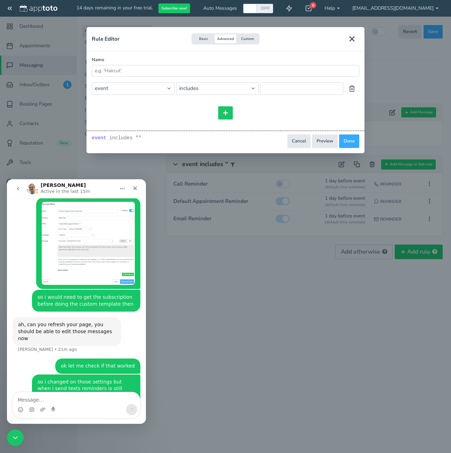
click at [311, 303] on div "Rule Editor Basic Advanced Custom Name and or and or includes event event.all e…" at bounding box center [225, 226] width 451 height 453
click at [357, 37] on button "Close" at bounding box center [351, 38] width 15 height 13
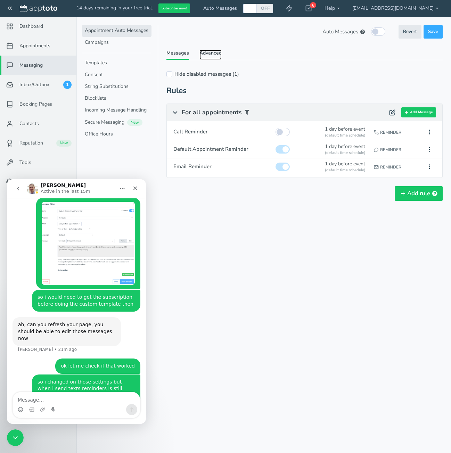
click at [201, 53] on link "Advanced" at bounding box center [210, 55] width 22 height 10
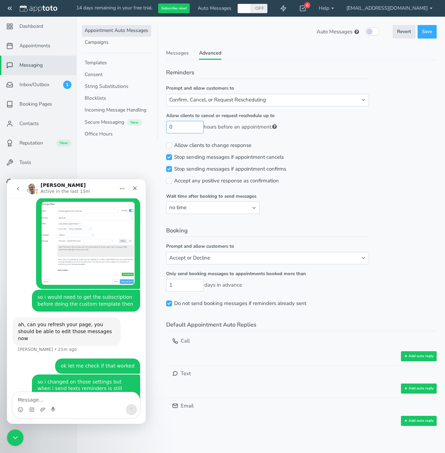
click at [183, 128] on input "0" at bounding box center [185, 127] width 38 height 12
type input "24"
click at [314, 186] on div "Accept any positive response as confirmation" at bounding box center [267, 181] width 203 height 12
click at [138, 190] on div "Close" at bounding box center [135, 188] width 13 height 13
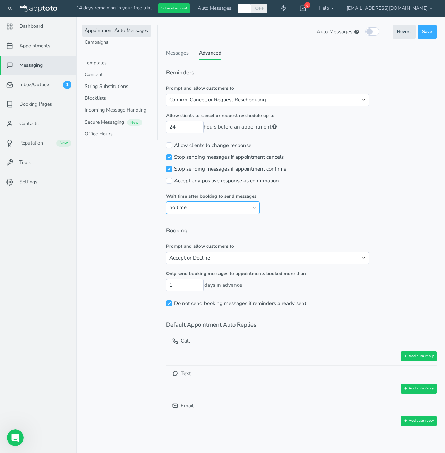
click at [215, 206] on select "no time 1 hour 1 day 2 days" at bounding box center [213, 207] width 94 height 12
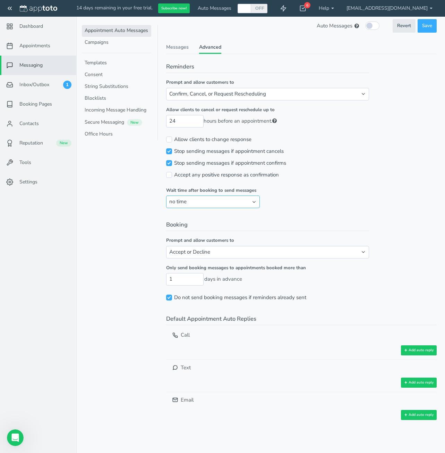
scroll to position [7, 0]
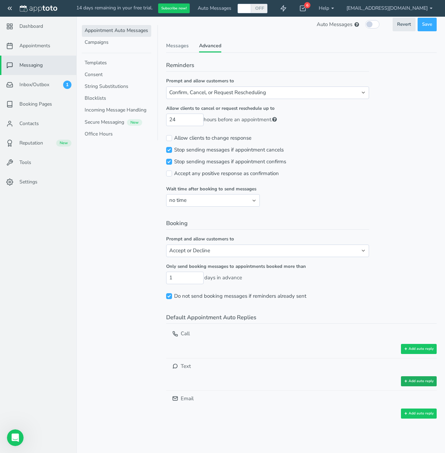
click at [426, 382] on button "Add auto reply" at bounding box center [419, 381] width 36 height 10
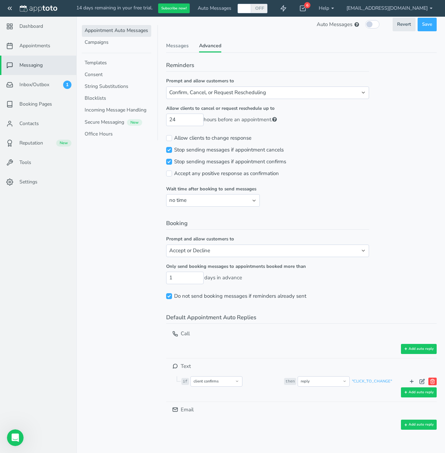
click at [431, 382] on use at bounding box center [433, 381] width 4 height 5
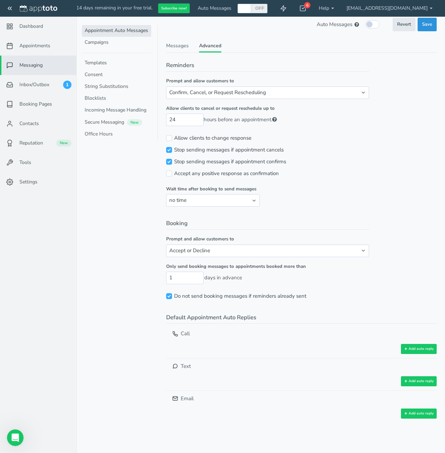
click at [426, 23] on span "Save" at bounding box center [428, 24] width 10 height 7
click at [111, 63] on link "Templates" at bounding box center [116, 63] width 69 height 12
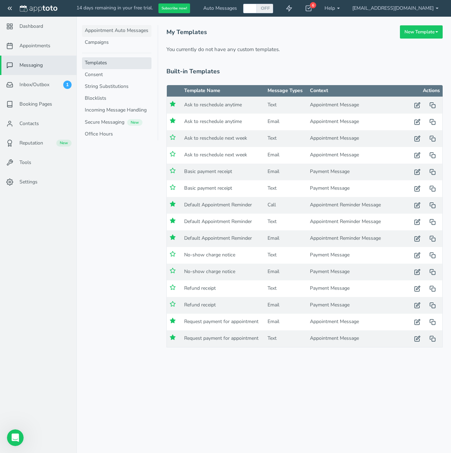
click at [127, 31] on link "Appointment Auto Messages" at bounding box center [116, 31] width 69 height 12
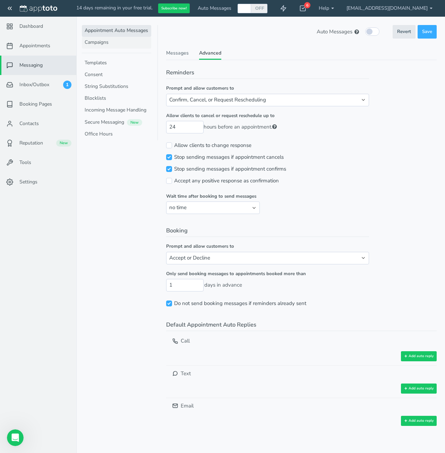
click at [98, 39] on link "Campaigns" at bounding box center [116, 43] width 69 height 12
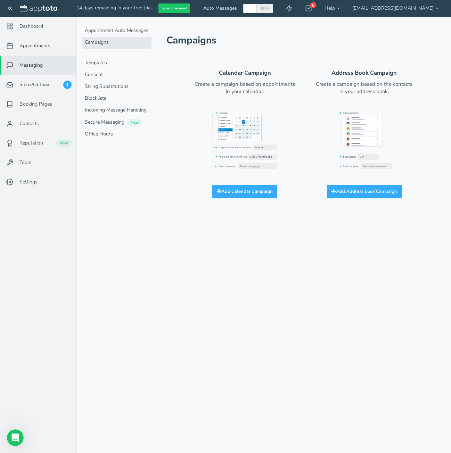
click at [106, 43] on link "Campaigns" at bounding box center [116, 43] width 69 height 12
click at [106, 30] on link "Appointment Auto Messages" at bounding box center [116, 31] width 69 height 12
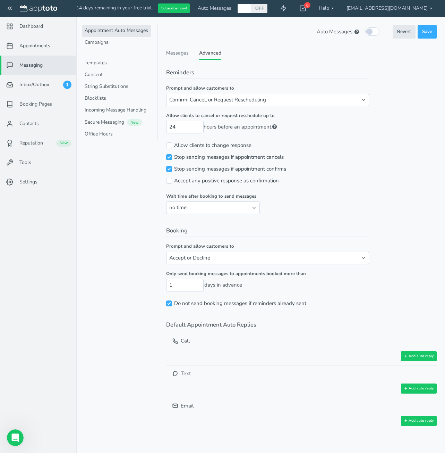
click at [114, 32] on link "Appointment Auto Messages" at bounding box center [116, 31] width 69 height 12
click at [41, 59] on link "Messaging" at bounding box center [38, 65] width 76 height 19
click at [35, 64] on span "Messaging" at bounding box center [30, 65] width 23 height 7
click at [34, 64] on span "Messaging" at bounding box center [30, 65] width 23 height 7
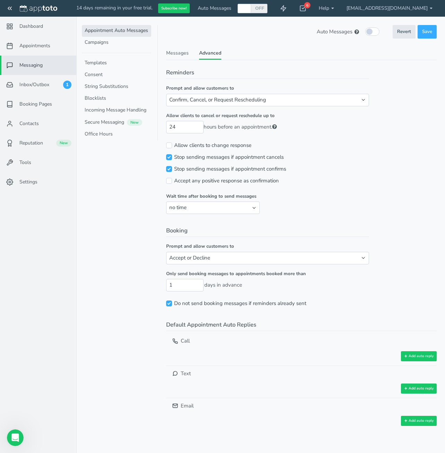
click at [104, 36] on link "Appointment Auto Messages" at bounding box center [116, 31] width 69 height 12
click at [180, 56] on link "Messages" at bounding box center [177, 55] width 23 height 10
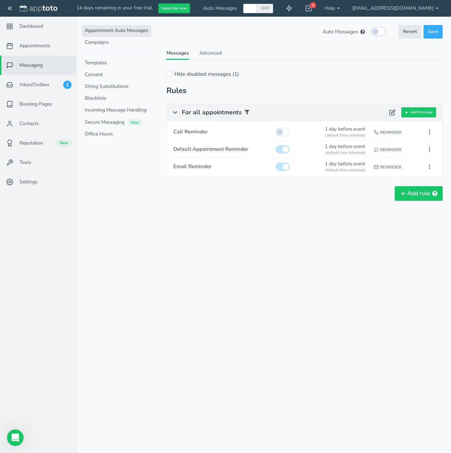
click at [375, 32] on input "checkbox" at bounding box center [378, 31] width 14 height 8
checkbox input "true"
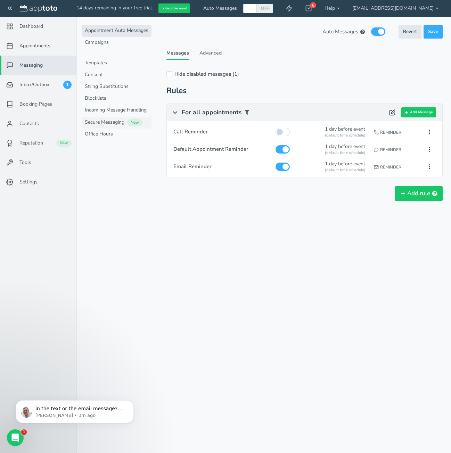
scroll to position [529, 0]
click at [139, 258] on div "Appointment Auto Messages Campaigns Templates Consent String Substitutions Bloc…" at bounding box center [120, 226] width 76 height 453
click at [65, 414] on p "Michael • 6m ago" at bounding box center [80, 415] width 90 height 6
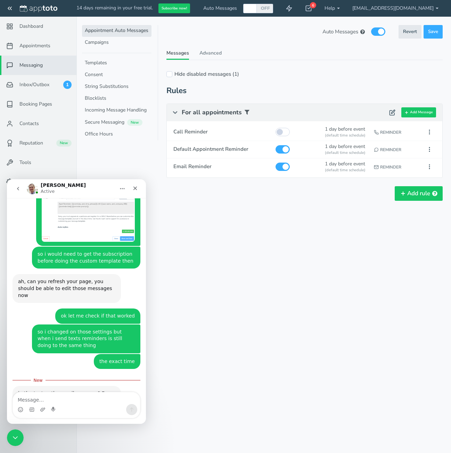
scroll to position [541, 0]
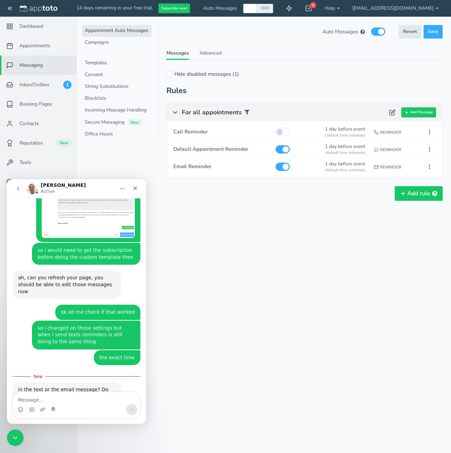
click at [44, 397] on textarea "Message…" at bounding box center [76, 398] width 127 height 12
type textarea "t"
click at [44, 402] on textarea "Message…" at bounding box center [76, 398] width 127 height 12
type textarea "the appt for tomorrow hd meas"
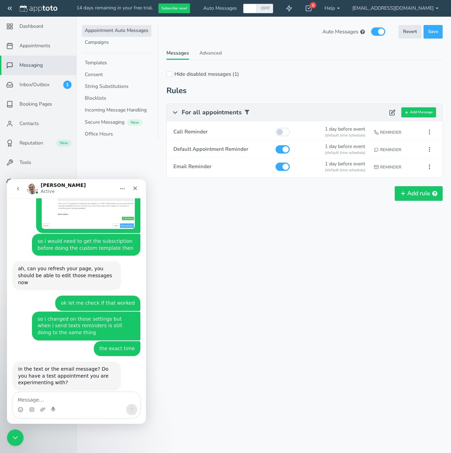
scroll to position [576, 0]
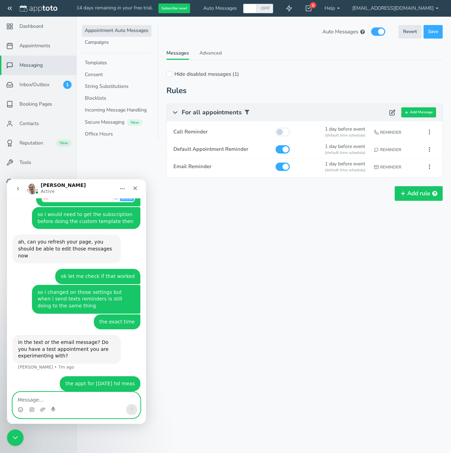
click at [41, 396] on textarea "Message…" at bounding box center [76, 398] width 127 height 12
type textarea "i"
type textarea "i just got the text saying 4 pm"
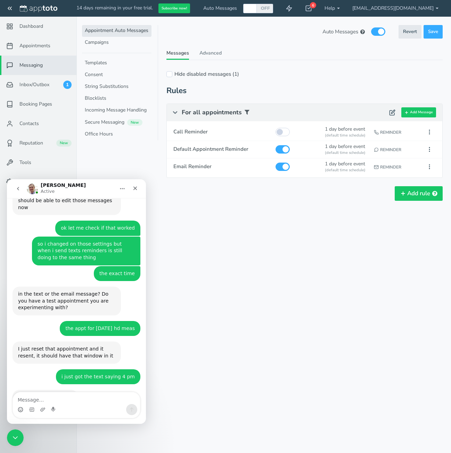
scroll to position [645, 0]
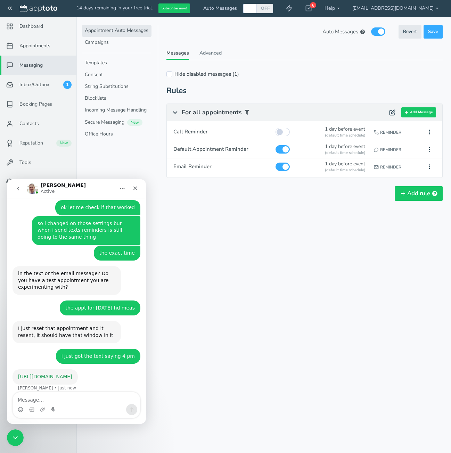
click at [60, 374] on link "https://jmp.sh/YPPvDss6" at bounding box center [45, 377] width 54 height 6
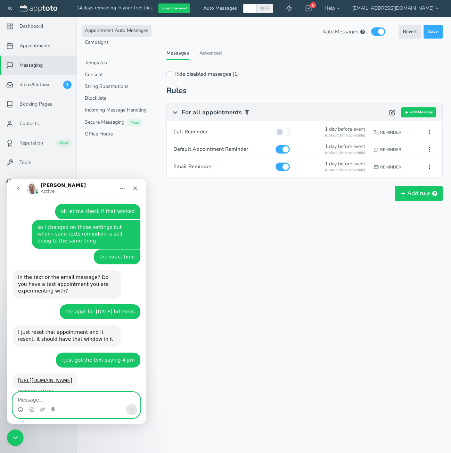
click at [39, 400] on textarea "Message…" at bounding box center [76, 398] width 127 height 12
type textarea "nope, i got a text saying appt reminder: tomorrow 4pm"
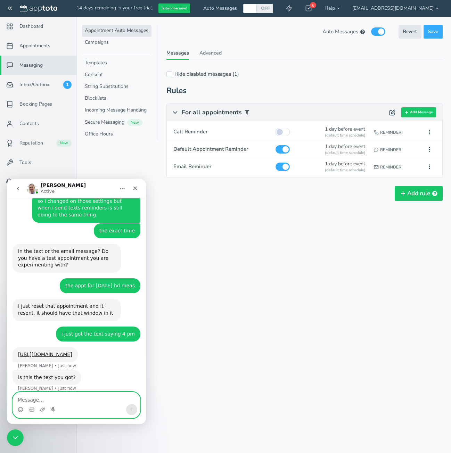
scroll to position [669, 0]
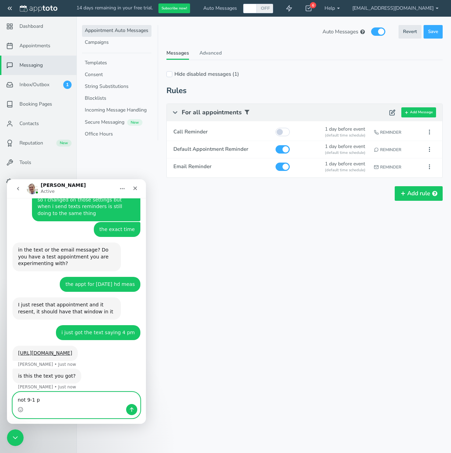
type textarea "not 9-1 pm"
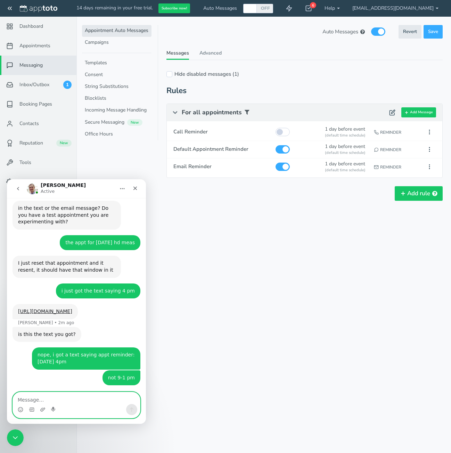
scroll to position [719, 0]
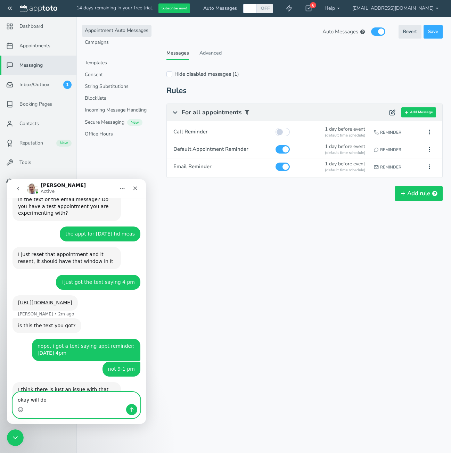
type textarea "okay will do"
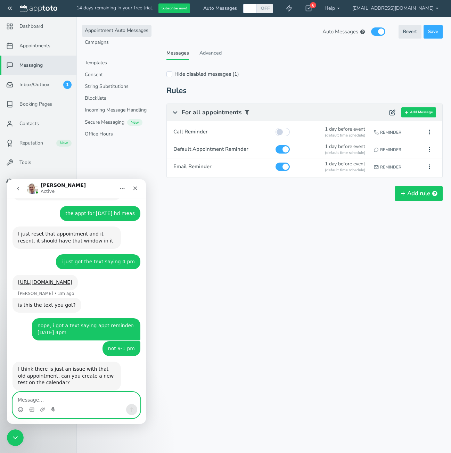
click at [39, 397] on textarea "Message…" at bounding box center [76, 398] width 127 height 12
type textarea "okay just created another oen"
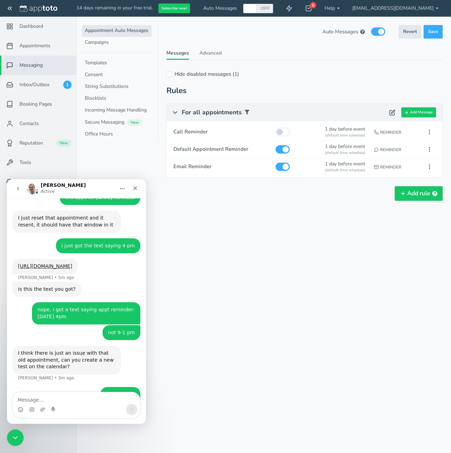
click at [87, 403] on div "okay just created another oen Window • 1m ago" at bounding box center [98, 410] width 84 height 15
click at [280, 132] on input "checkbox" at bounding box center [282, 132] width 14 height 8
checkbox input "true"
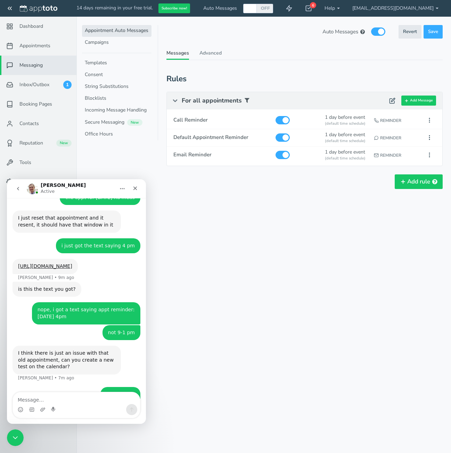
click at [266, 350] on div "Appointments Messaging Inbox/Outbox Booking Pages Campaigns Contacts Reputation…" at bounding box center [263, 226] width 374 height 453
click at [432, 33] on span "Save" at bounding box center [433, 31] width 10 height 7
checkbox input "true"
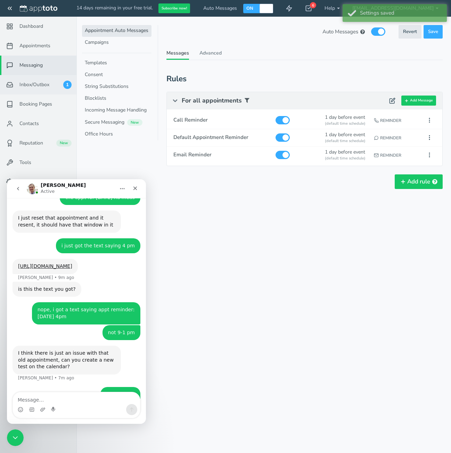
click at [34, 87] on span "Inbox/Outbox" at bounding box center [34, 84] width 30 height 7
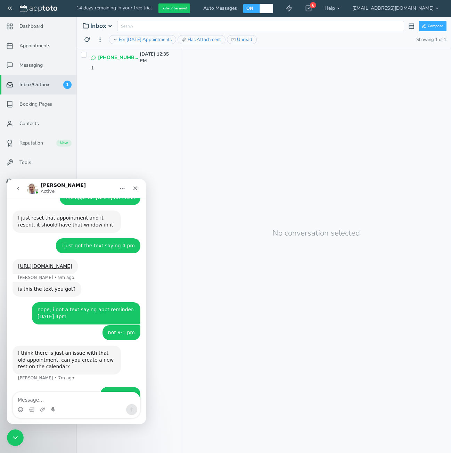
click at [118, 65] on div "1" at bounding box center [134, 68] width 86 height 7
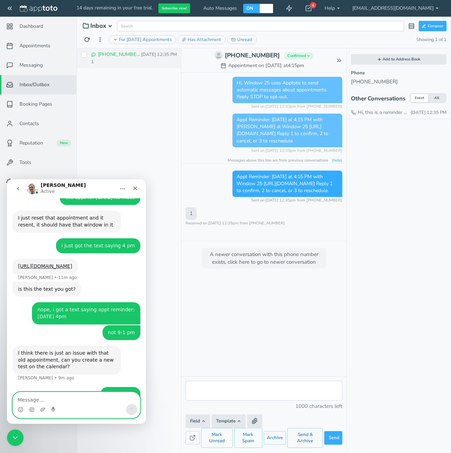
click at [44, 396] on textarea "Message…" at bounding box center [76, 398] width 127 height 12
click at [35, 187] on img "Intercom messenger" at bounding box center [32, 188] width 11 height 11
click at [31, 189] on img "Intercom messenger" at bounding box center [32, 188] width 11 height 11
click at [40, 181] on nav "Michael Active" at bounding box center [76, 188] width 139 height 19
click at [48, 186] on h1 "Michael" at bounding box center [63, 185] width 45 height 5
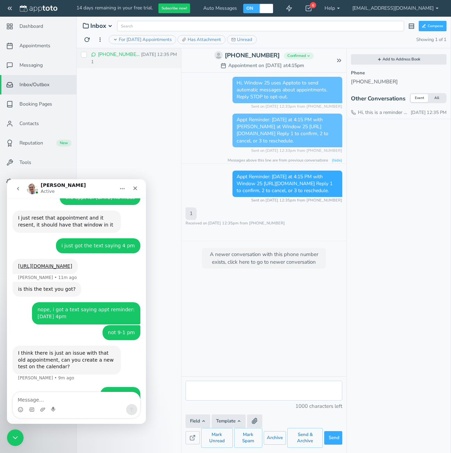
click at [126, 188] on button "Home" at bounding box center [122, 188] width 13 height 13
click at [102, 209] on div "Expand window" at bounding box center [104, 205] width 49 height 7
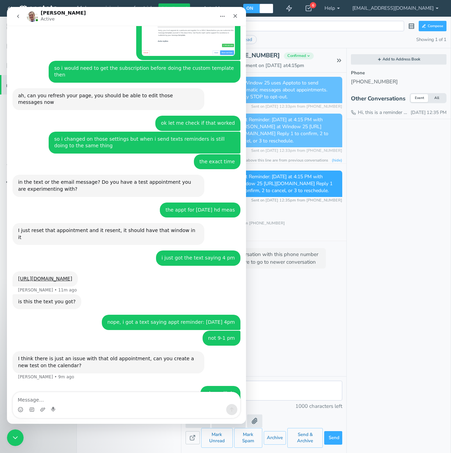
scroll to position [468, 0]
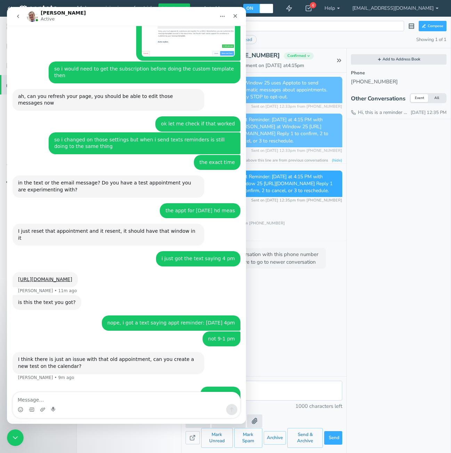
click at [226, 22] on button "Home" at bounding box center [222, 16] width 13 height 13
click at [200, 38] on div "Collapse window" at bounding box center [200, 34] width 69 height 14
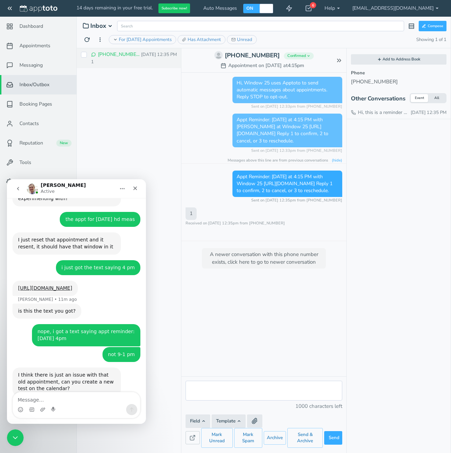
scroll to position [756, 0]
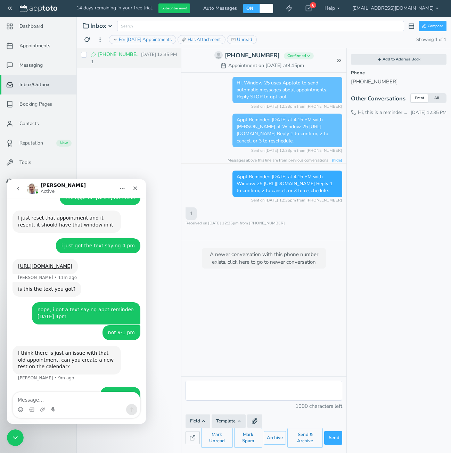
click at [42, 189] on p "Active" at bounding box center [48, 191] width 14 height 7
click at [23, 188] on button "go back" at bounding box center [17, 188] width 13 height 13
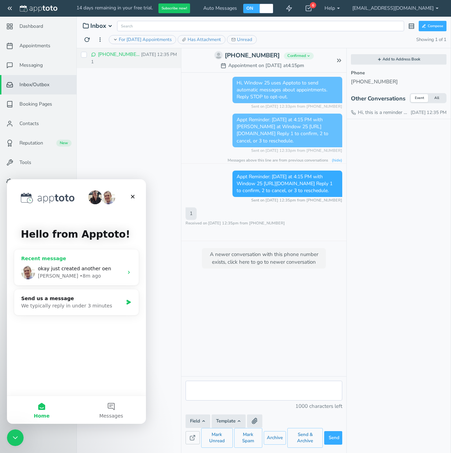
click at [89, 274] on div "Michael • 8m ago" at bounding box center [80, 275] width 85 height 7
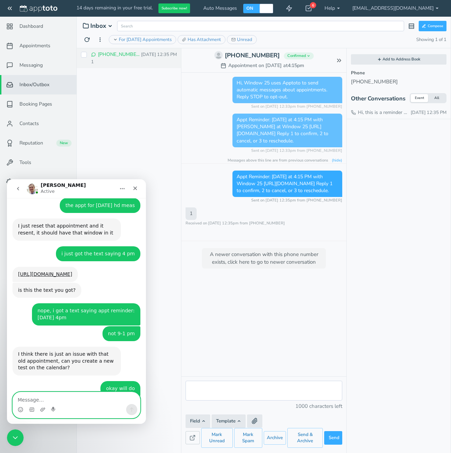
scroll to position [769, 0]
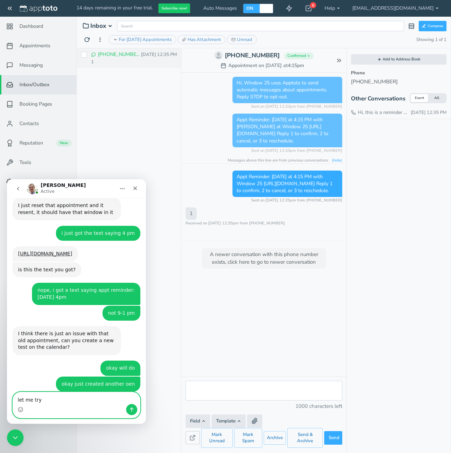
type textarea "let me try"
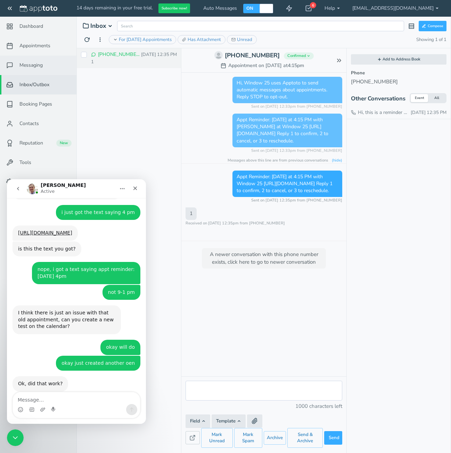
click at [31, 69] on link "Messaging" at bounding box center [38, 65] width 76 height 19
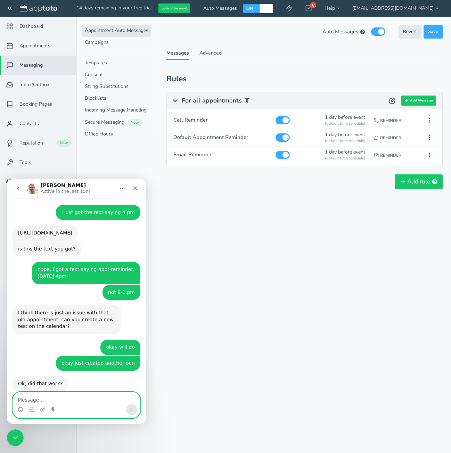
click at [14, 398] on textarea "Message…" at bounding box center [76, 398] width 127 height 12
type textarea "nope, it is saying the same thing"
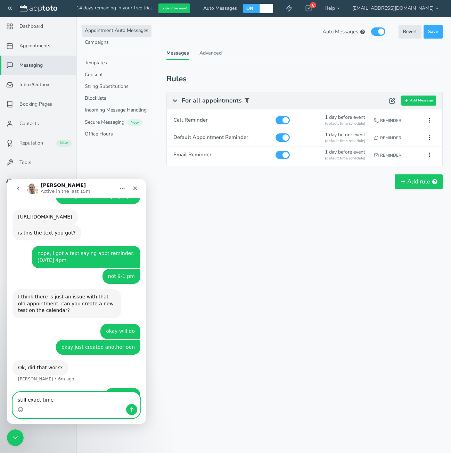
type textarea "still exact time"
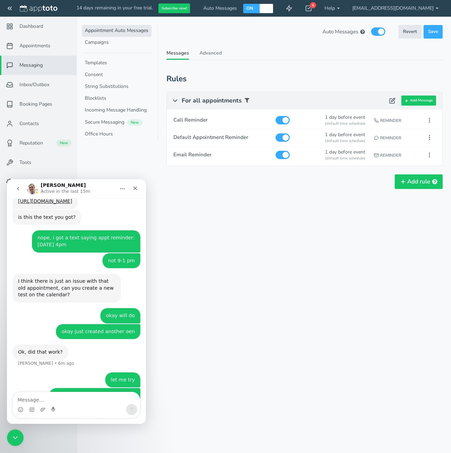
click at [349, 278] on div "Appointments Messaging Inbox/Outbox Booking Pages Campaigns Contacts Reputation…" at bounding box center [263, 226] width 374 height 453
click at [140, 187] on div "Close" at bounding box center [135, 188] width 13 height 13
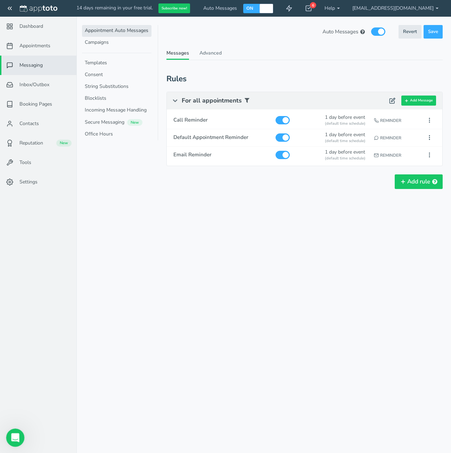
click at [12, 437] on icon "Open Intercom Messenger" at bounding box center [14, 436] width 11 height 11
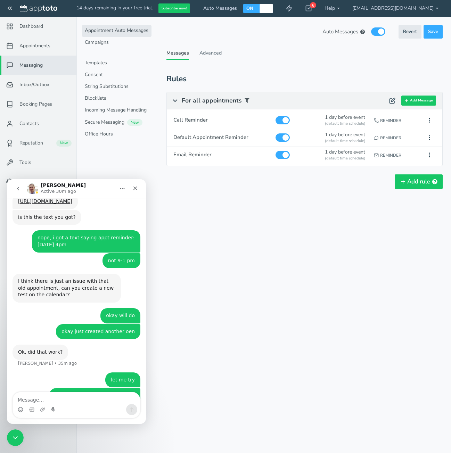
click at [297, 245] on div "Appointments Messaging Inbox/Outbox Booking Pages Campaigns Contacts Reputation…" at bounding box center [263, 226] width 374 height 453
click at [391, 138] on div "Reminder" at bounding box center [395, 137] width 47 height 13
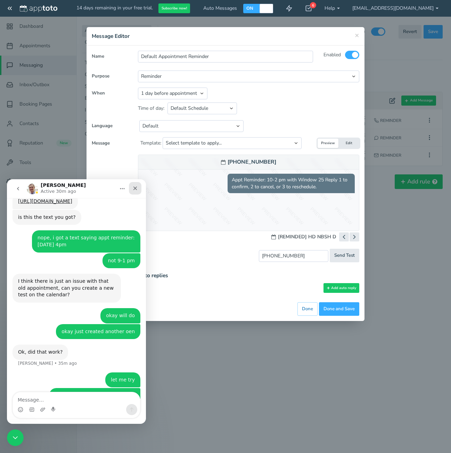
drag, startPoint x: 146, startPoint y: 370, endPoint x: 139, endPoint y: 191, distance: 179.3
click at [139, 191] on div "Close" at bounding box center [135, 188] width 13 height 13
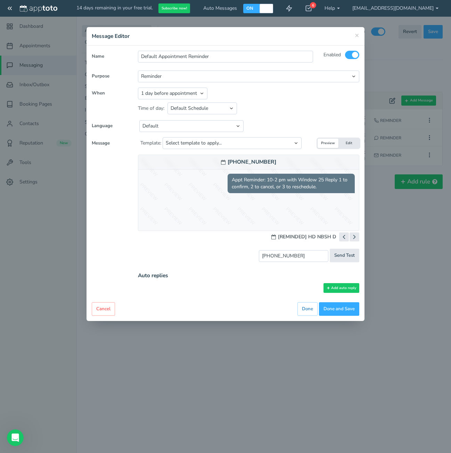
click at [355, 145] on button "Edit" at bounding box center [348, 143] width 21 height 9
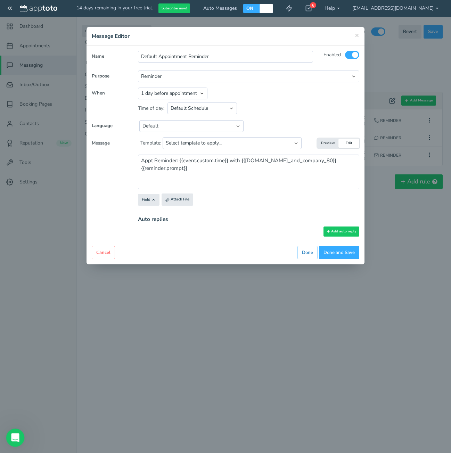
click at [16, 439] on icon "Open Intercom Messenger" at bounding box center [14, 436] width 11 height 11
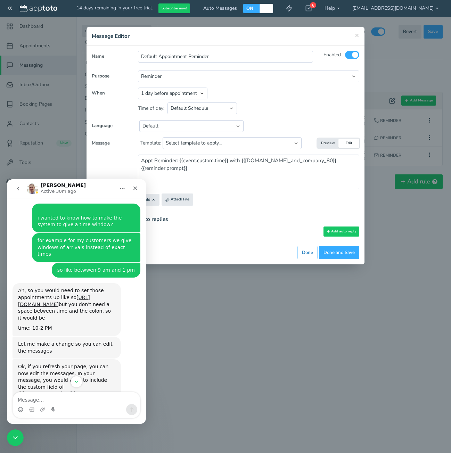
scroll to position [0, 0]
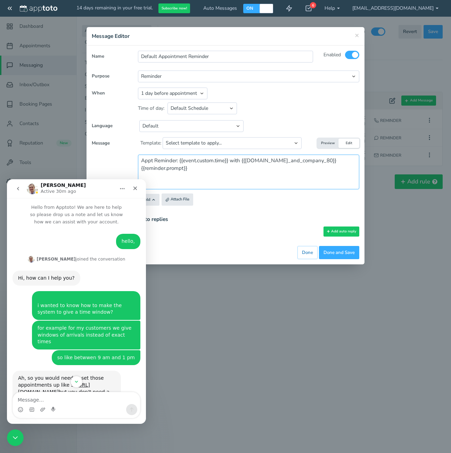
click at [244, 184] on textarea "Appt Reminder: {{event.custom.time}} with {{user.name_and_company_80}} {{remind…" at bounding box center [248, 172] width 221 height 35
click at [230, 239] on div "Auto replies Add auto reply" at bounding box center [249, 226] width 232 height 30
click at [355, 36] on span "×" at bounding box center [357, 35] width 5 height 10
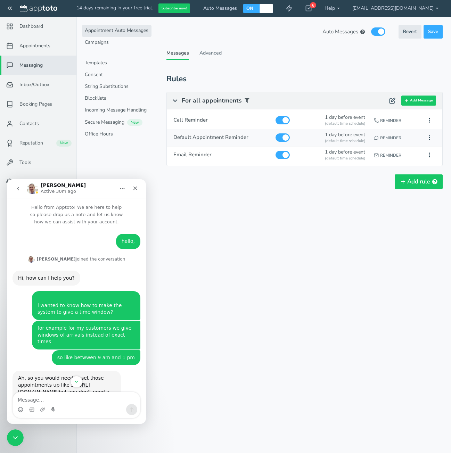
click at [388, 137] on div "Reminder" at bounding box center [395, 137] width 47 height 13
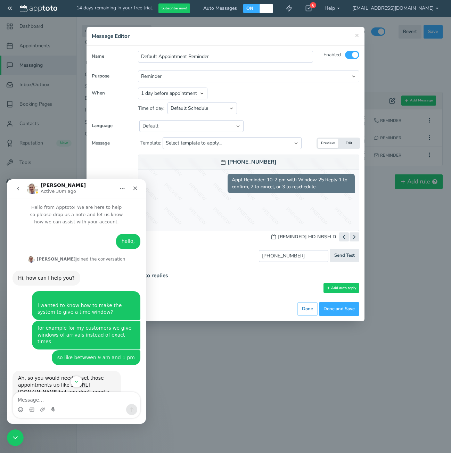
click at [406, 214] on div "× Message Editor Name Default Appointment Reminder Enabled All Participants" at bounding box center [225, 226] width 451 height 453
click at [356, 37] on span "×" at bounding box center [357, 35] width 5 height 10
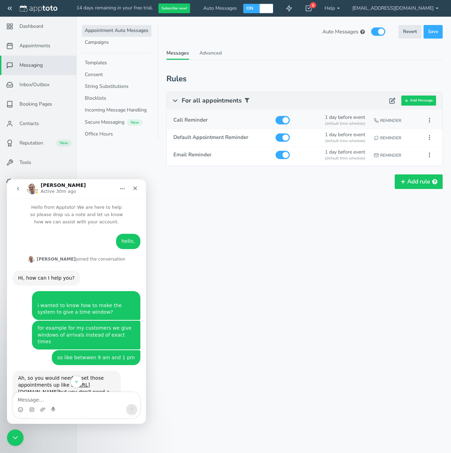
click at [284, 116] on input "checkbox" at bounding box center [282, 120] width 14 height 8
checkbox input "false"
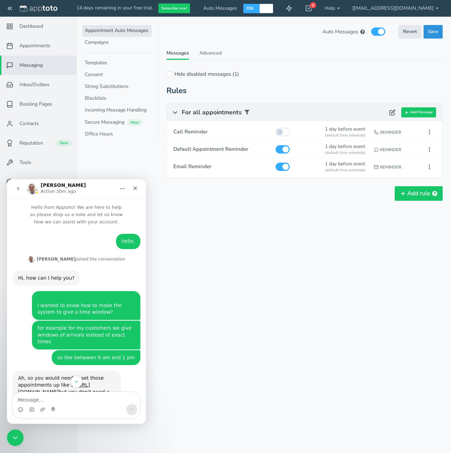
click at [432, 32] on span "Save" at bounding box center [433, 31] width 10 height 7
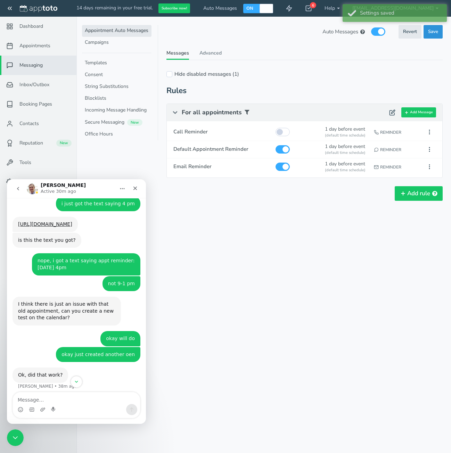
scroll to position [822, 0]
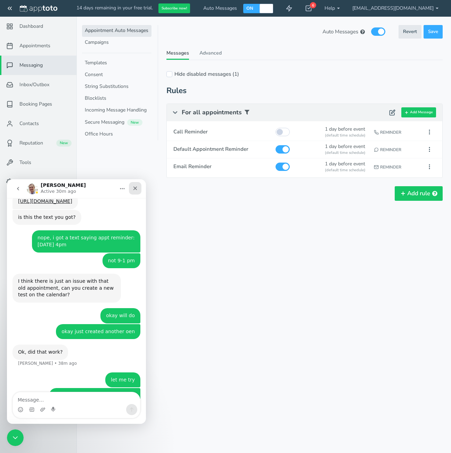
click at [136, 191] on icon "Close" at bounding box center [135, 188] width 6 height 6
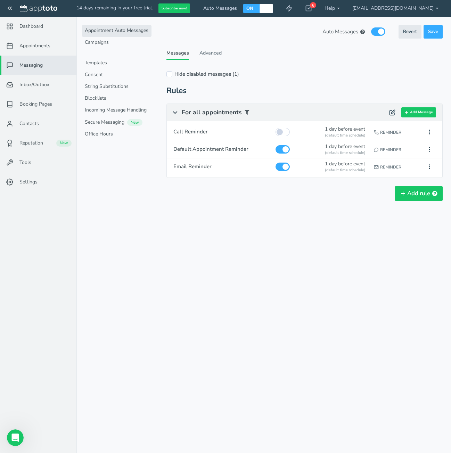
click at [326, 206] on div "Auto Messages (in this schedule) Revert Save Revert Save These Auto Messages ar…" at bounding box center [304, 125] width 276 height 200
click at [386, 148] on div "Reminder" at bounding box center [395, 149] width 47 height 13
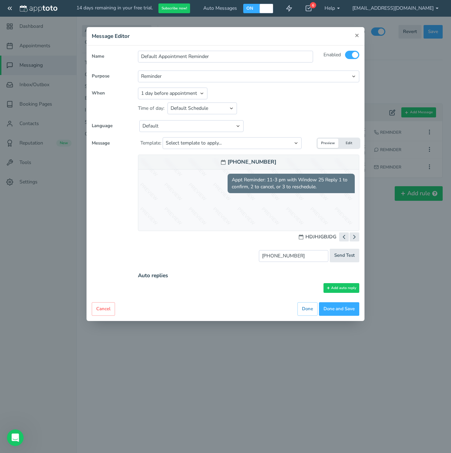
click at [356, 33] on span "×" at bounding box center [357, 35] width 5 height 10
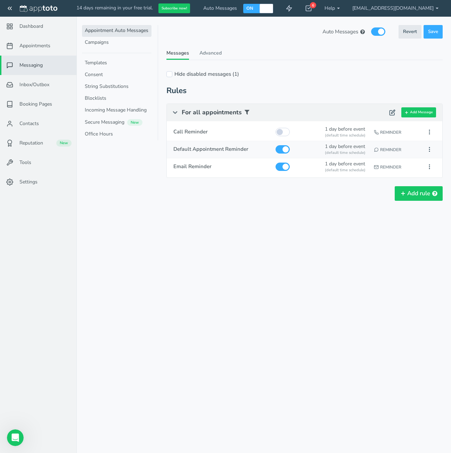
click at [390, 148] on div "Reminder" at bounding box center [395, 149] width 47 height 13
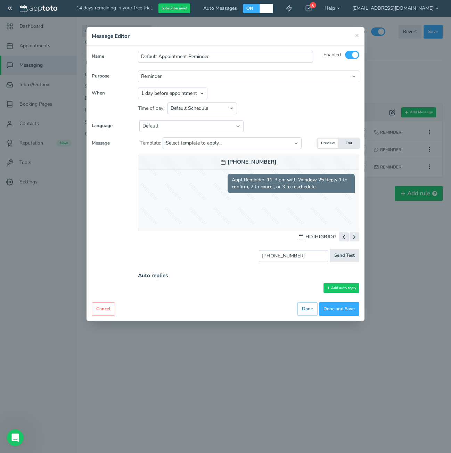
click at [353, 34] on h4 "Message Editor" at bounding box center [225, 36] width 267 height 8
click at [354, 36] on h4 "Message Editor" at bounding box center [225, 36] width 267 height 8
click at [357, 35] on span "×" at bounding box center [357, 35] width 5 height 10
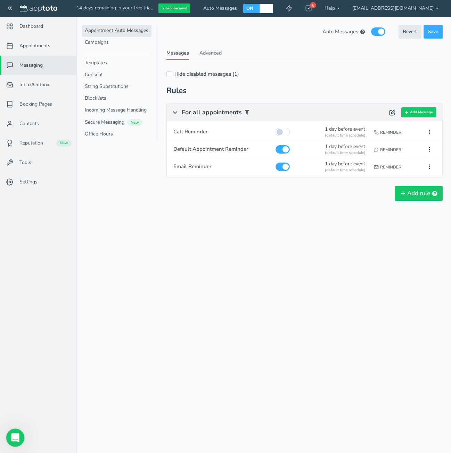
click at [20, 436] on div "Open Intercom Messenger" at bounding box center [14, 436] width 23 height 23
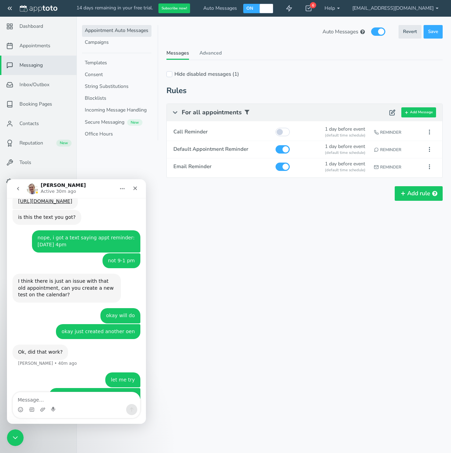
click at [44, 395] on textarea "Message…" at bounding box center [76, 398] width 127 height 12
click at [248, 262] on div "Appointments Messaging Inbox/Outbox Booking Pages Campaigns Contacts Reputation…" at bounding box center [263, 226] width 374 height 453
click at [36, 394] on textarea "Message…" at bounding box center [76, 398] width 127 height 12
type textarea "C"
type textarea "c"
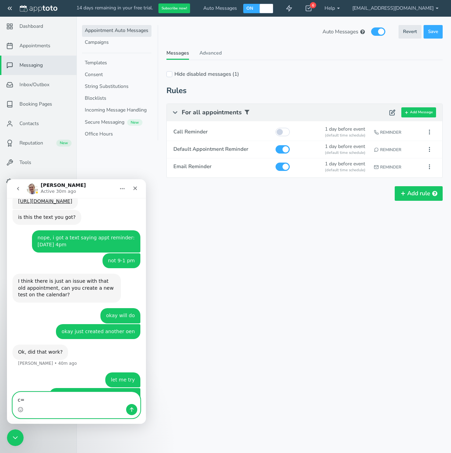
type textarea "c"
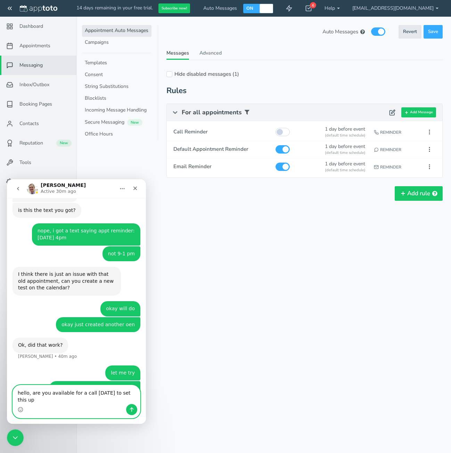
type textarea "hello, are you available for a call tomorrow to set this up?"
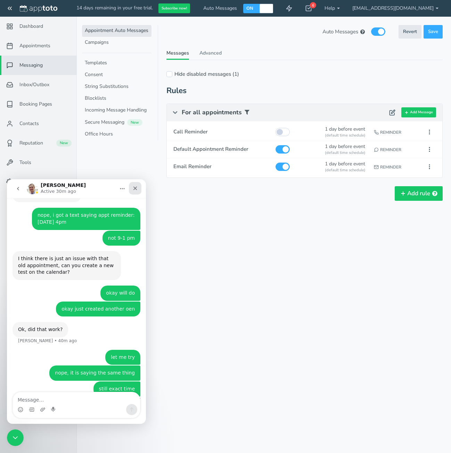
click at [138, 188] on icon "Close" at bounding box center [135, 188] width 6 height 6
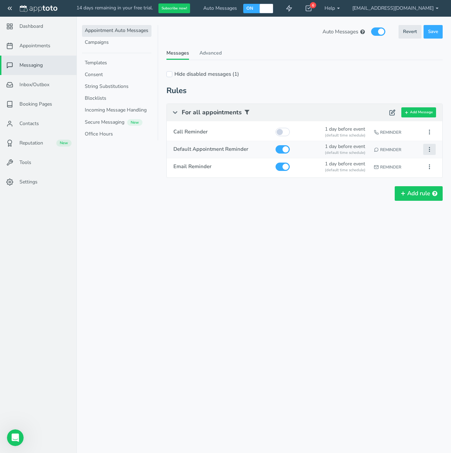
click at [426, 148] on icon at bounding box center [429, 149] width 6 height 6
click at [346, 194] on div "Add otherwise Add rule" at bounding box center [304, 193] width 276 height 15
click at [380, 141] on div "Default Appointment Reminder 1 day before event (default time schedule) Reminde…" at bounding box center [304, 149] width 275 height 17
click at [385, 149] on div "Reminder" at bounding box center [395, 149] width 47 height 13
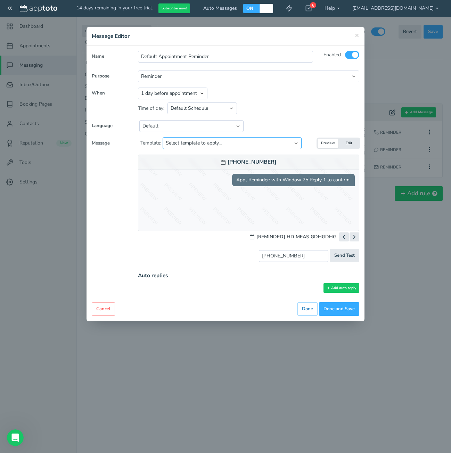
click at [232, 144] on select "Select template to apply... Default Reminder Default Reminder (just company nam…" at bounding box center [232, 143] width 139 height 12
click at [181, 94] on select "Appointment start time Day of appointment 1 day before appointment 2 days befor…" at bounding box center [172, 94] width 69 height 12
click at [265, 91] on div "Appointment start time Day of appointment 1 day before appointment 2 days befor…" at bounding box center [248, 94] width 221 height 12
click at [355, 40] on span "×" at bounding box center [357, 35] width 5 height 10
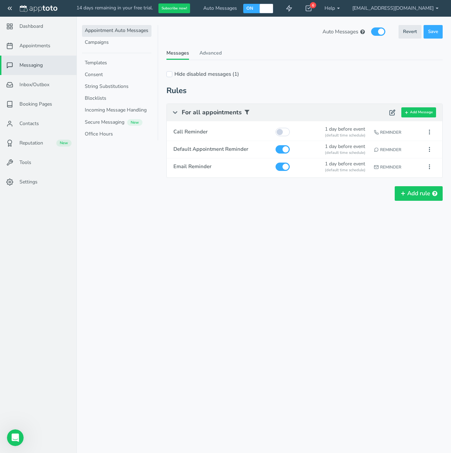
click at [416, 107] on div "For all appointments Add Message Call Text Email From Template Default Appointm…" at bounding box center [304, 112] width 275 height 17
click at [420, 113] on button "Add Message" at bounding box center [418, 112] width 35 height 10
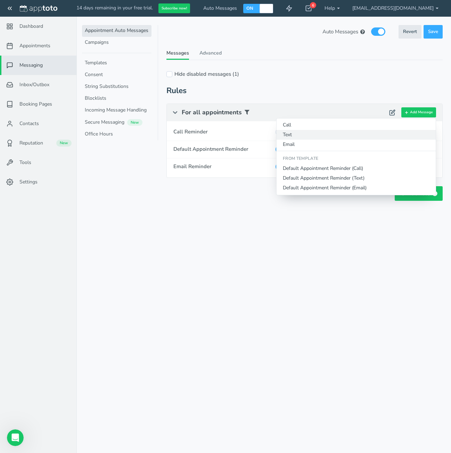
click at [323, 137] on button "Text" at bounding box center [355, 135] width 159 height 10
type input "Text Reminder"
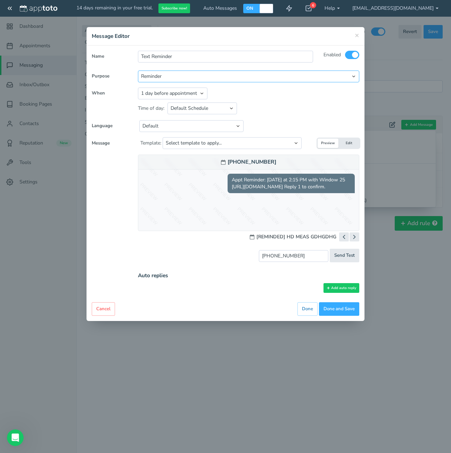
click at [187, 78] on select "Reminder Followup Booking / Initial" at bounding box center [248, 76] width 221 height 12
select select "number:2"
click at [138, 70] on select "Reminder Followup Booking / Initial" at bounding box center [248, 76] width 221 height 12
type input "Text Confirmation"
select select "string:0"
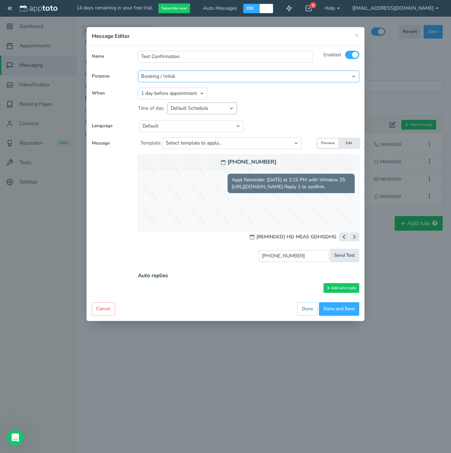
select select "string:none"
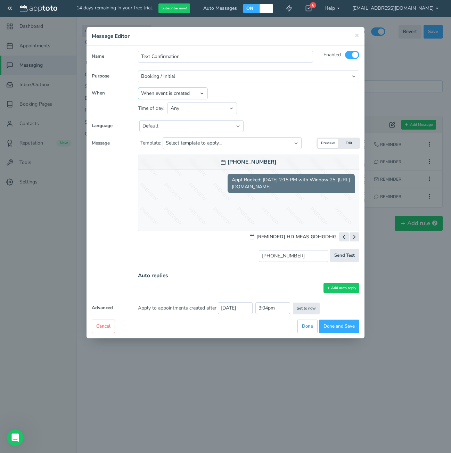
click at [168, 97] on select "When event is created 1 hour after event created 1 day after event created Betw…" at bounding box center [172, 94] width 69 height 12
click at [275, 111] on div "Time of day: Default Schedule Custom Schedule Any Between 12:00pm and 08:00pm o…" at bounding box center [248, 107] width 221 height 16
click at [357, 35] on span "×" at bounding box center [357, 35] width 5 height 10
click at [358, 32] on span "×" at bounding box center [357, 35] width 5 height 10
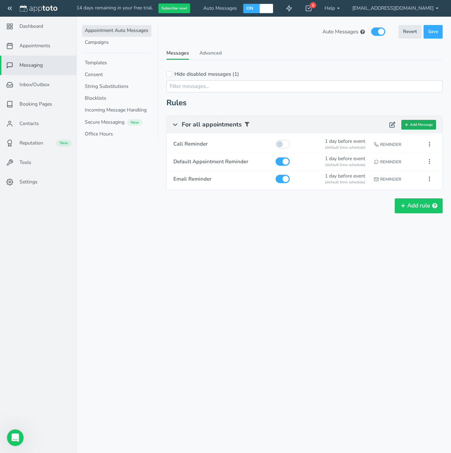
click at [418, 123] on button "Add Message" at bounding box center [418, 125] width 35 height 10
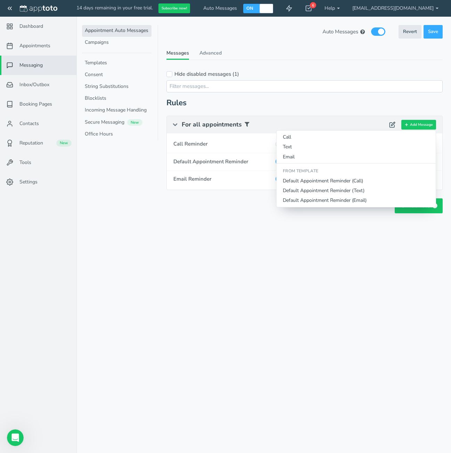
click at [332, 109] on div "Rules For all appointments Add Message Call Text Email From Template Default Ap…" at bounding box center [304, 156] width 276 height 114
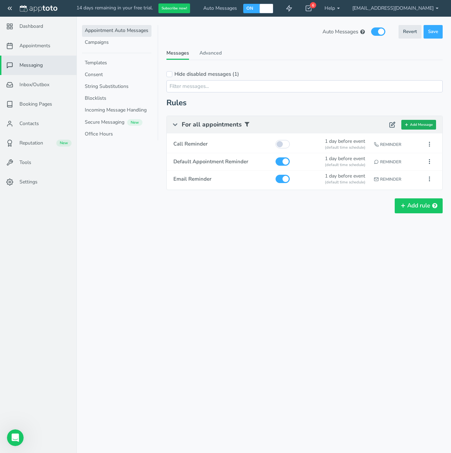
click at [426, 123] on button "Add Message" at bounding box center [418, 125] width 35 height 10
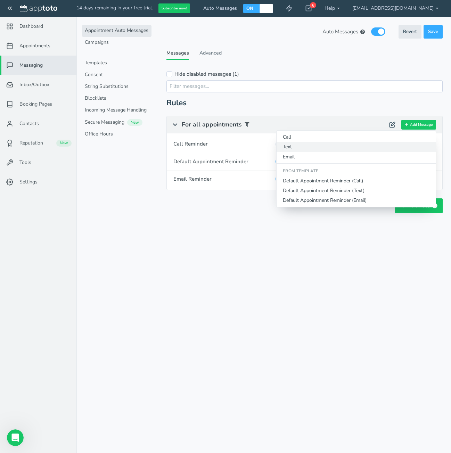
click at [305, 147] on button "Text" at bounding box center [355, 147] width 159 height 10
type input "Text Reminder"
select select "number:1"
type input "3:05pm"
select select "string:1"
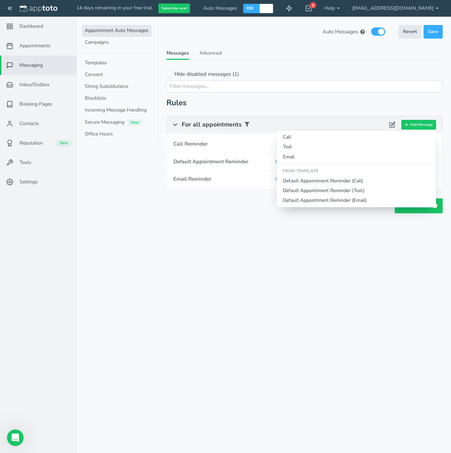
select select "string:default"
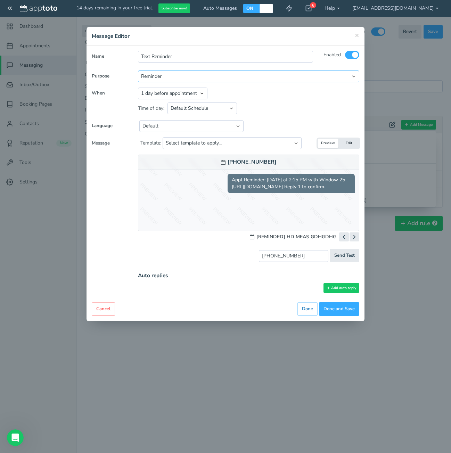
click at [184, 74] on select "Reminder Followup Booking / Initial" at bounding box center [248, 76] width 221 height 12
select select "number:3"
click at [138, 70] on select "Reminder Followup Booking / Initial" at bounding box center [248, 76] width 221 height 12
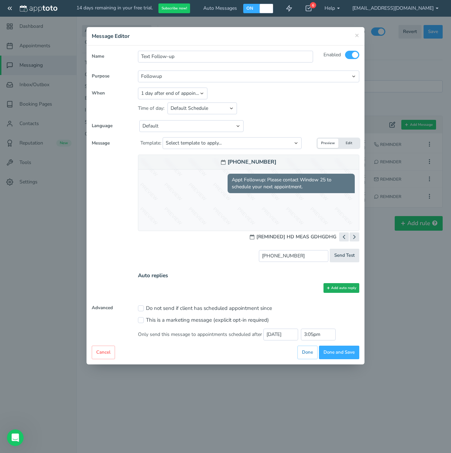
click at [342, 286] on button "Add auto reply" at bounding box center [341, 288] width 36 height 10
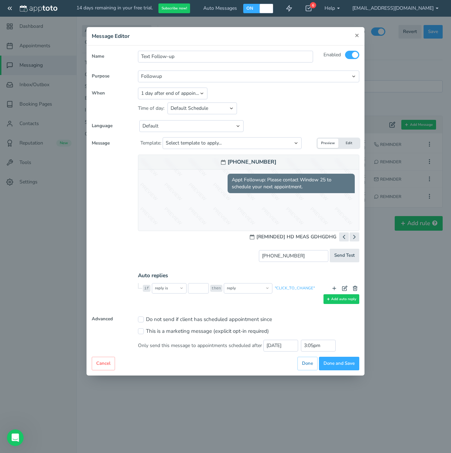
click at [359, 33] on span "×" at bounding box center [357, 35] width 5 height 10
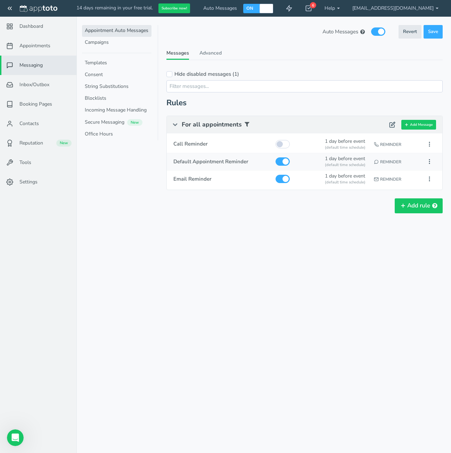
click at [422, 160] on div "Edit Duplicate Delete Add auto reply" at bounding box center [431, 161] width 21 height 15
click at [241, 159] on span "Default Appointment Reminder" at bounding box center [221, 161] width 96 height 7
type input "Default Appointment Reminder"
select select "number:1"
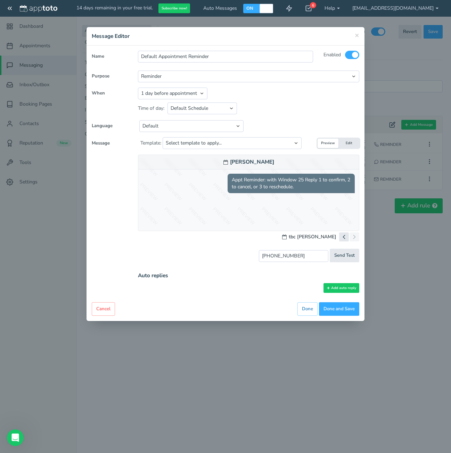
click at [348, 145] on button "Edit" at bounding box center [348, 143] width 21 height 9
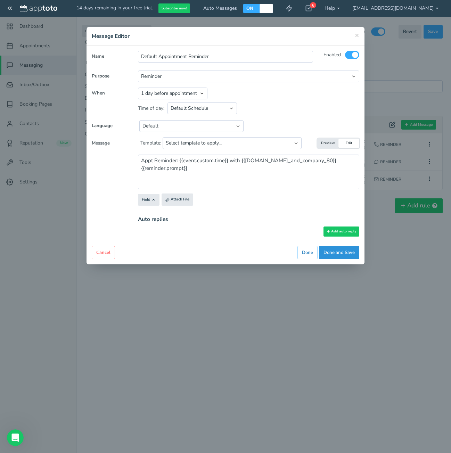
click at [338, 252] on button "Done and Save" at bounding box center [339, 253] width 40 height 14
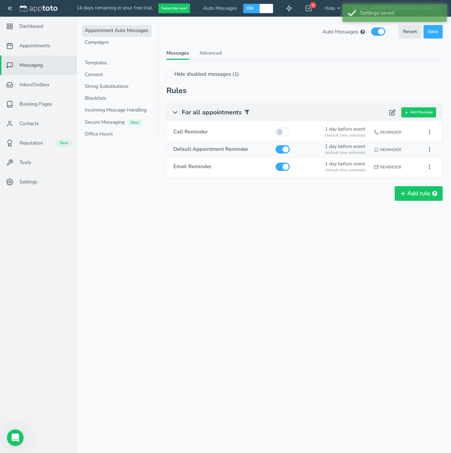
click at [386, 147] on div "Reminder" at bounding box center [395, 149] width 47 height 13
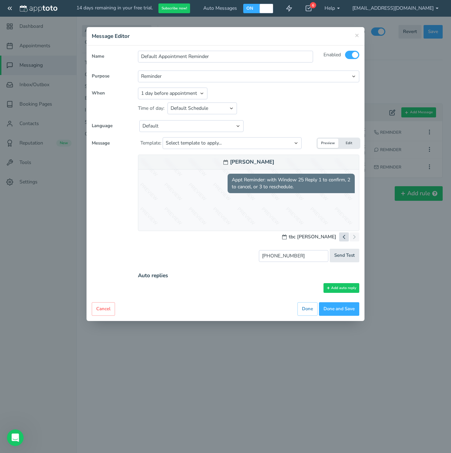
click at [342, 234] on icon at bounding box center [343, 236] width 7 height 7
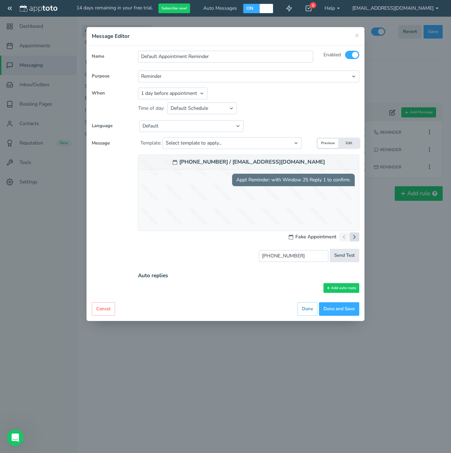
click at [356, 235] on icon at bounding box center [354, 236] width 7 height 7
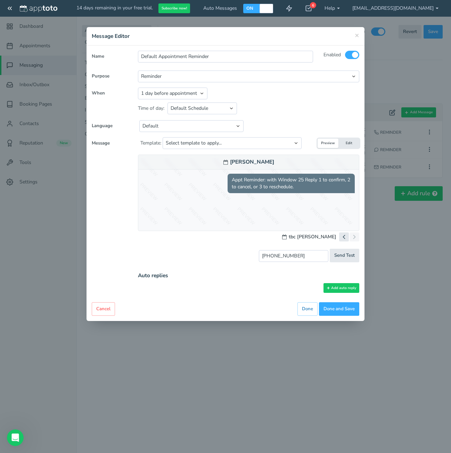
click at [372, 259] on div "× Message Editor Name Default Appointment Reminder Enabled All Participants" at bounding box center [225, 226] width 451 height 453
click at [353, 32] on h4 "Message Editor" at bounding box center [225, 36] width 267 height 8
click at [357, 41] on div "× Message Editor" at bounding box center [225, 36] width 278 height 18
click at [358, 36] on span "×" at bounding box center [357, 35] width 5 height 10
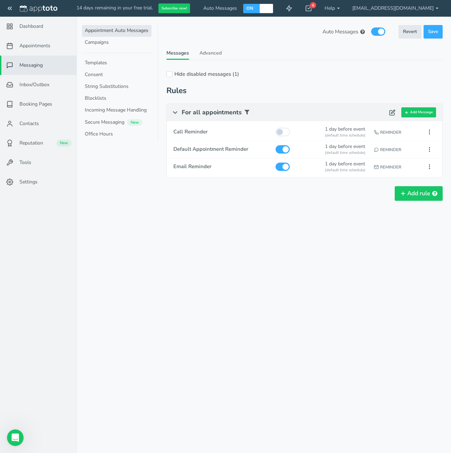
click at [268, 231] on div "Appointment Auto Messages Campaigns Templates Consent String Substitutions Bloc…" at bounding box center [263, 125] width 374 height 216
click at [15, 432] on icon "Open Intercom Messenger" at bounding box center [14, 436] width 11 height 11
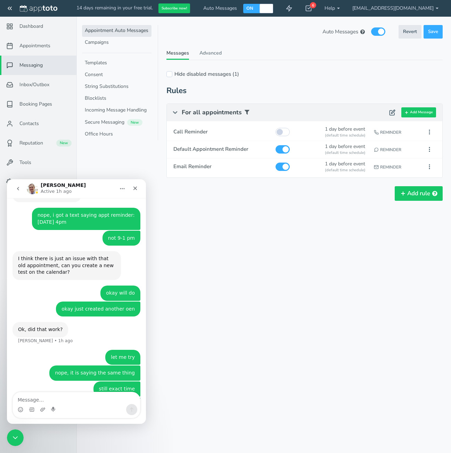
click at [120, 188] on icon "Home" at bounding box center [122, 189] width 6 height 6
click at [166, 209] on div "Auto Messages (in this schedule) Revert Save Revert Save These Auto Messages ar…" at bounding box center [304, 125] width 276 height 200
click at [22, 191] on button "go back" at bounding box center [17, 188] width 13 height 13
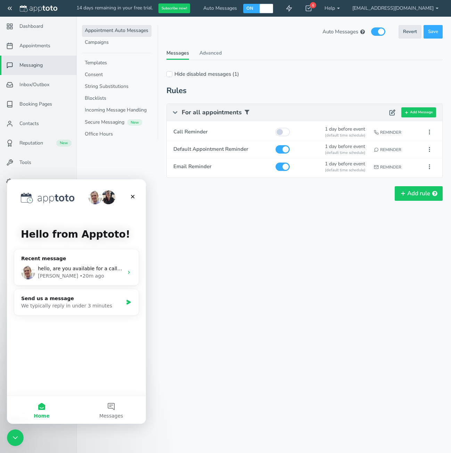
click at [367, 257] on div "Appointments Messaging Inbox/Outbox Booking Pages Campaigns Contacts Reputation…" at bounding box center [263, 226] width 374 height 453
click at [75, 305] on div "We typically reply in under 3 minutes" at bounding box center [72, 305] width 102 height 7
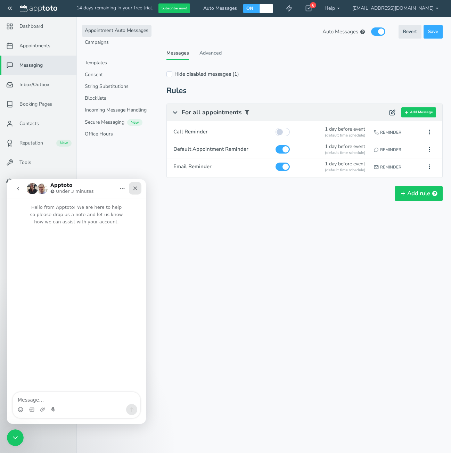
click at [138, 185] on div "Close" at bounding box center [135, 188] width 13 height 13
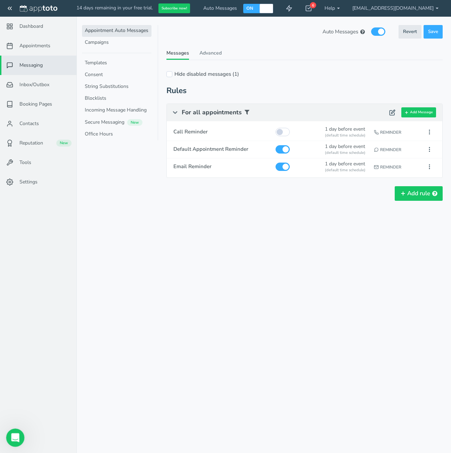
drag, startPoint x: 13, startPoint y: 857, endPoint x: 14, endPoint y: 432, distance: 424.7
click at [13, 431] on icon "Open Intercom Messenger" at bounding box center [14, 436] width 11 height 11
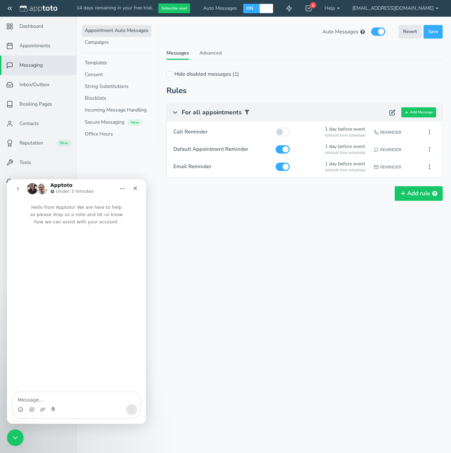
click at [20, 189] on icon "go back" at bounding box center [18, 189] width 6 height 6
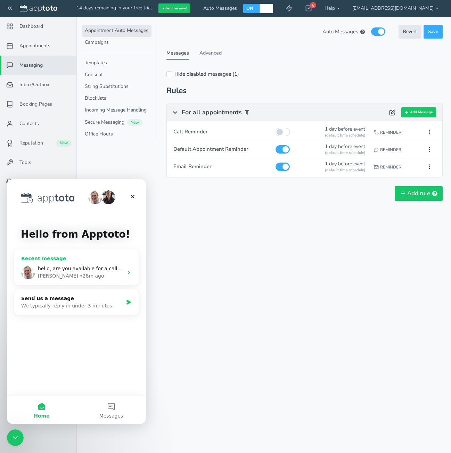
click at [83, 271] on span "hello, are you available for a call tomorrow to set this up?" at bounding box center [104, 269] width 133 height 6
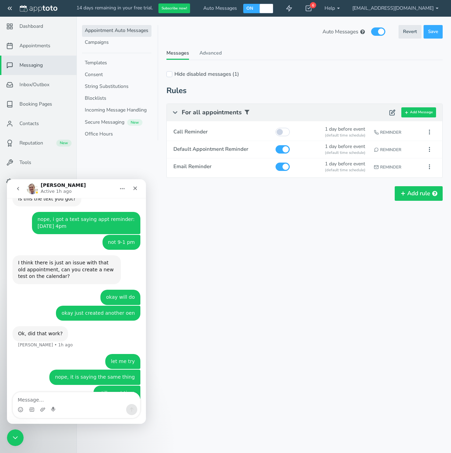
scroll to position [844, 0]
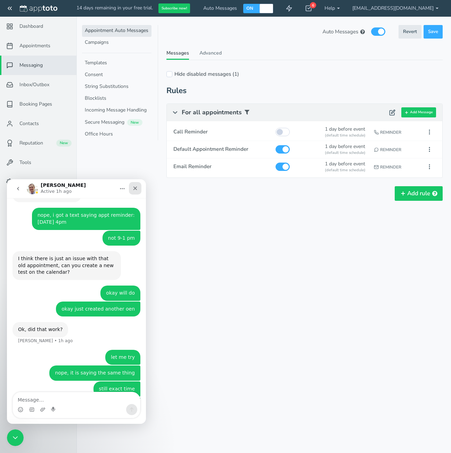
click at [132, 192] on div "Close" at bounding box center [135, 188] width 13 height 13
